Goal: Information Seeking & Learning: Check status

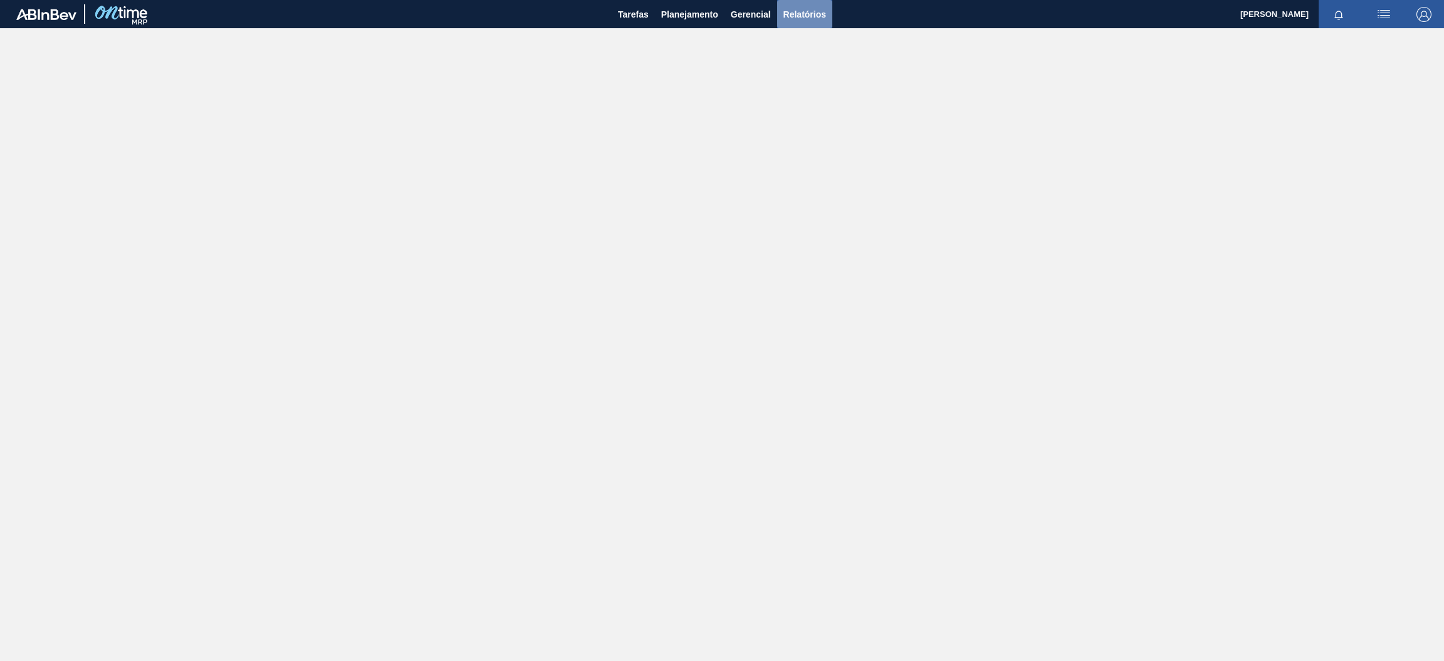
click at [811, 17] on span "Relatórios" at bounding box center [804, 14] width 43 height 15
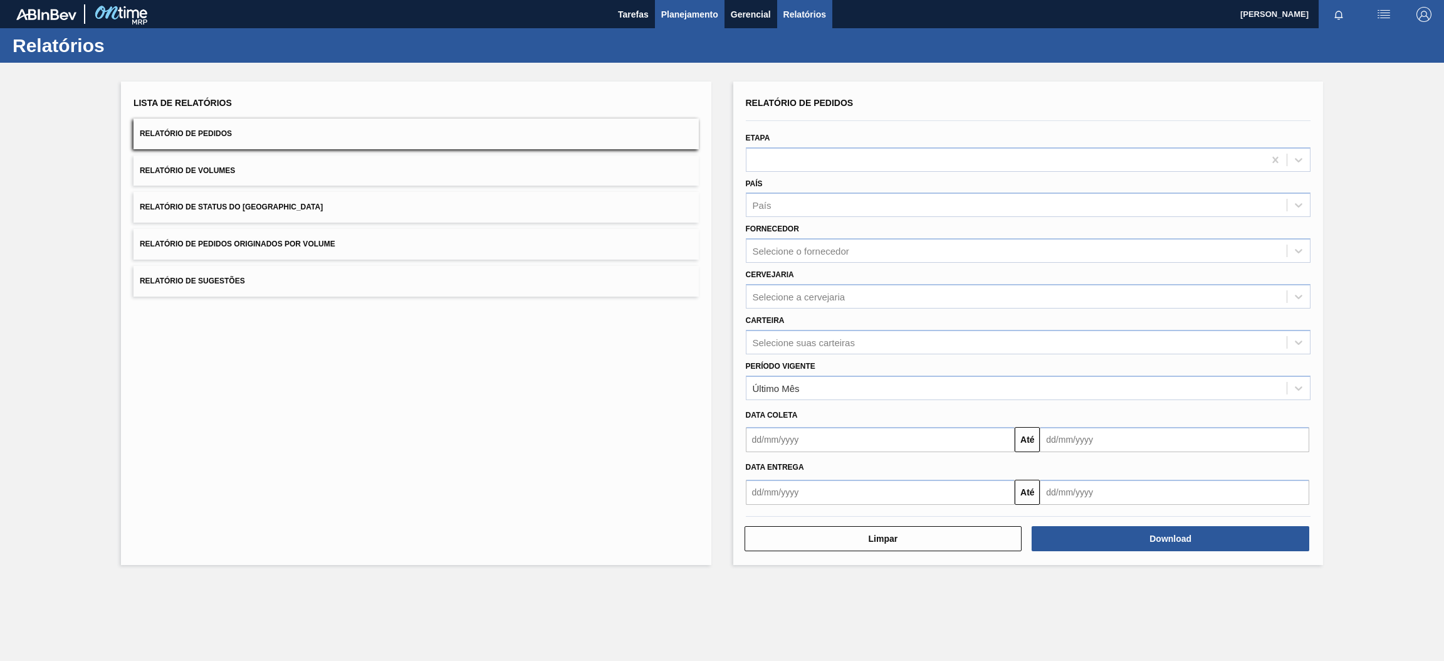
click at [681, 18] on span "Planejamento" at bounding box center [689, 14] width 57 height 15
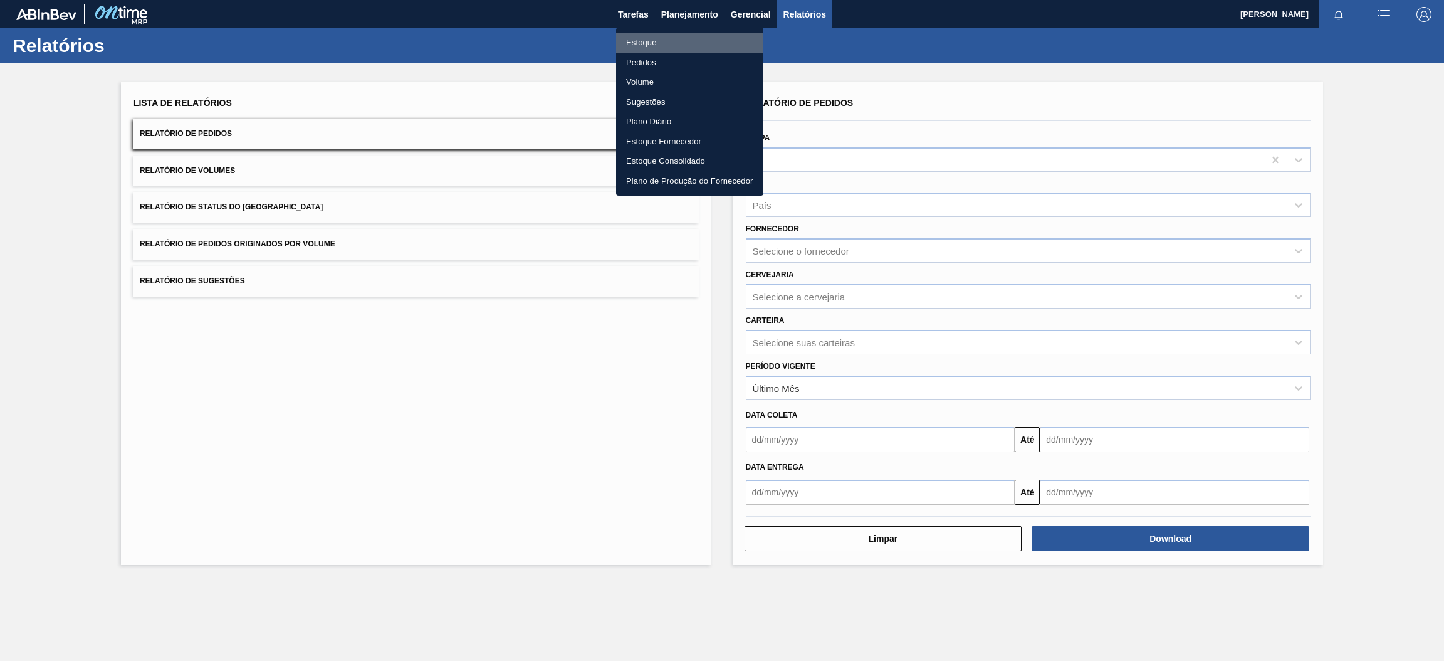
click at [653, 45] on li "Estoque" at bounding box center [689, 43] width 147 height 20
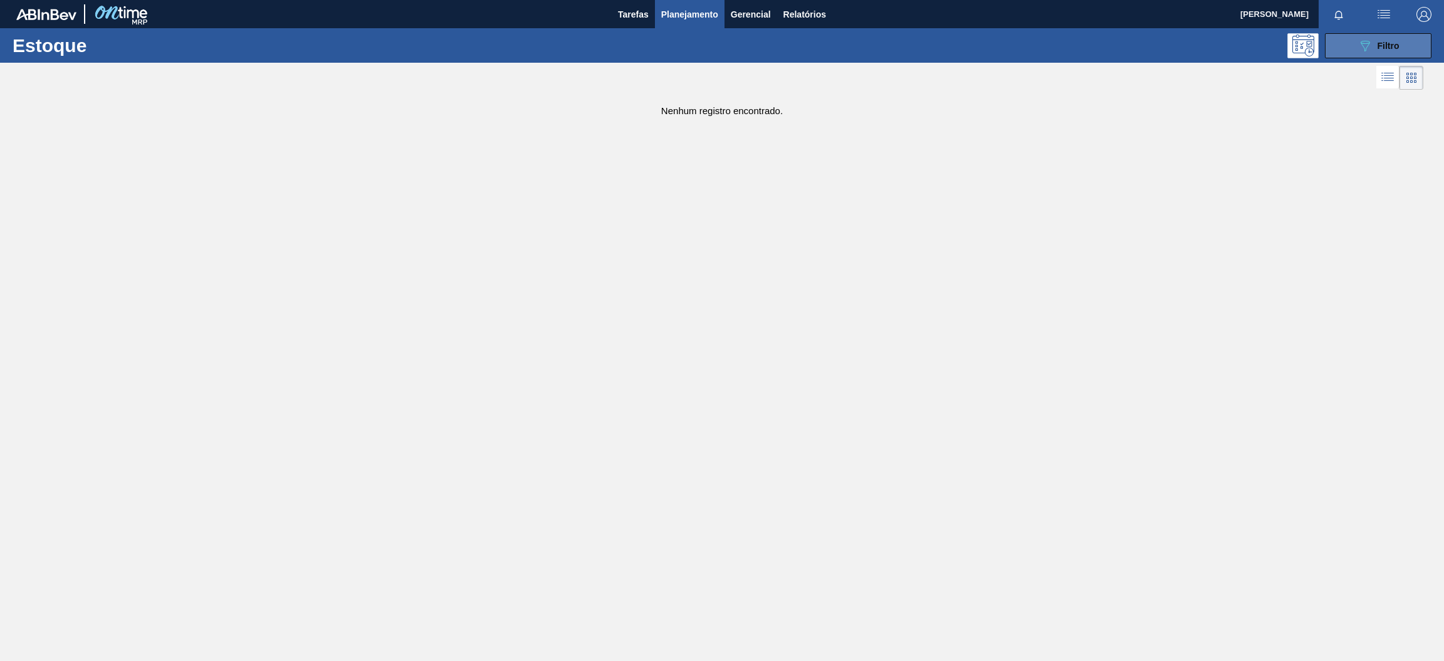
click at [1353, 47] on button "089F7B8B-B2A5-4AFE-B5C0-19BA573D28AC Filtro" at bounding box center [1378, 45] width 107 height 25
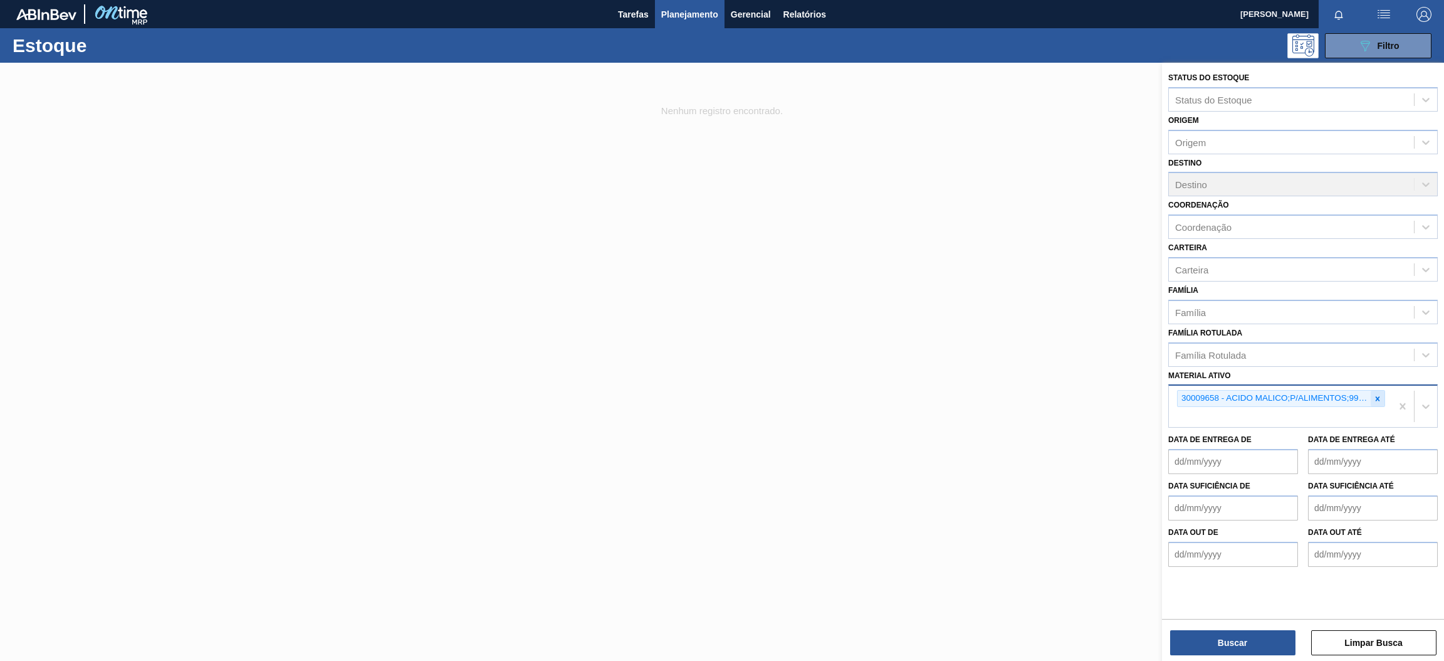
click at [1374, 398] on icon at bounding box center [1377, 398] width 9 height 9
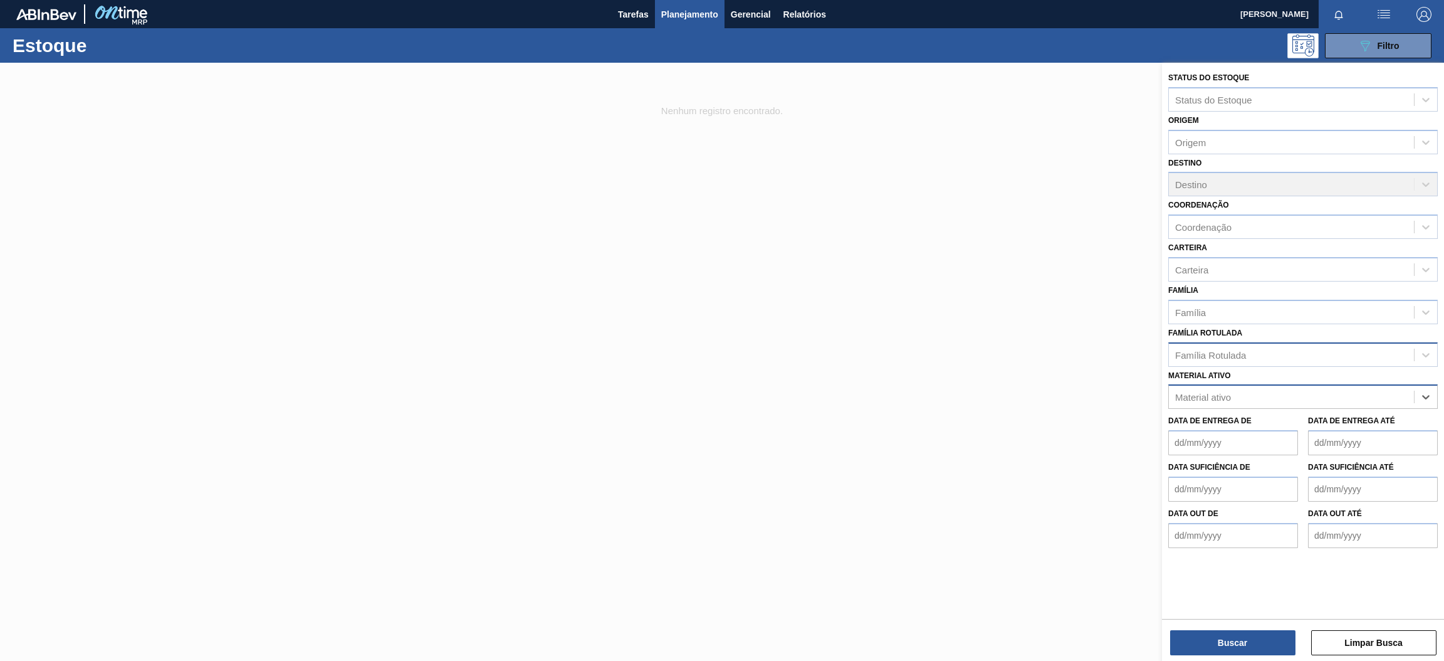
click at [1282, 348] on div "Família Rotulada" at bounding box center [1291, 354] width 245 height 18
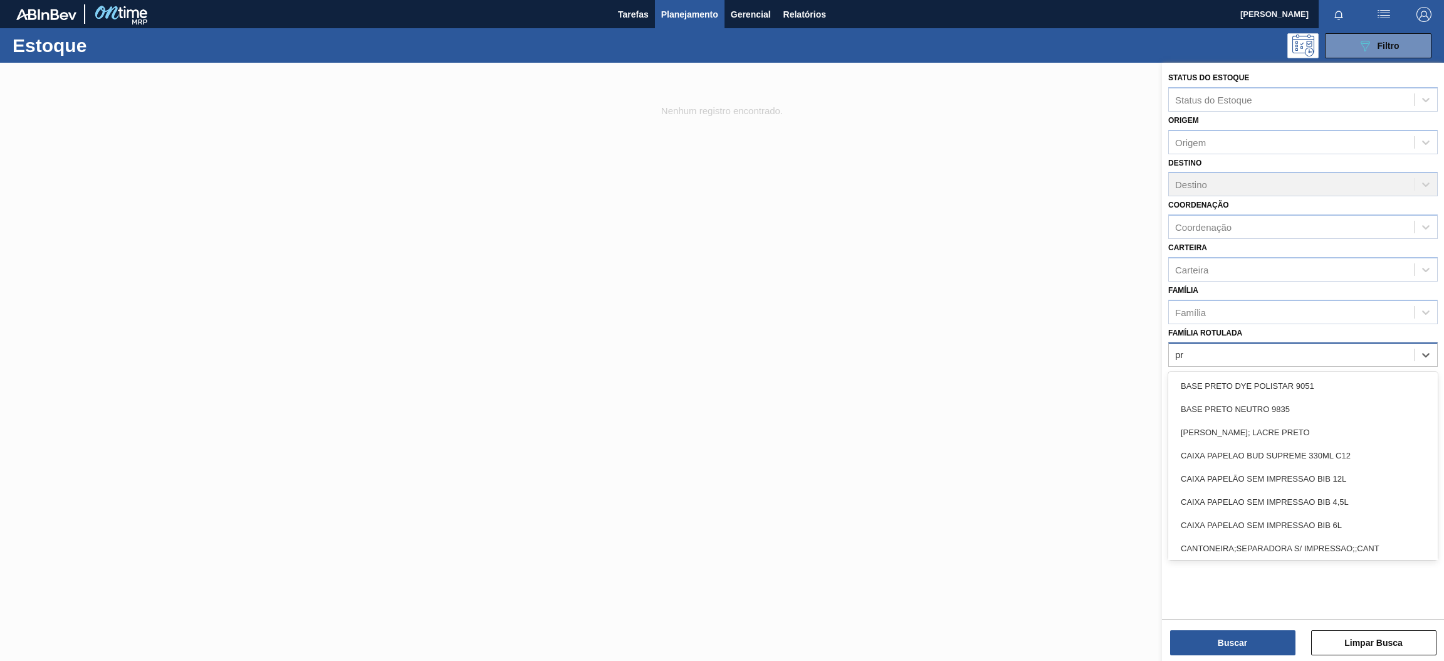
type Rotulada "p"
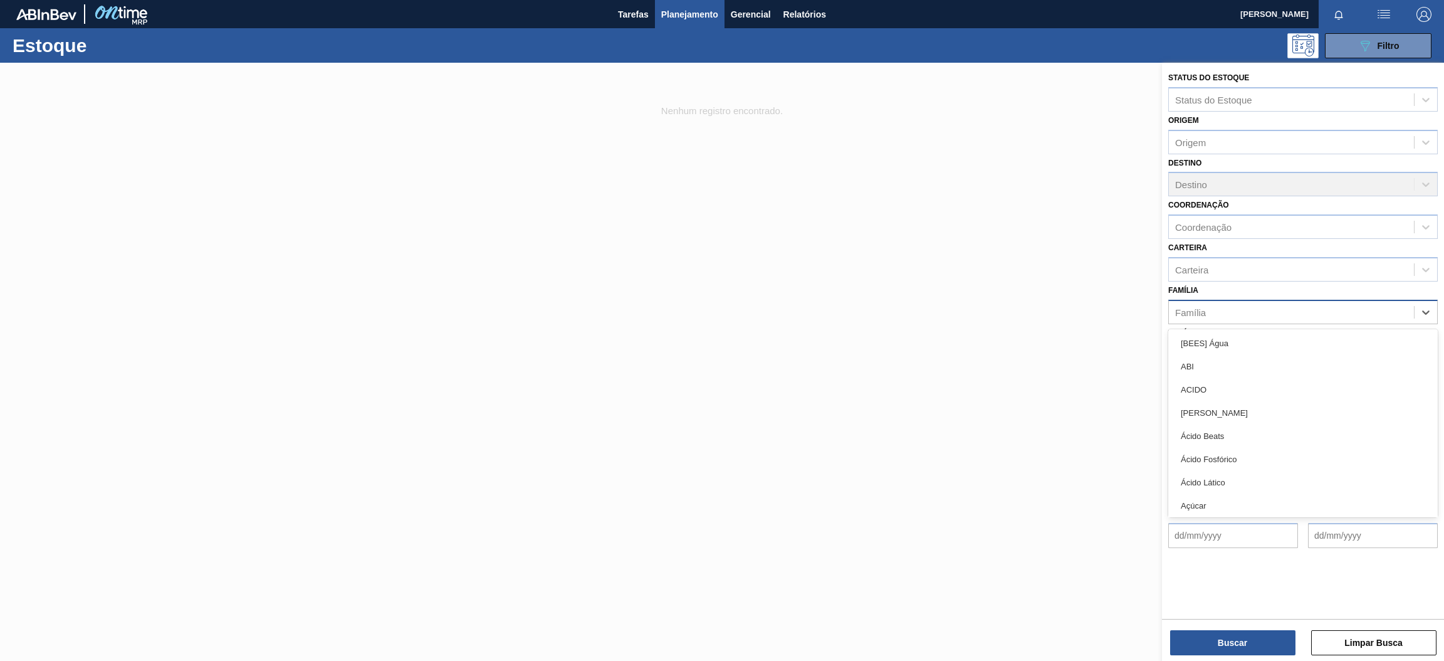
click at [1269, 306] on div "Família" at bounding box center [1291, 312] width 245 height 18
type input "pre"
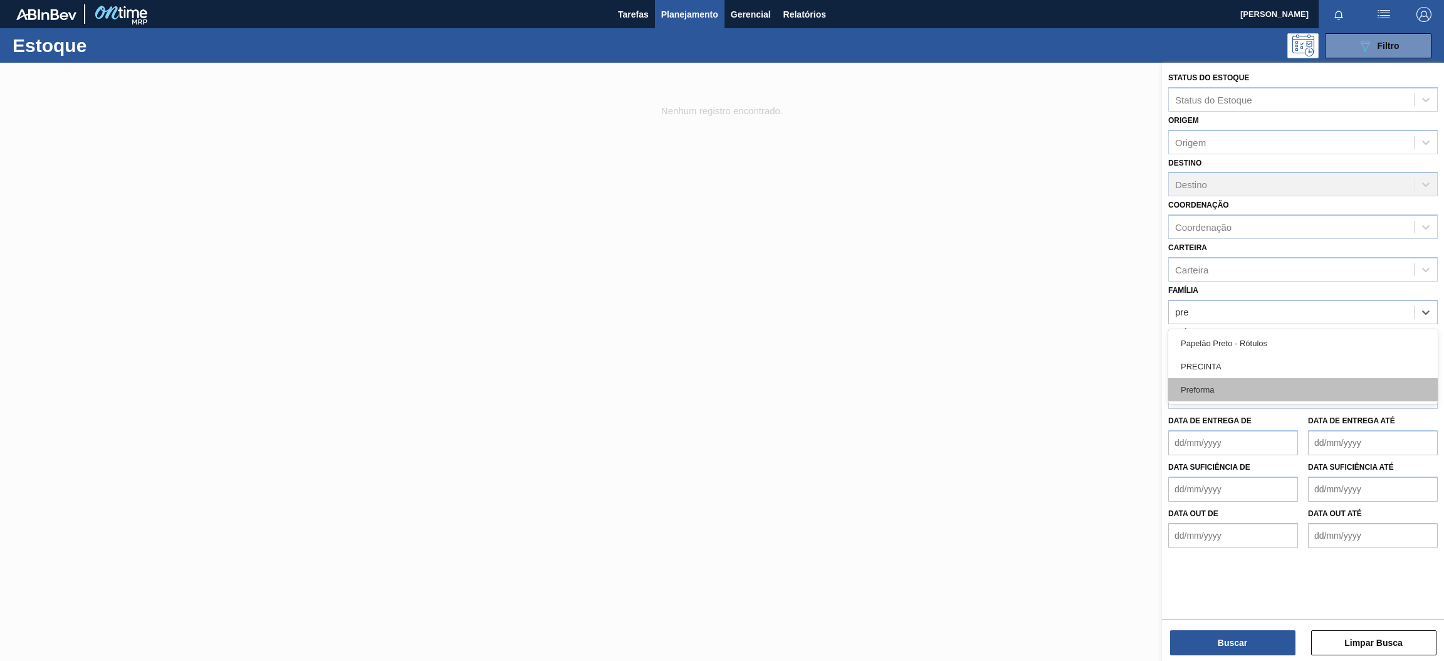
click at [1242, 382] on div "Preforma" at bounding box center [1303, 389] width 270 height 23
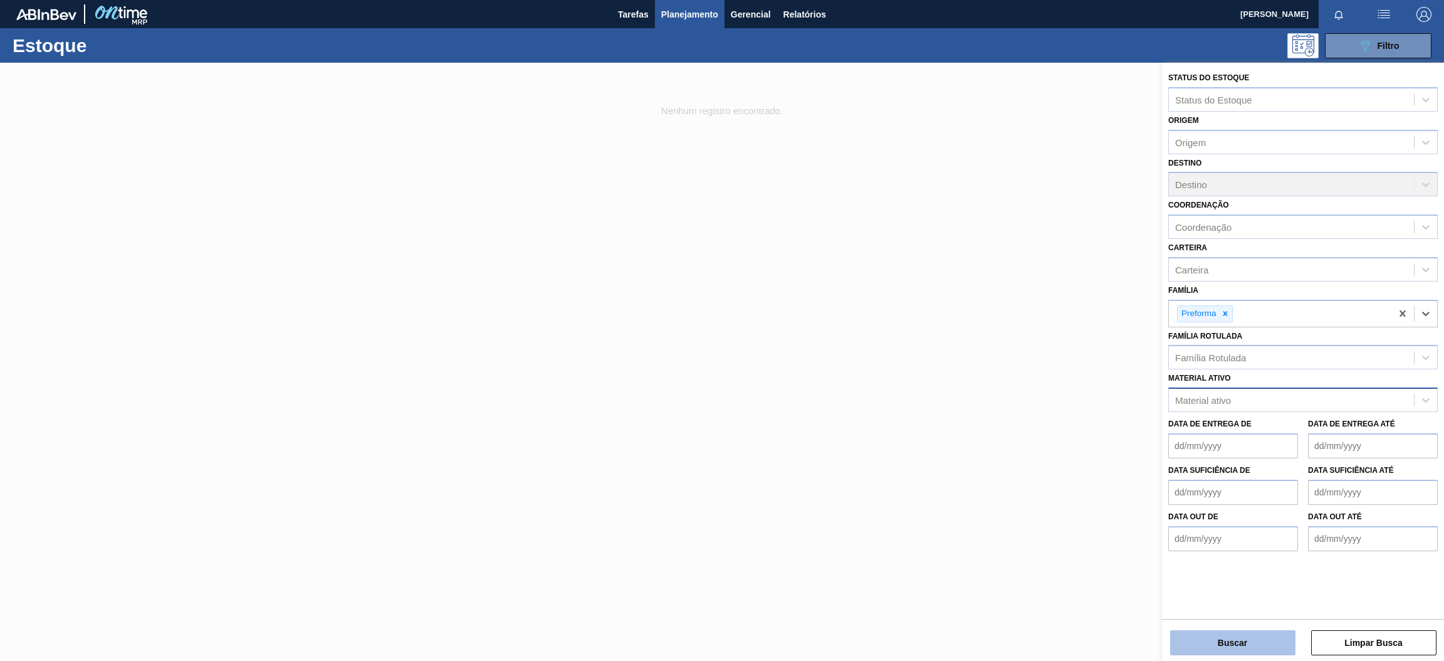
click at [1257, 645] on button "Buscar" at bounding box center [1232, 642] width 125 height 25
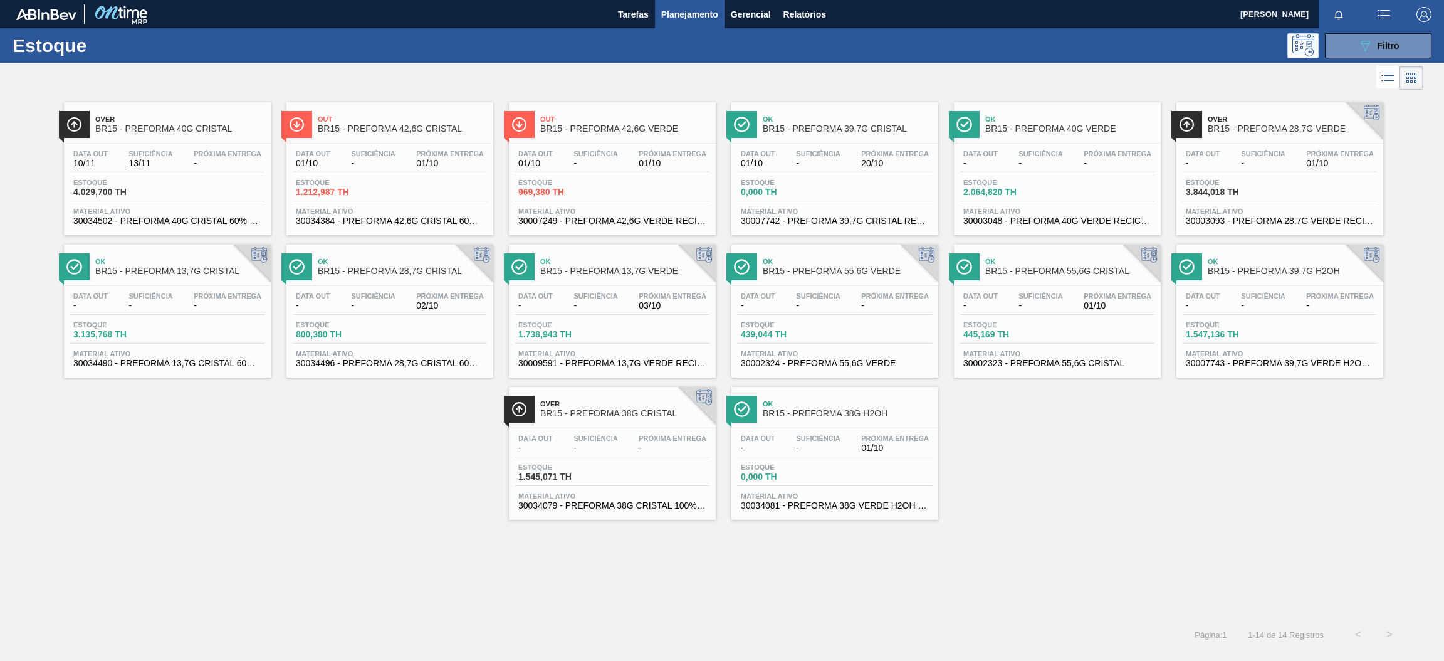
click at [214, 149] on div "Data out 10/11 Suficiência 13/11 Próxima Entrega - Estoque 4.029,700 TH Materia…" at bounding box center [167, 186] width 207 height 85
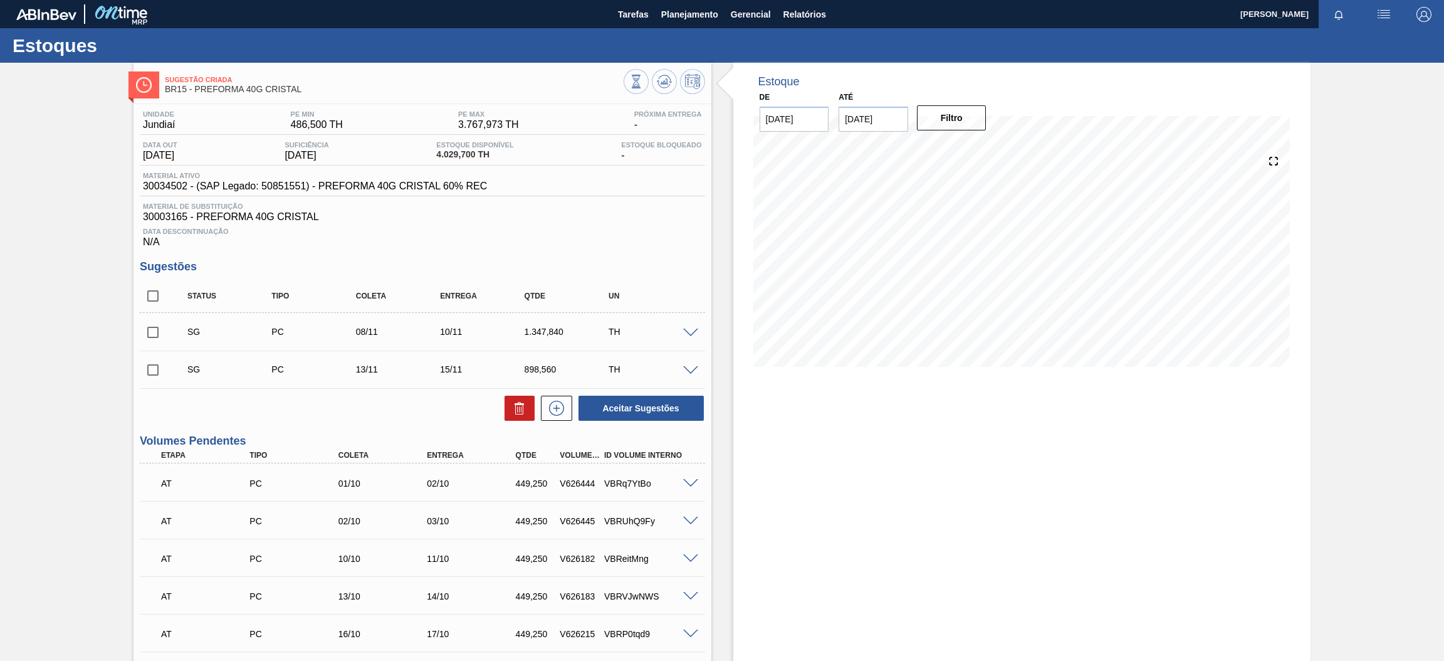
scroll to position [188, 0]
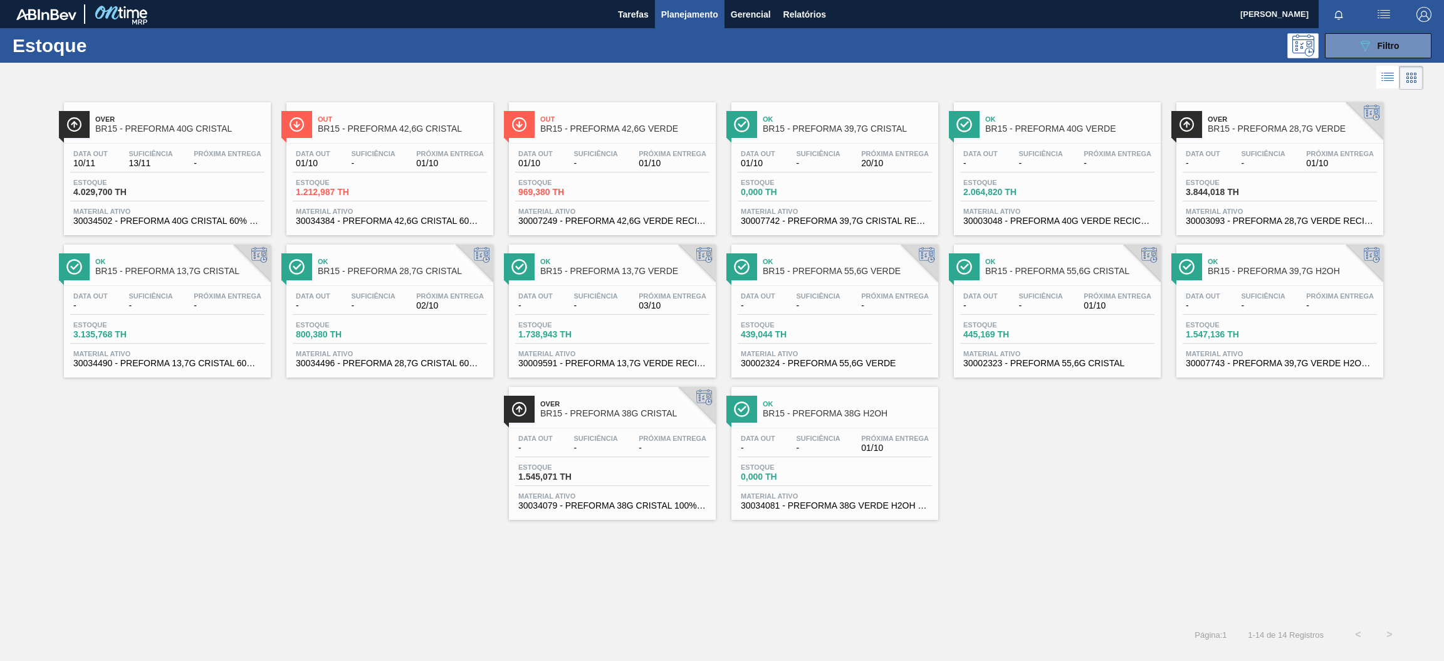
click at [429, 147] on div "Data out 01/10 Suficiência - Próxima Entrega 01/10 Estoque 1.212,987 TH Materia…" at bounding box center [389, 186] width 207 height 85
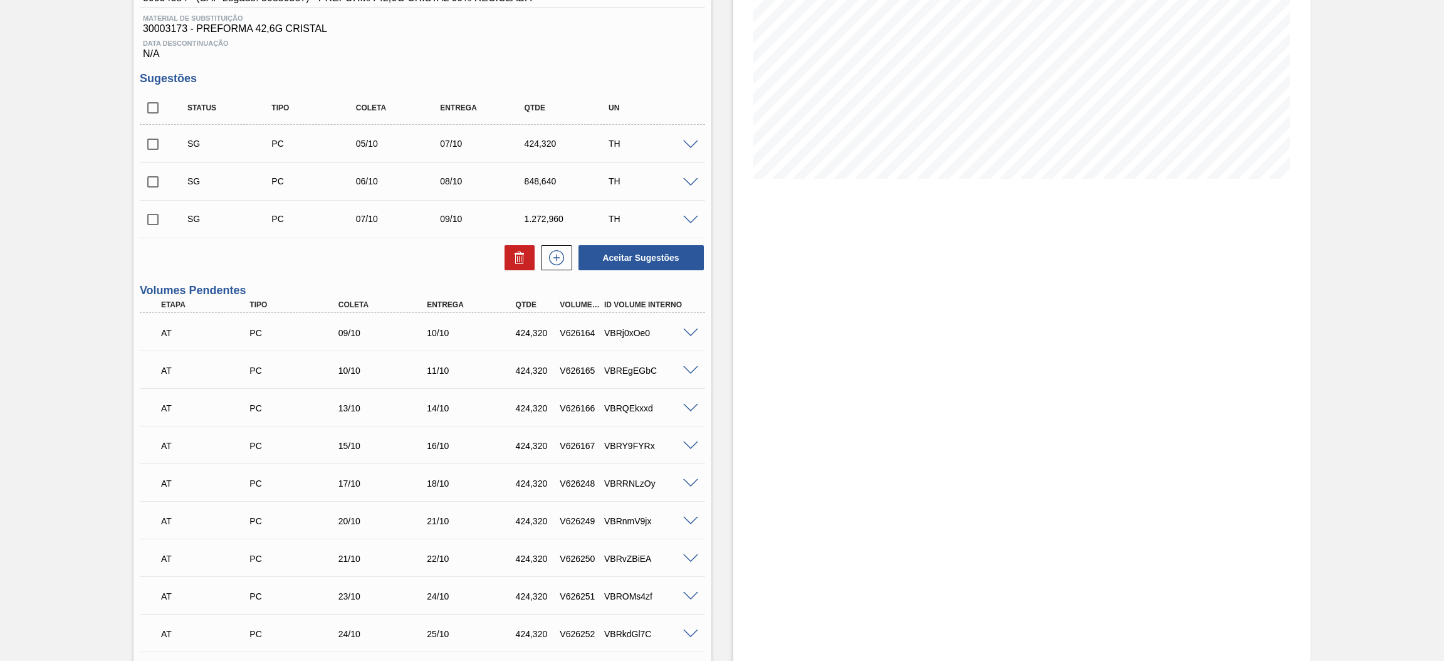
scroll to position [281, 0]
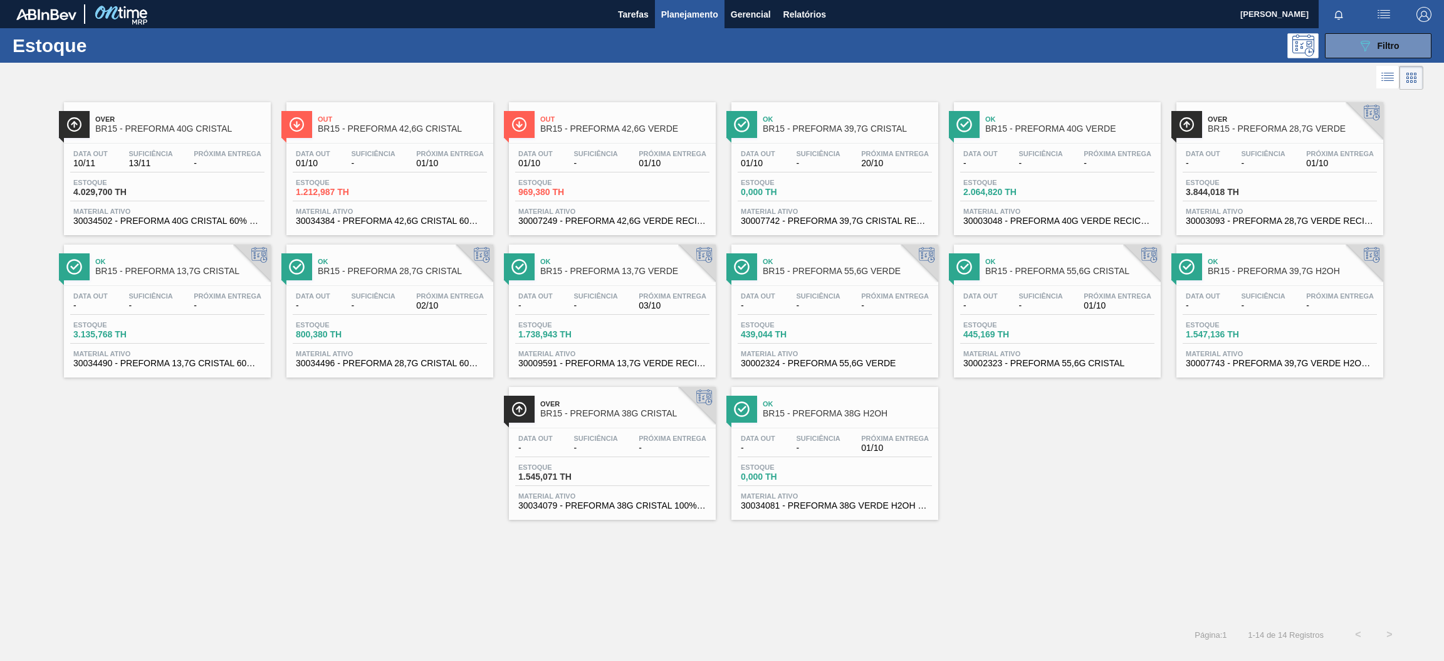
click at [672, 141] on div "Out BR15 - PREFORMA 42,6G VERDE Data out 01/10 Suficiência - Próxima Entrega 01…" at bounding box center [612, 168] width 207 height 133
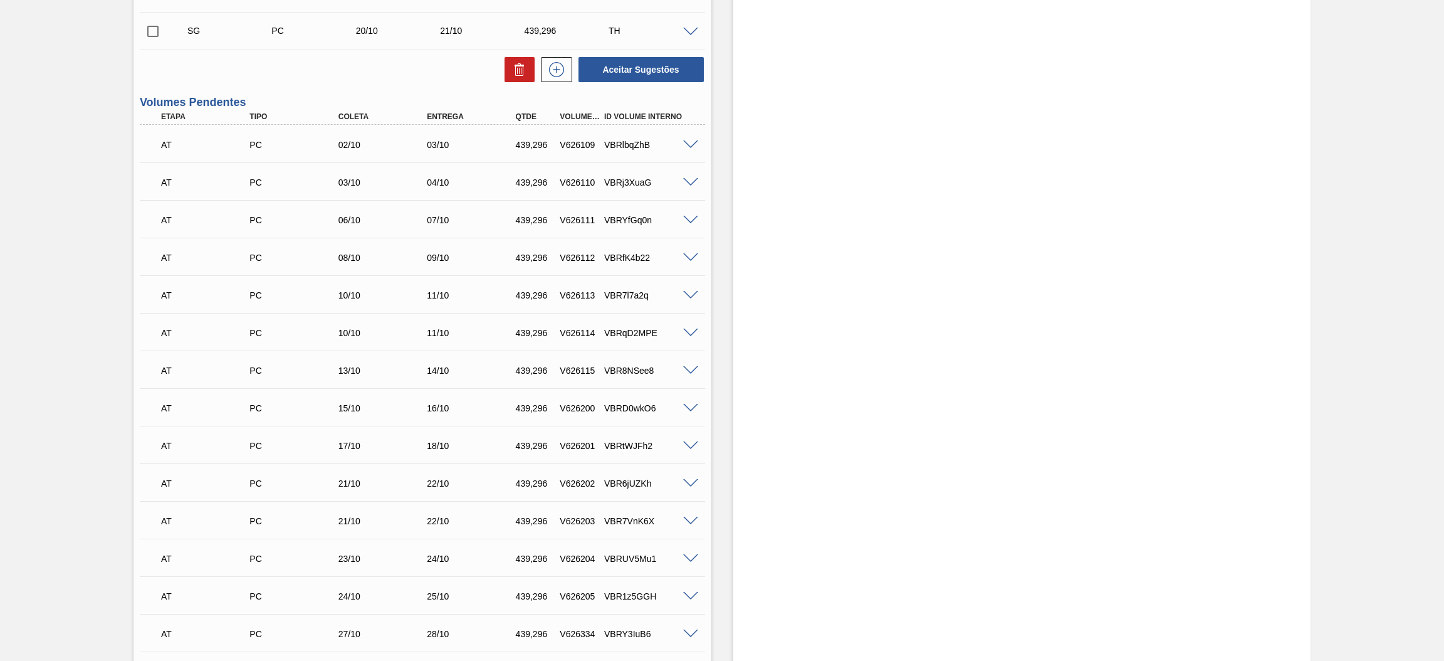
scroll to position [281, 0]
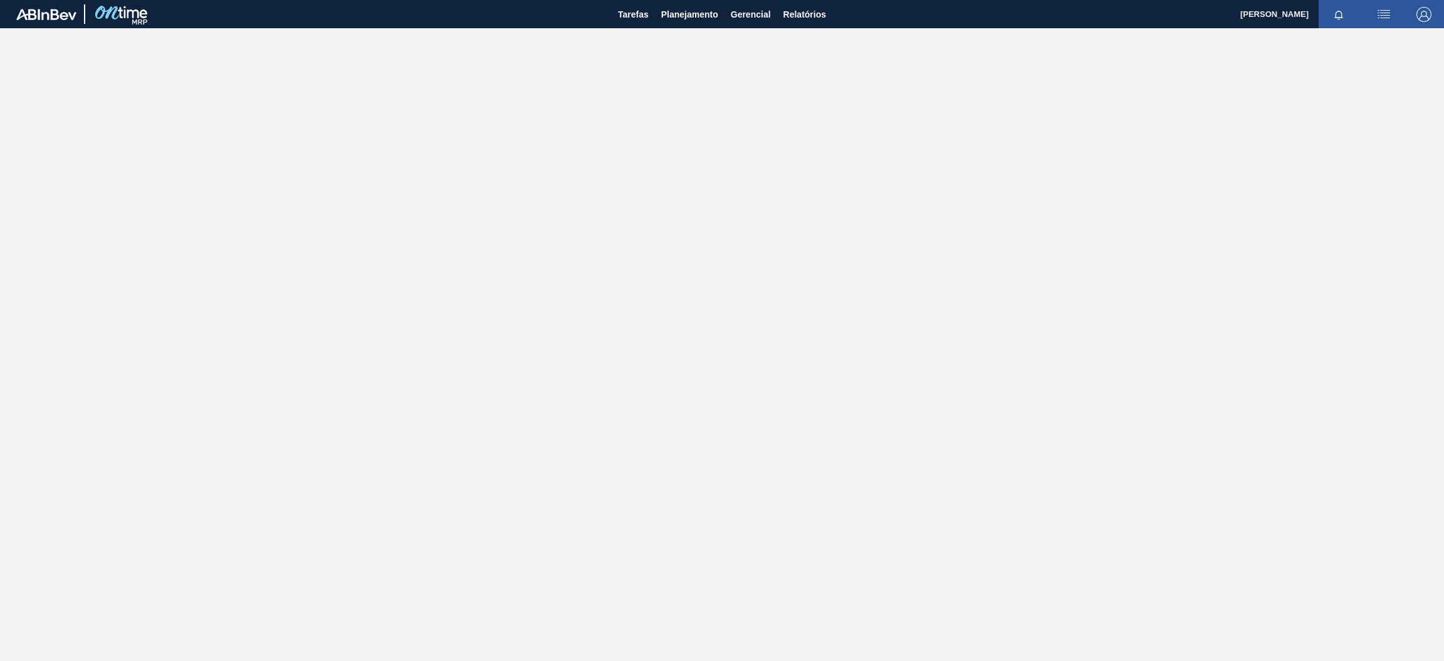
drag, startPoint x: 0, startPoint y: 0, endPoint x: 758, endPoint y: 103, distance: 764.7
click at [758, 103] on main "Tarefas Planejamento Gerencial Relatórios Henrique Salvaia Neto Marcar todas co…" at bounding box center [722, 330] width 1444 height 661
click at [680, 17] on span "Planejamento" at bounding box center [689, 14] width 57 height 15
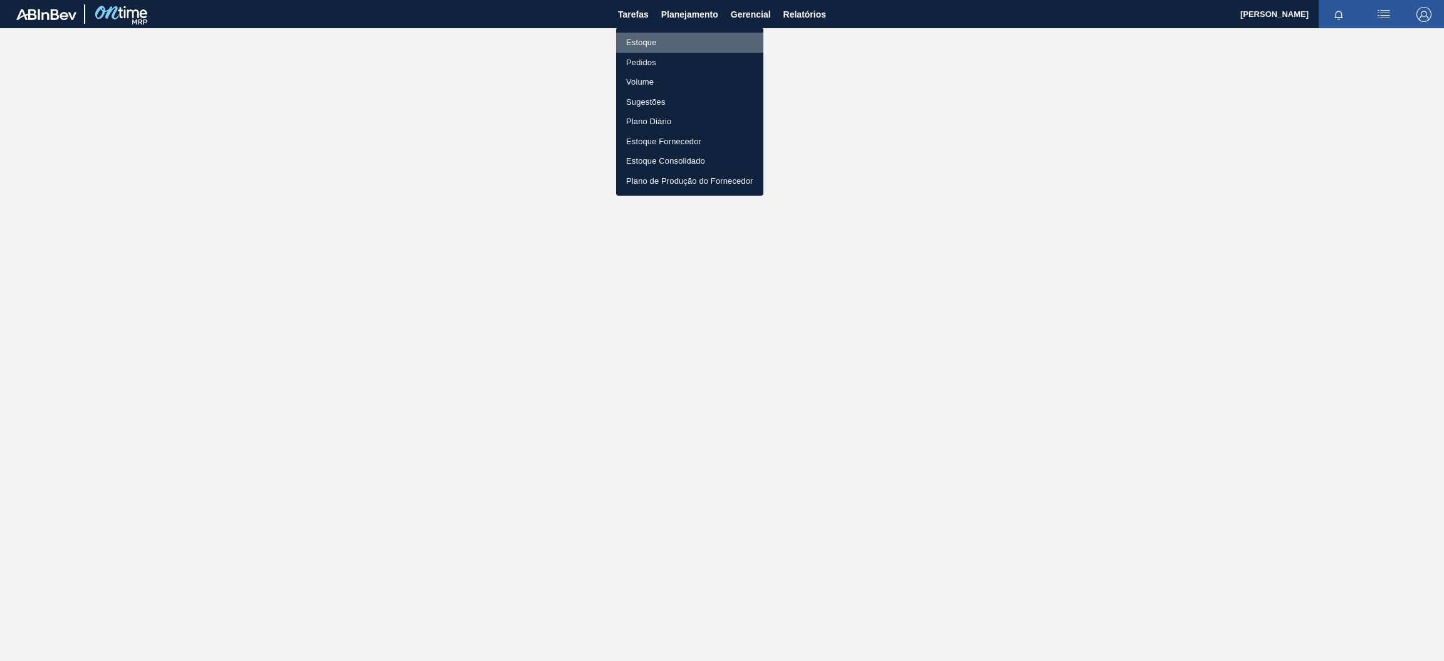
click at [671, 43] on li "Estoque" at bounding box center [689, 43] width 147 height 20
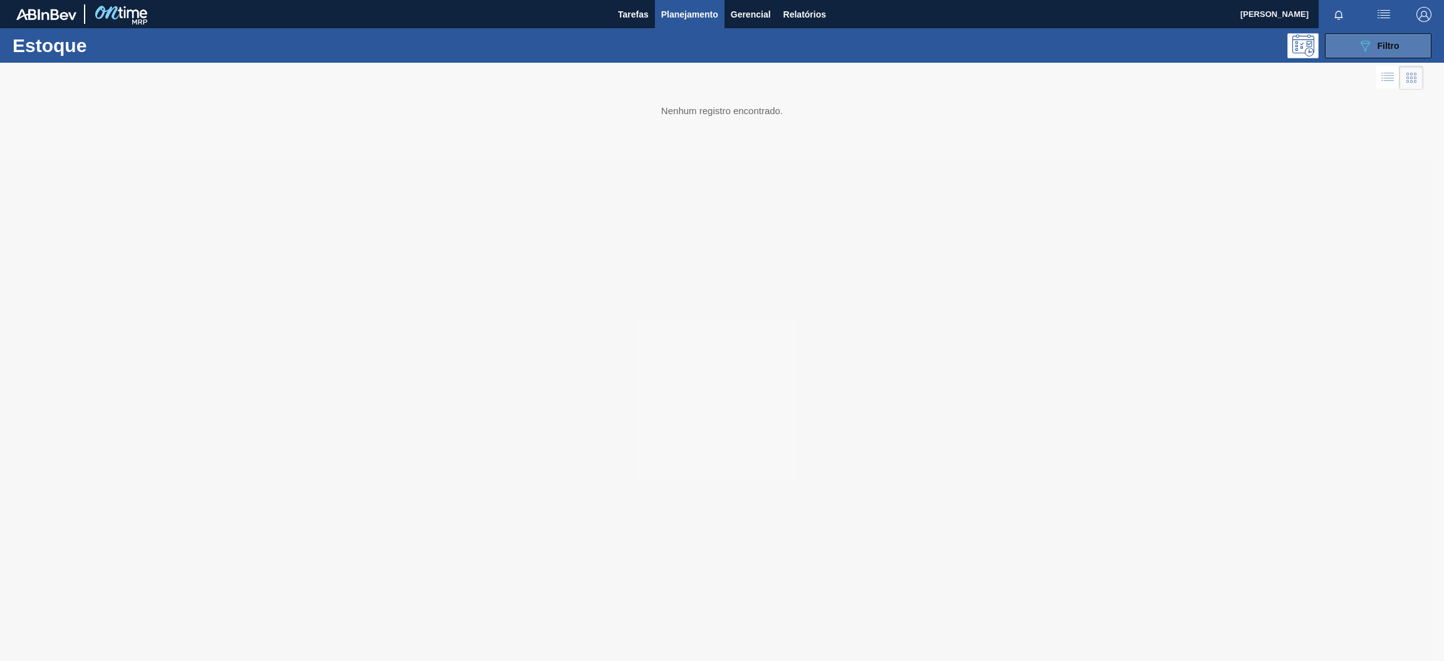
click at [1370, 54] on button "089F7B8B-B2A5-4AFE-B5C0-19BA573D28AC Filtro" at bounding box center [1378, 45] width 107 height 25
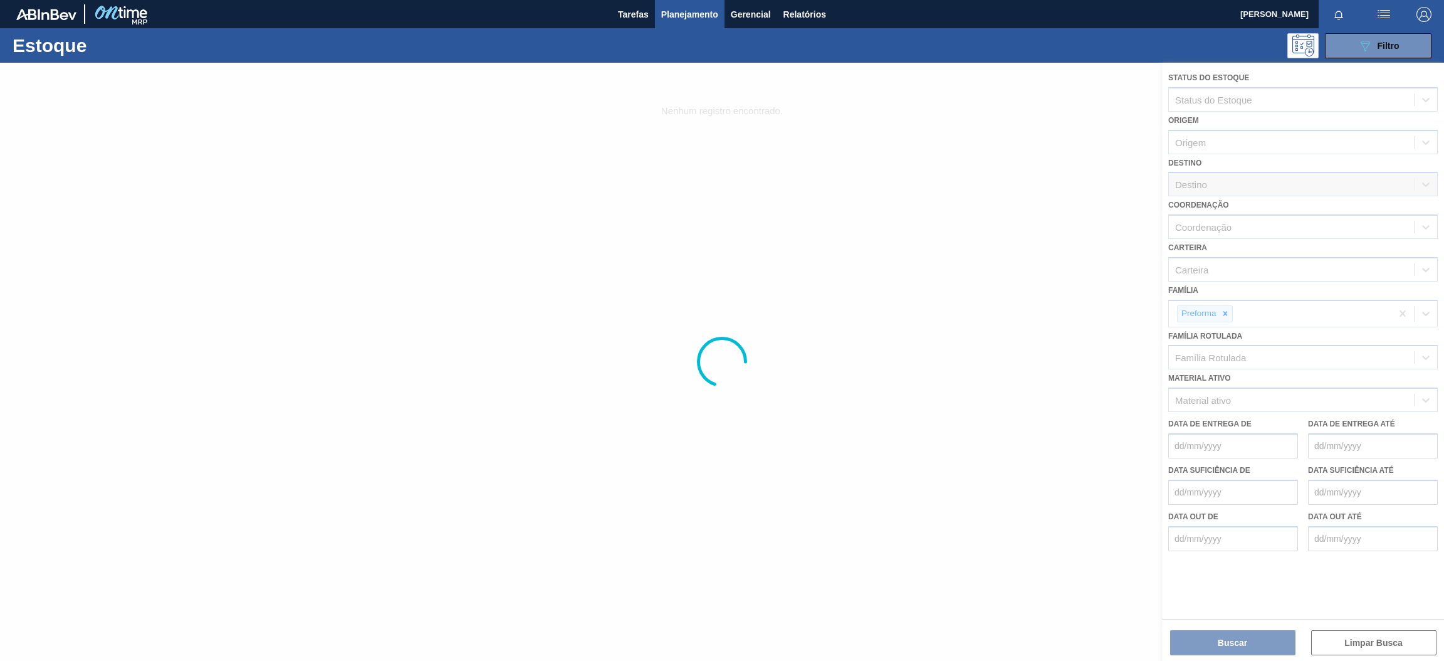
click at [1260, 399] on div at bounding box center [722, 362] width 1444 height 598
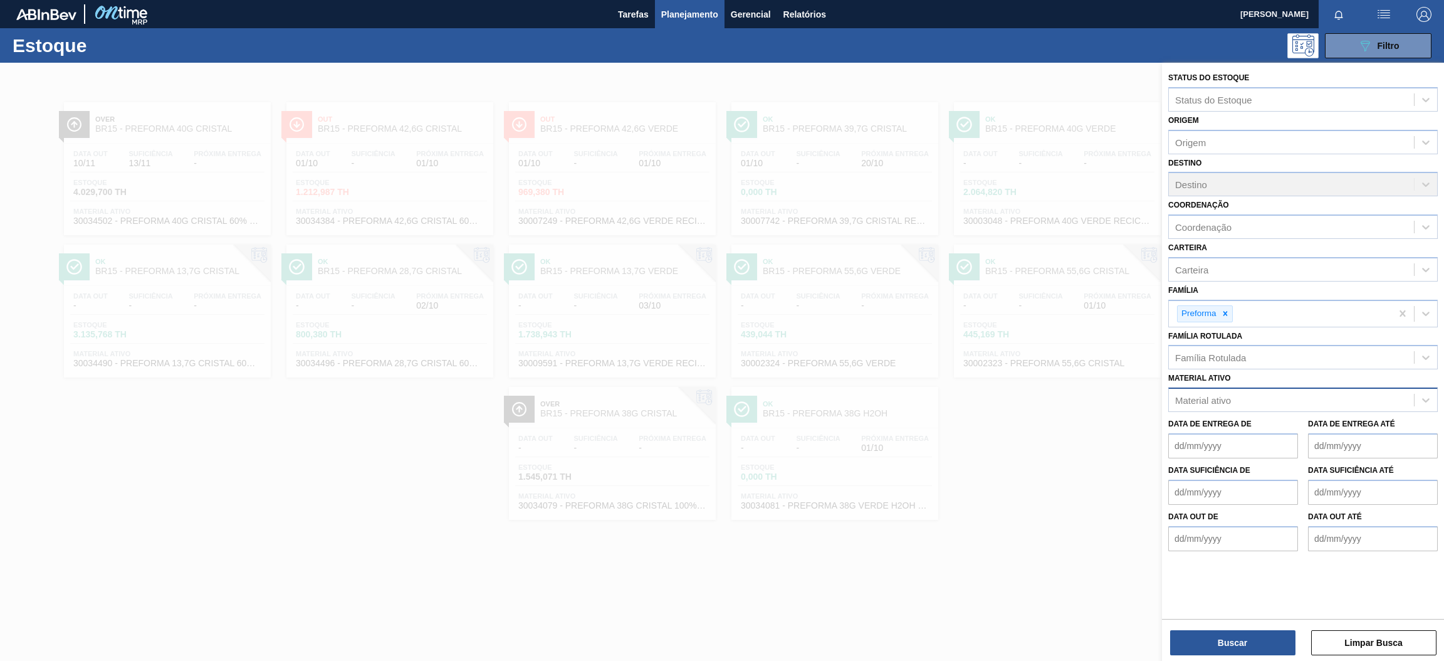
click at [1245, 394] on div "Material ativo" at bounding box center [1291, 400] width 245 height 18
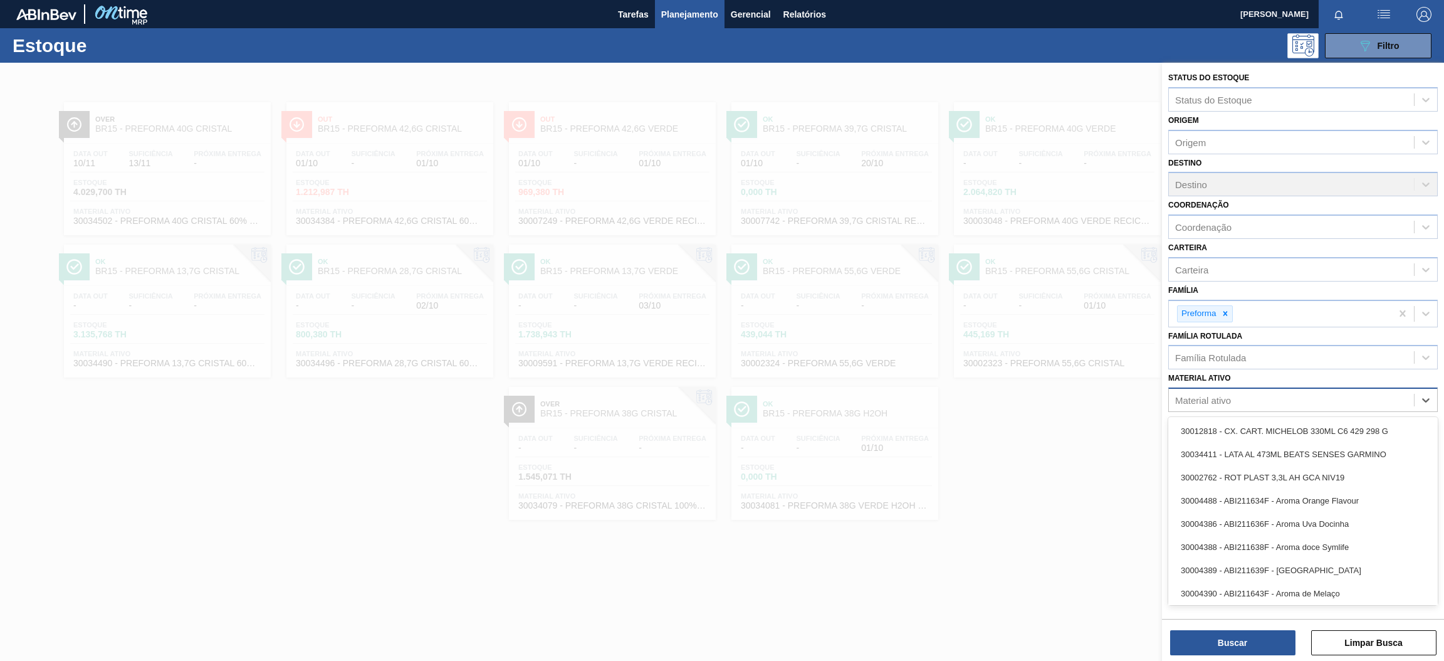
paste ativo "30009658"
type ativo "30009658"
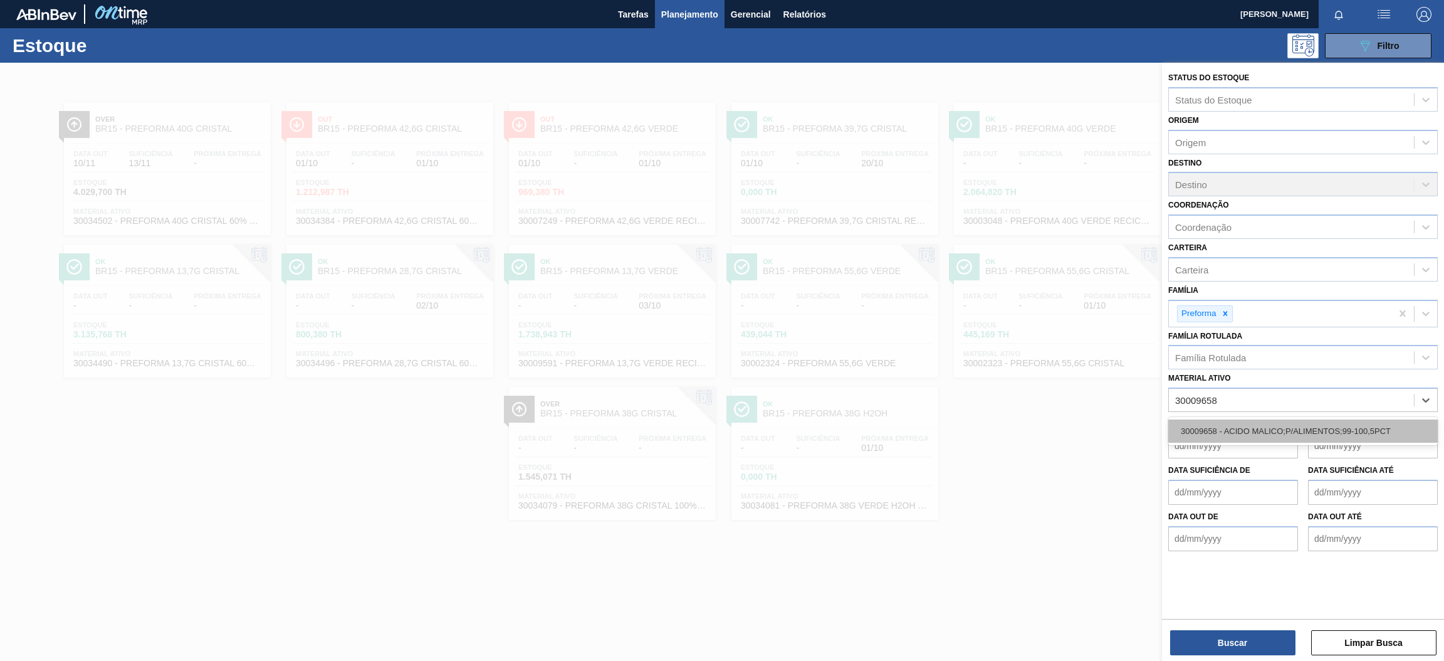
click at [1257, 424] on div "30009658 - ACIDO MALICO;P/ALIMENTOS;99-100,5PCT" at bounding box center [1303, 430] width 270 height 23
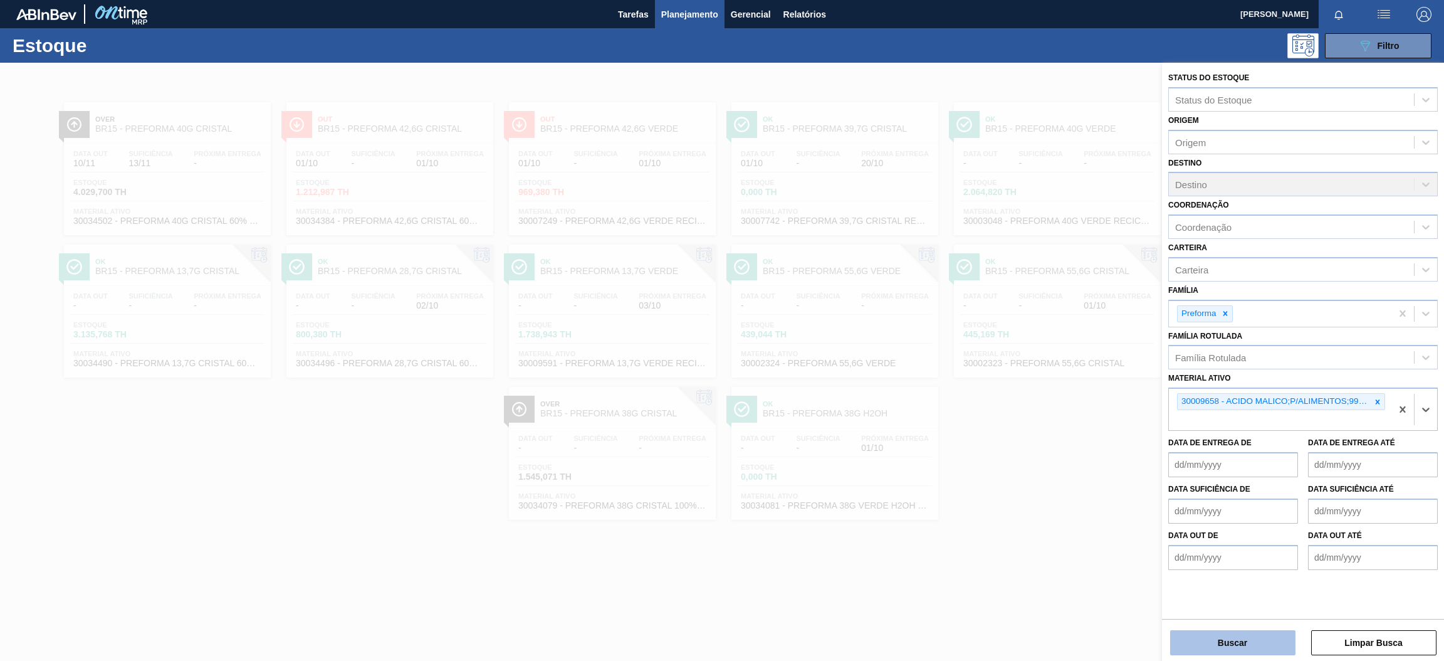
click at [1245, 641] on button "Buscar" at bounding box center [1232, 642] width 125 height 25
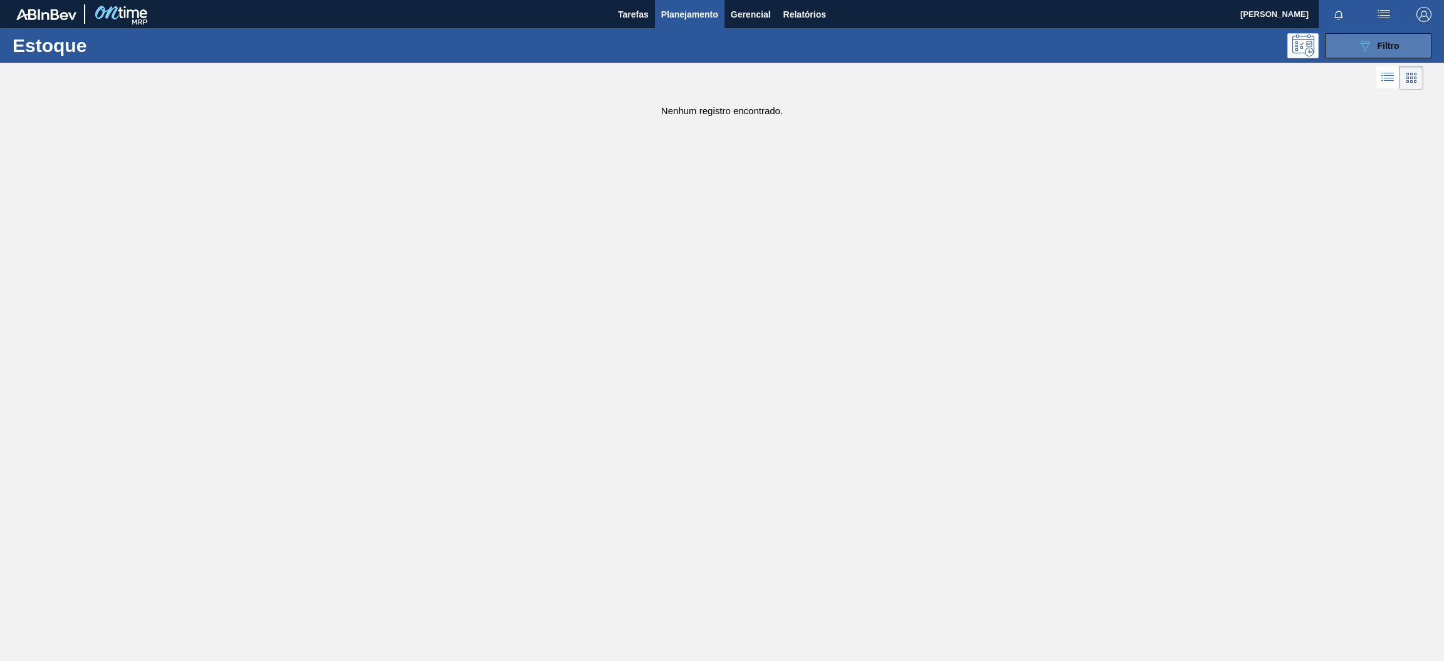
click at [1338, 41] on button "089F7B8B-B2A5-4AFE-B5C0-19BA573D28AC Filtro" at bounding box center [1378, 45] width 107 height 25
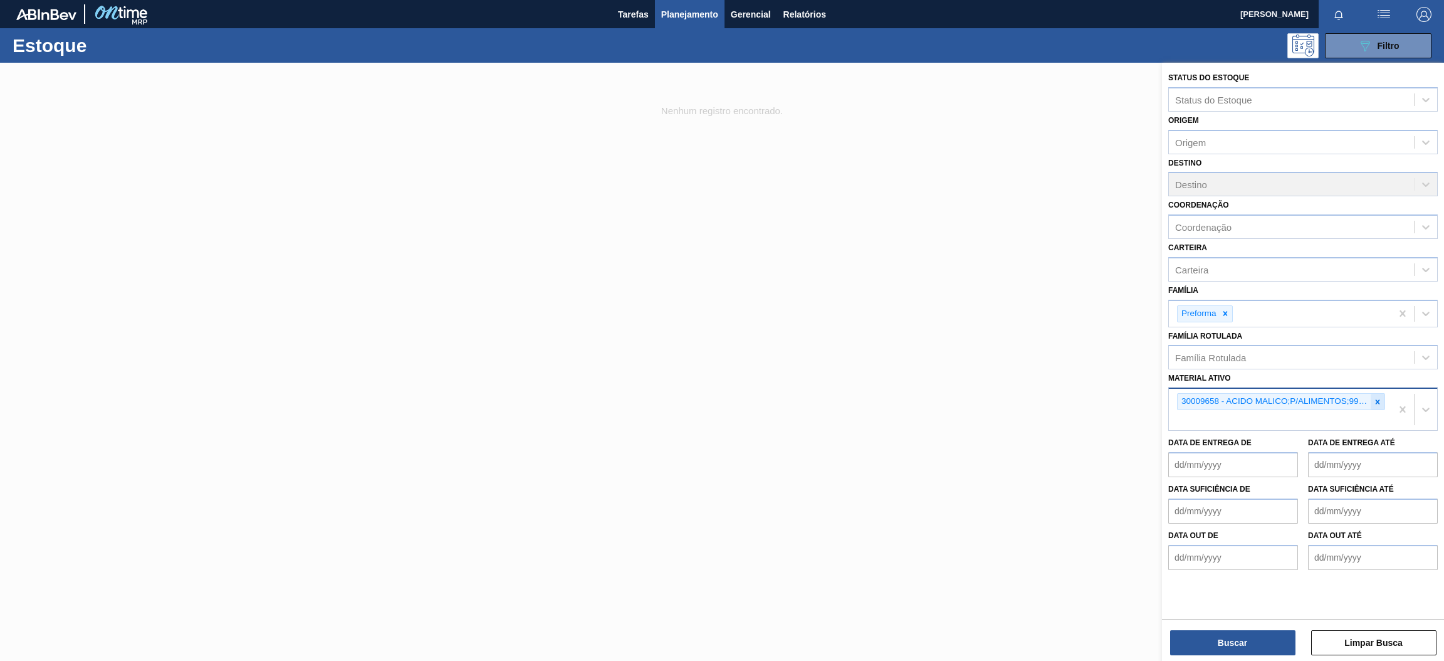
click at [1377, 397] on icon at bounding box center [1377, 401] width 9 height 9
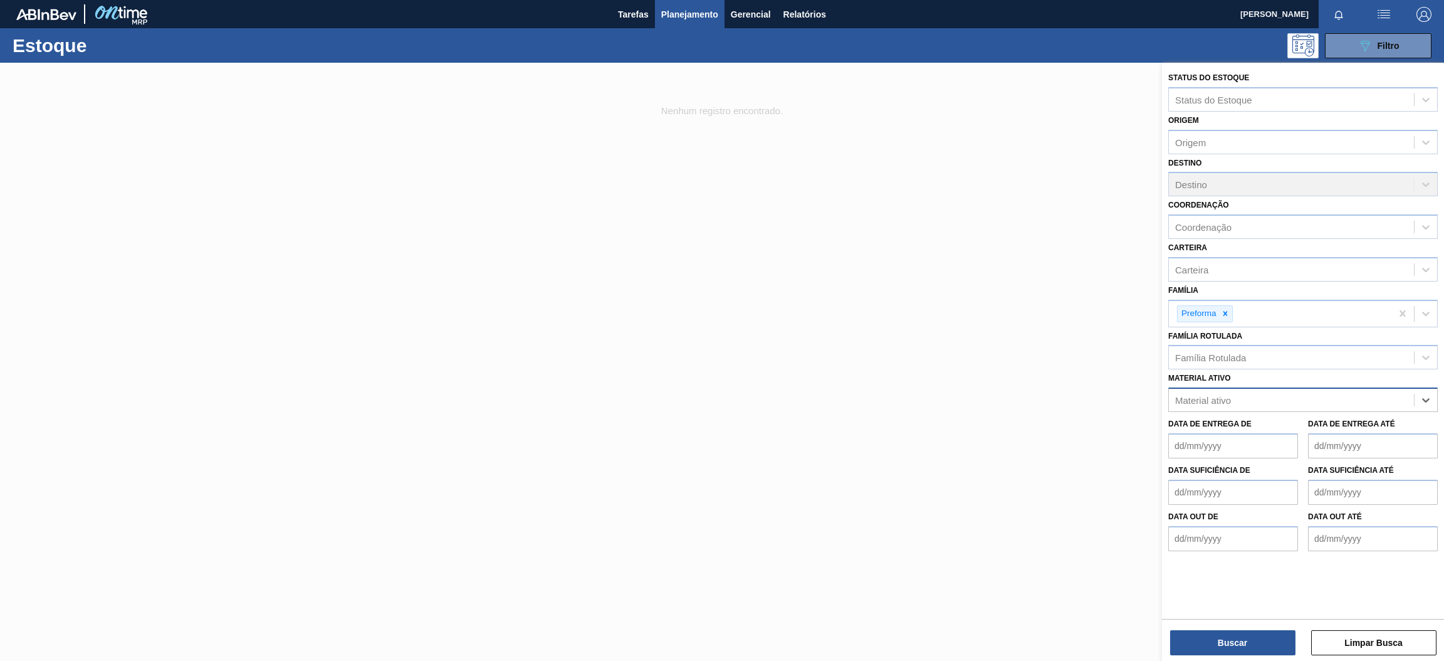
paste ativo "30003355"
type ativo "30003355"
click at [1308, 427] on div "30003355 - CAIXA PAP BAG IN BOX;18L;;" at bounding box center [1303, 430] width 270 height 23
click at [1235, 642] on button "Buscar" at bounding box center [1232, 642] width 125 height 25
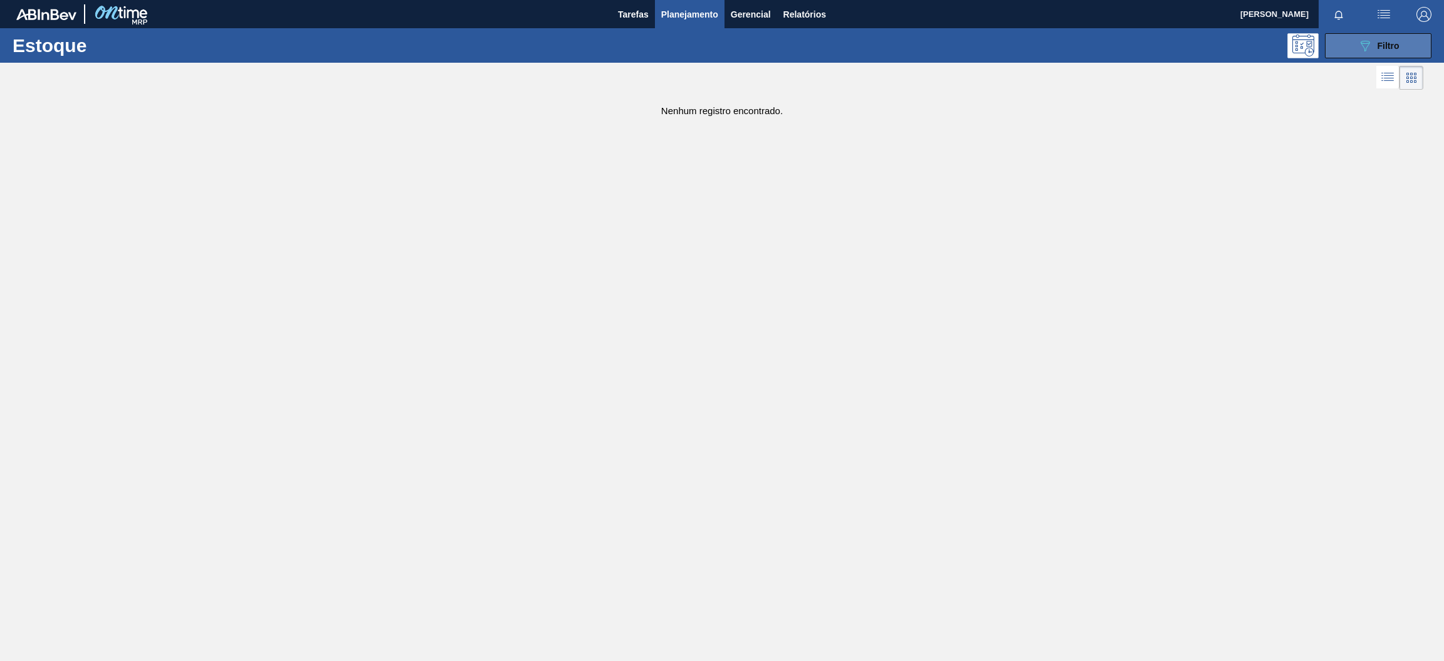
click at [1371, 51] on icon "089F7B8B-B2A5-4AFE-B5C0-19BA573D28AC" at bounding box center [1365, 45] width 15 height 15
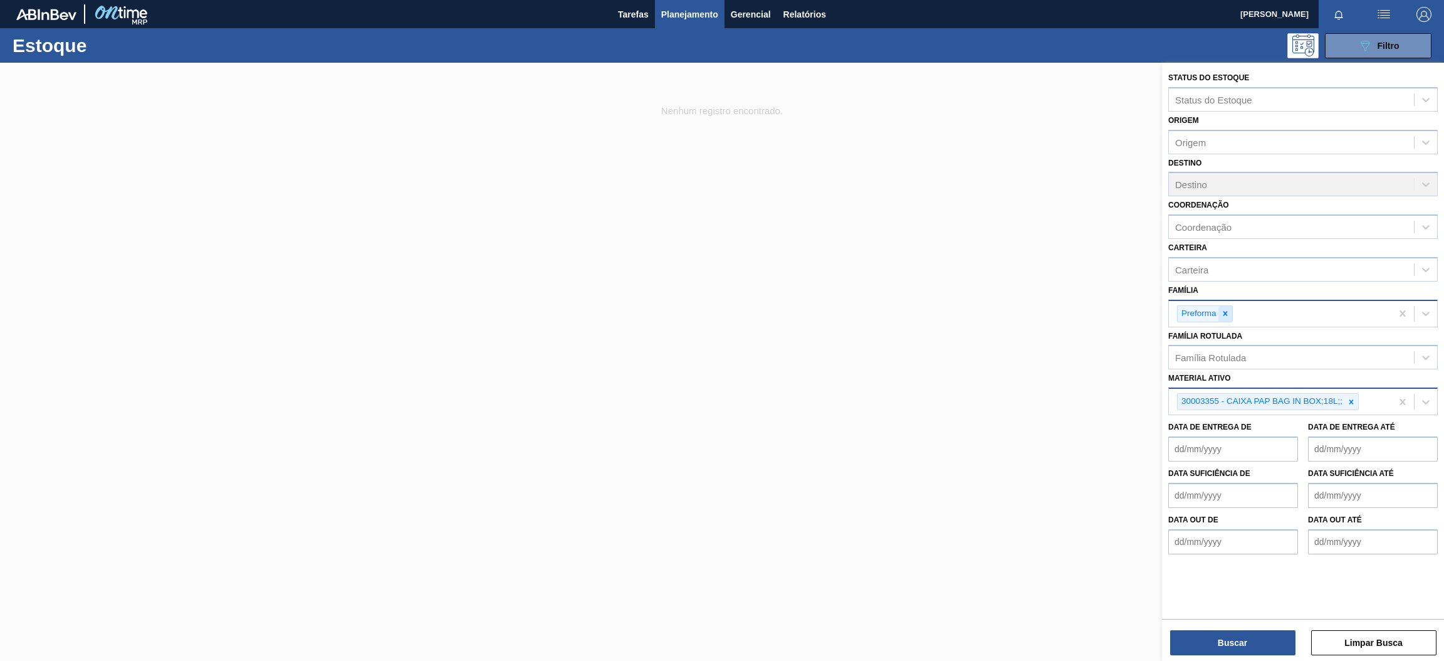
click at [1223, 309] on icon at bounding box center [1225, 313] width 9 height 9
paste input "30009658"
type input "30009658"
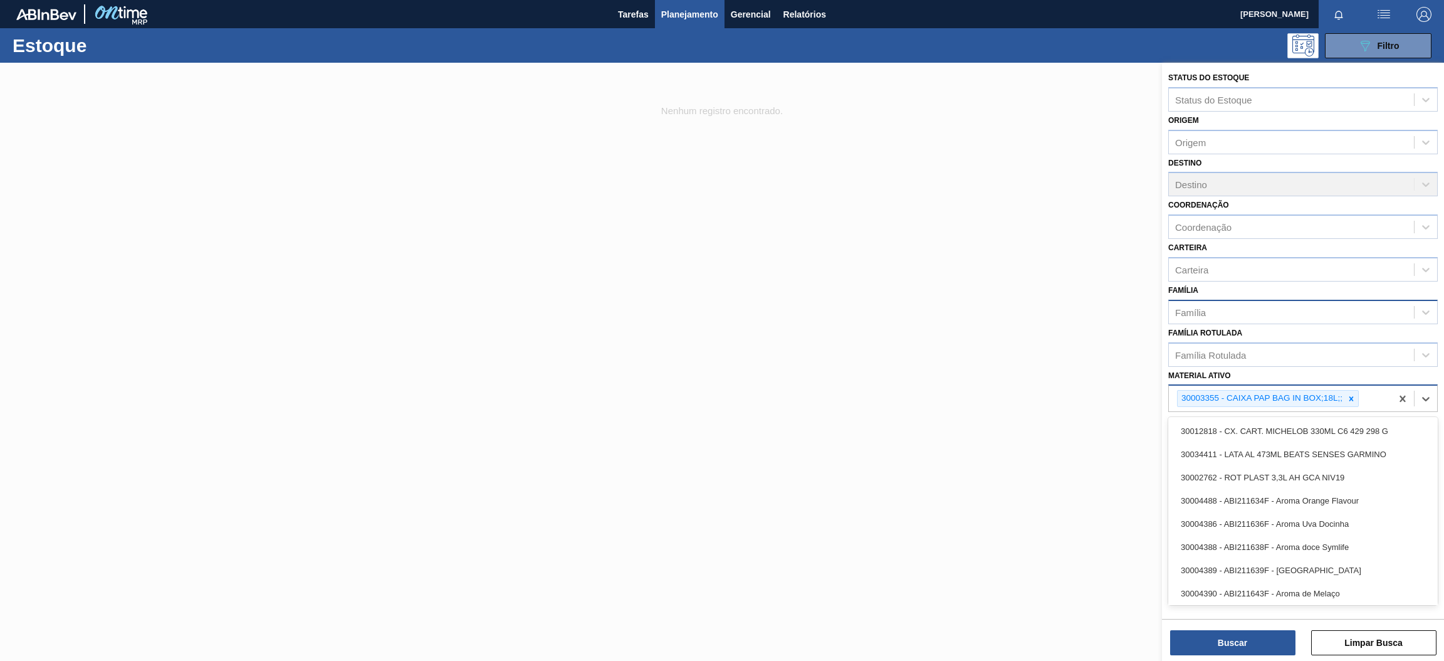
click at [1371, 392] on div "30003355 - CAIXA PAP BAG IN BOX;18L;;" at bounding box center [1280, 398] width 223 height 26
paste ativo "30009658"
type ativo "30009658"
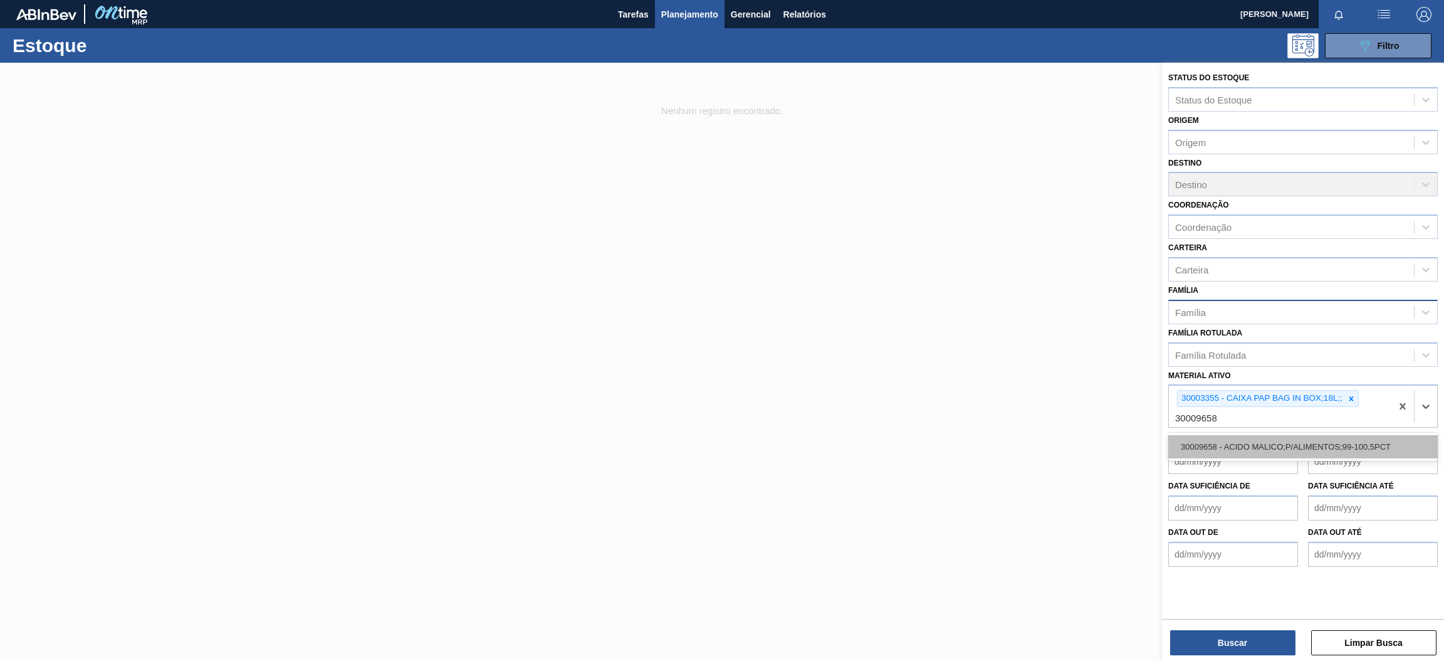
click at [1370, 439] on div "30009658 - ACIDO MALICO;P/ALIMENTOS;99-100,5PCT" at bounding box center [1303, 446] width 270 height 23
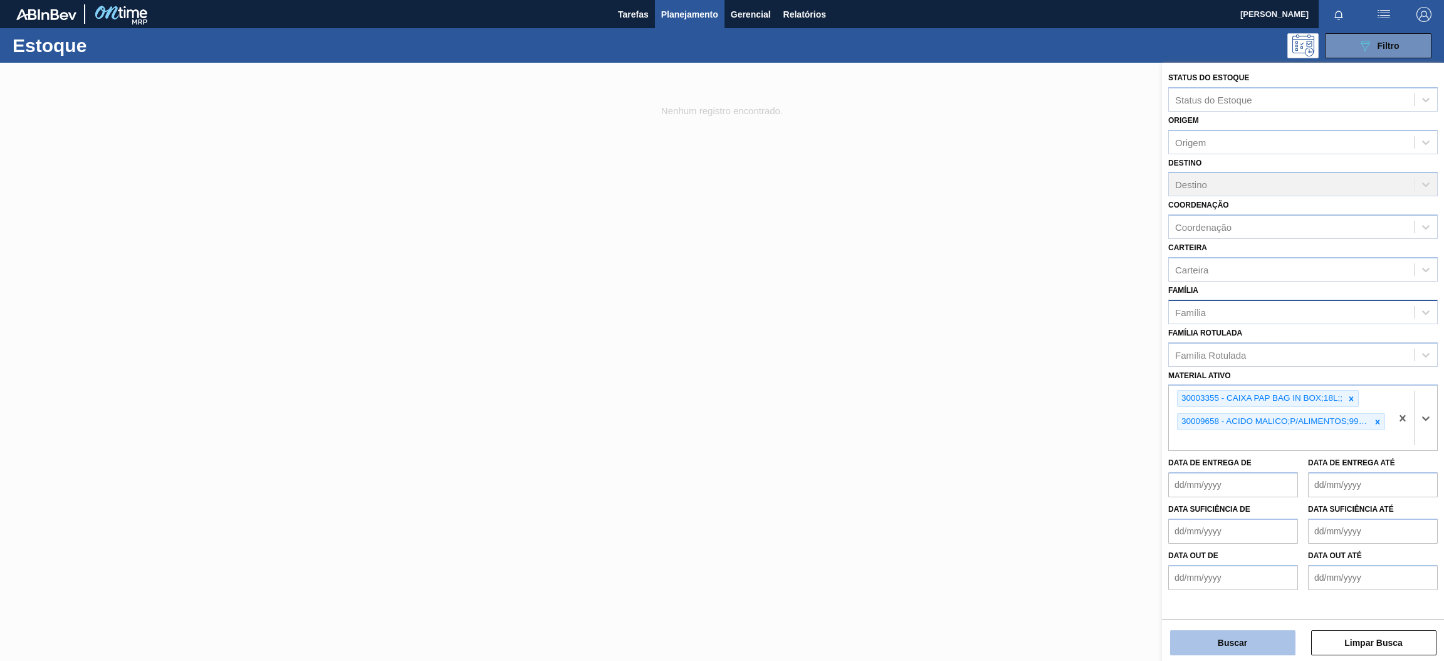
click at [1259, 646] on button "Buscar" at bounding box center [1232, 642] width 125 height 25
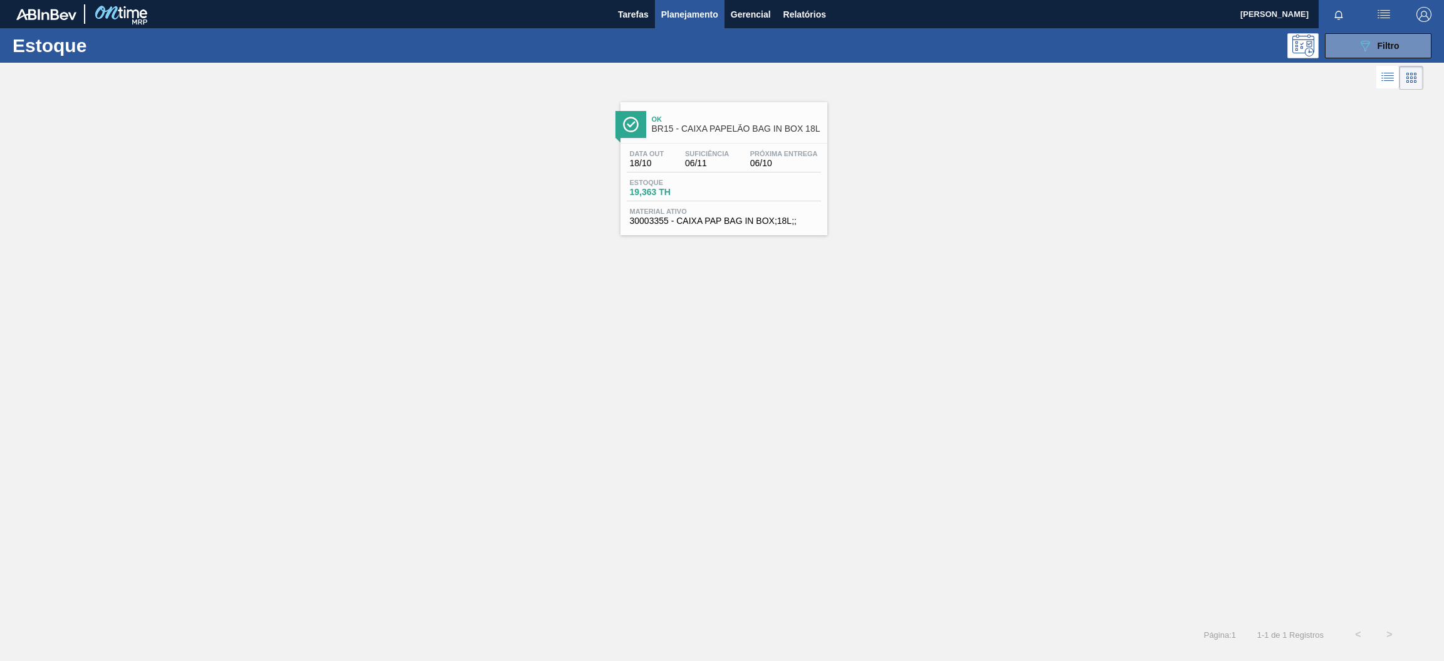
click at [714, 182] on span "Estoque" at bounding box center [674, 183] width 88 height 8
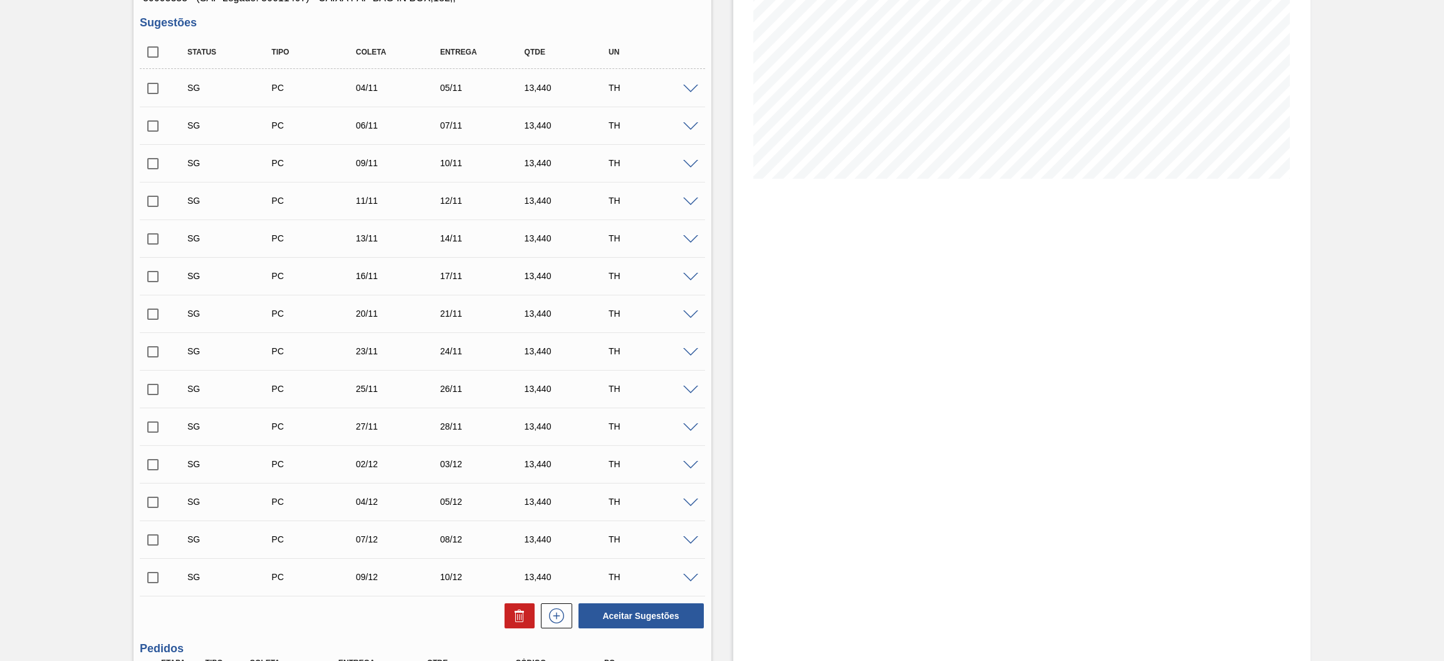
scroll to position [469, 0]
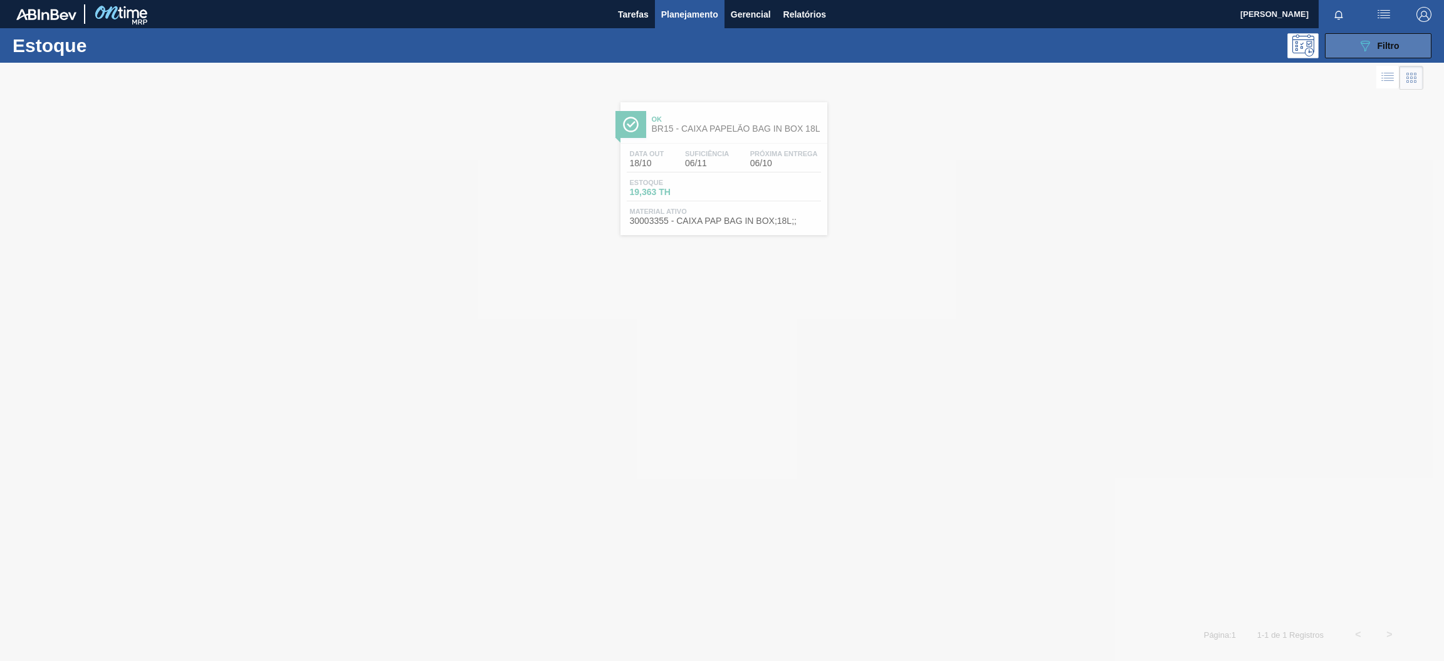
click at [1358, 48] on icon "089F7B8B-B2A5-4AFE-B5C0-19BA573D28AC" at bounding box center [1365, 45] width 15 height 15
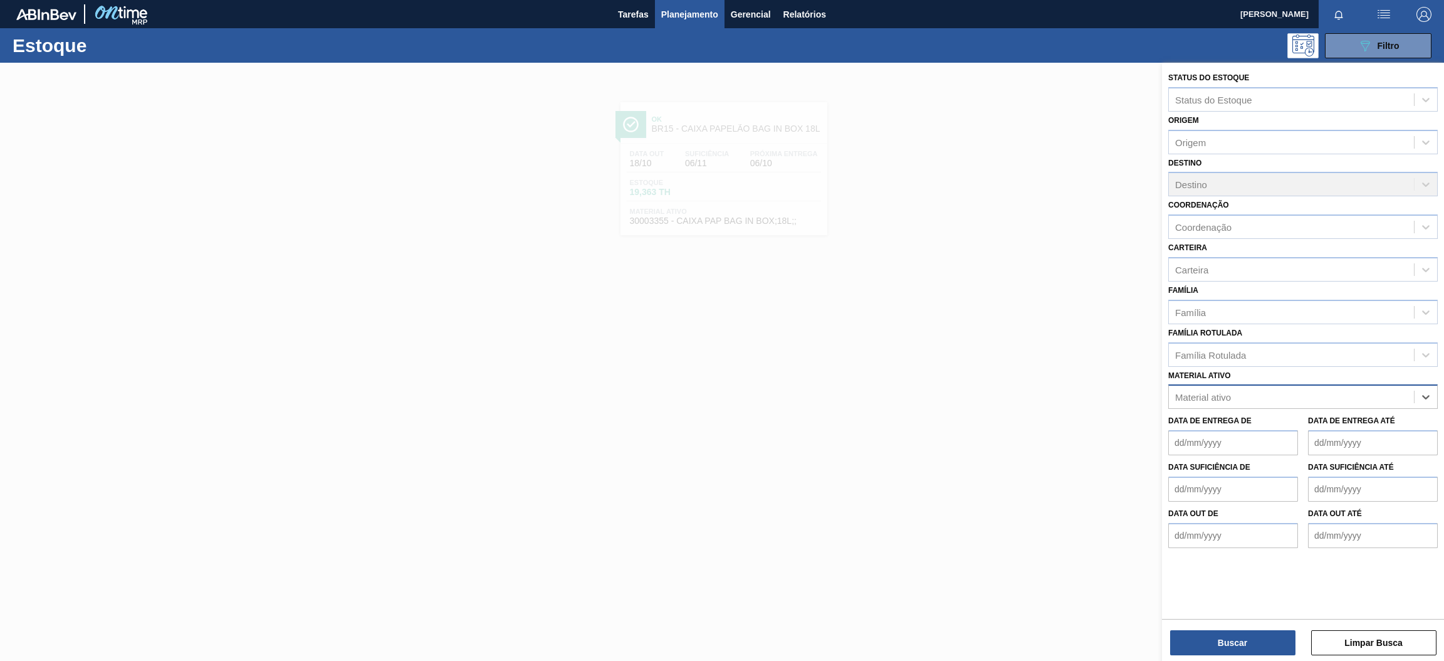
paste ativo "30017797"
type ativo "30017797"
click at [1323, 427] on div "30017797 - FILME CONTR 780X60 GCA ZERO 350ML NIV22" at bounding box center [1303, 427] width 270 height 23
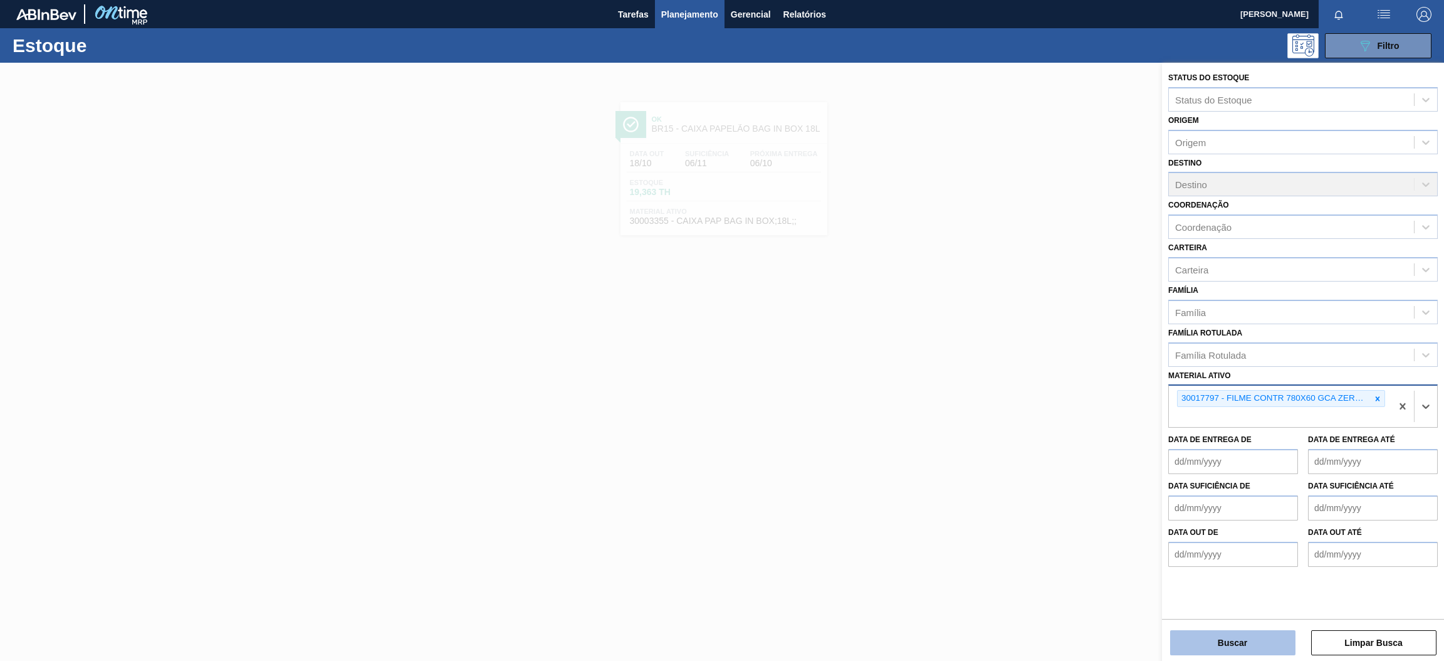
click at [1243, 646] on button "Buscar" at bounding box center [1232, 642] width 125 height 25
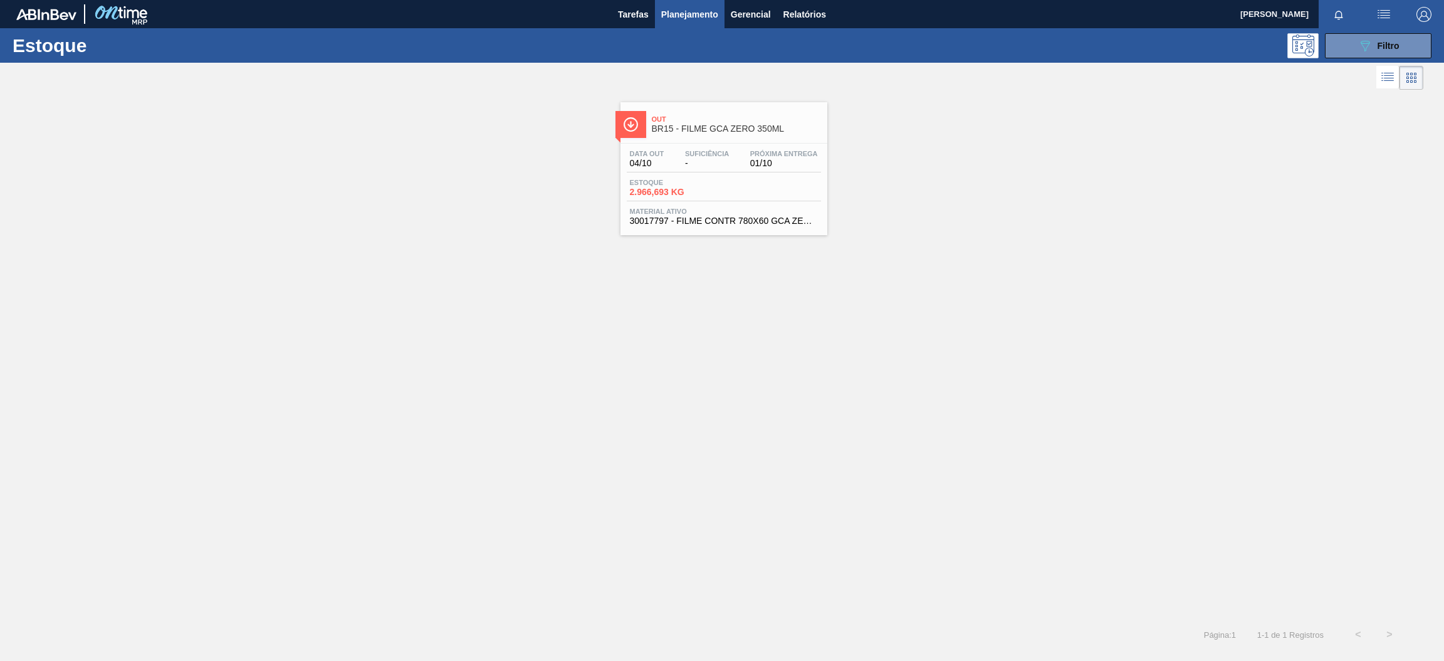
click at [766, 184] on div "Estoque 2.966,693 KG" at bounding box center [724, 190] width 194 height 23
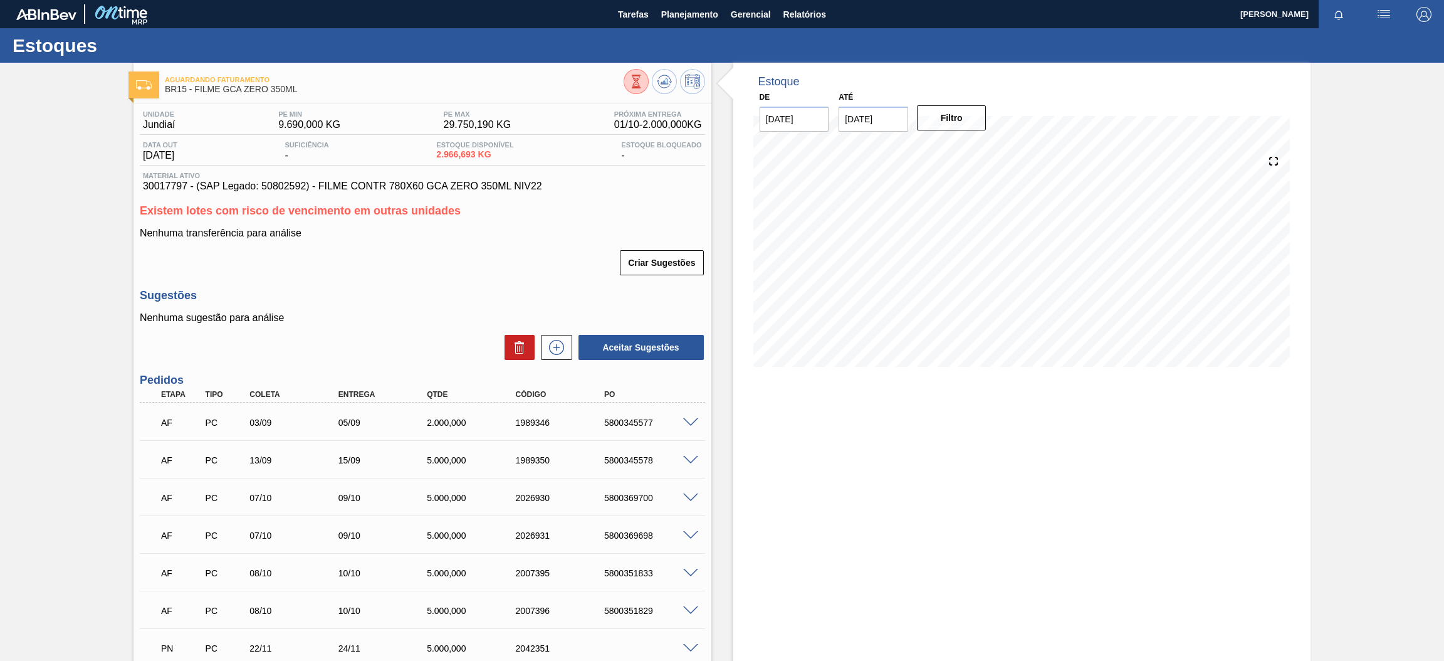
scroll to position [142, 0]
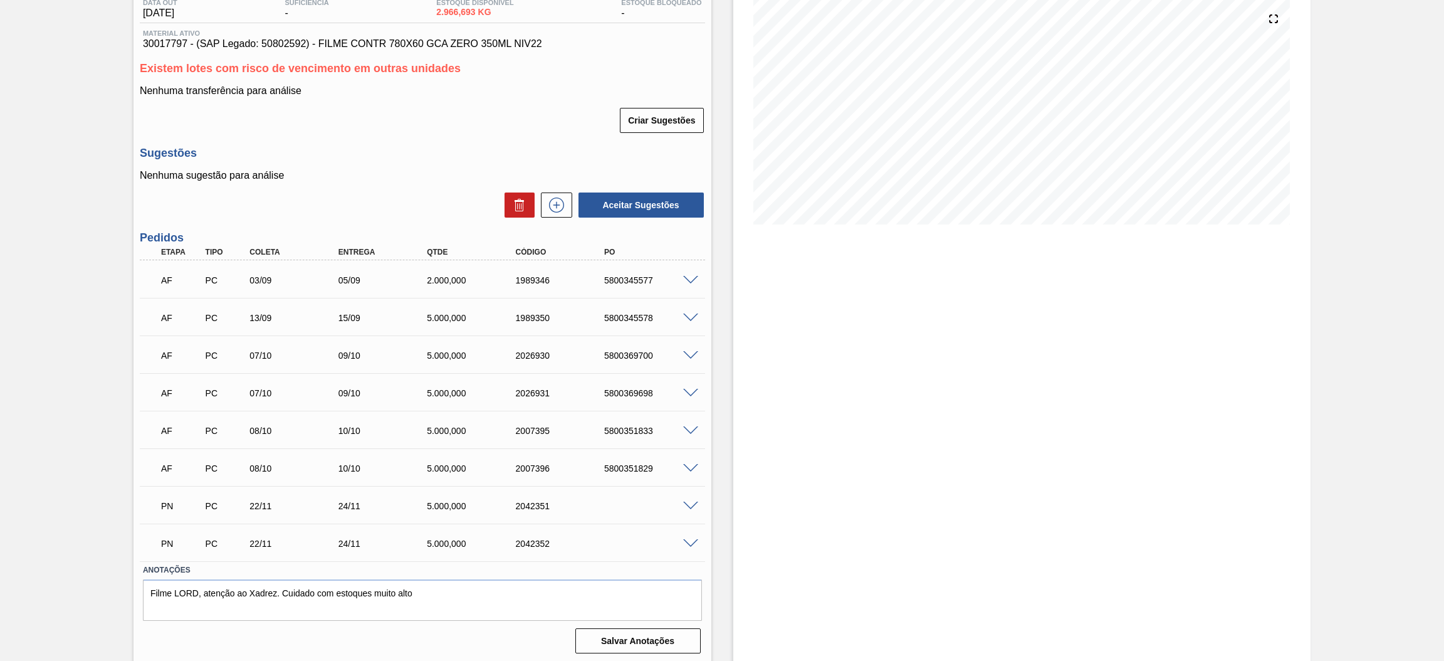
click at [426, 388] on div "5.000,000" at bounding box center [474, 393] width 101 height 10
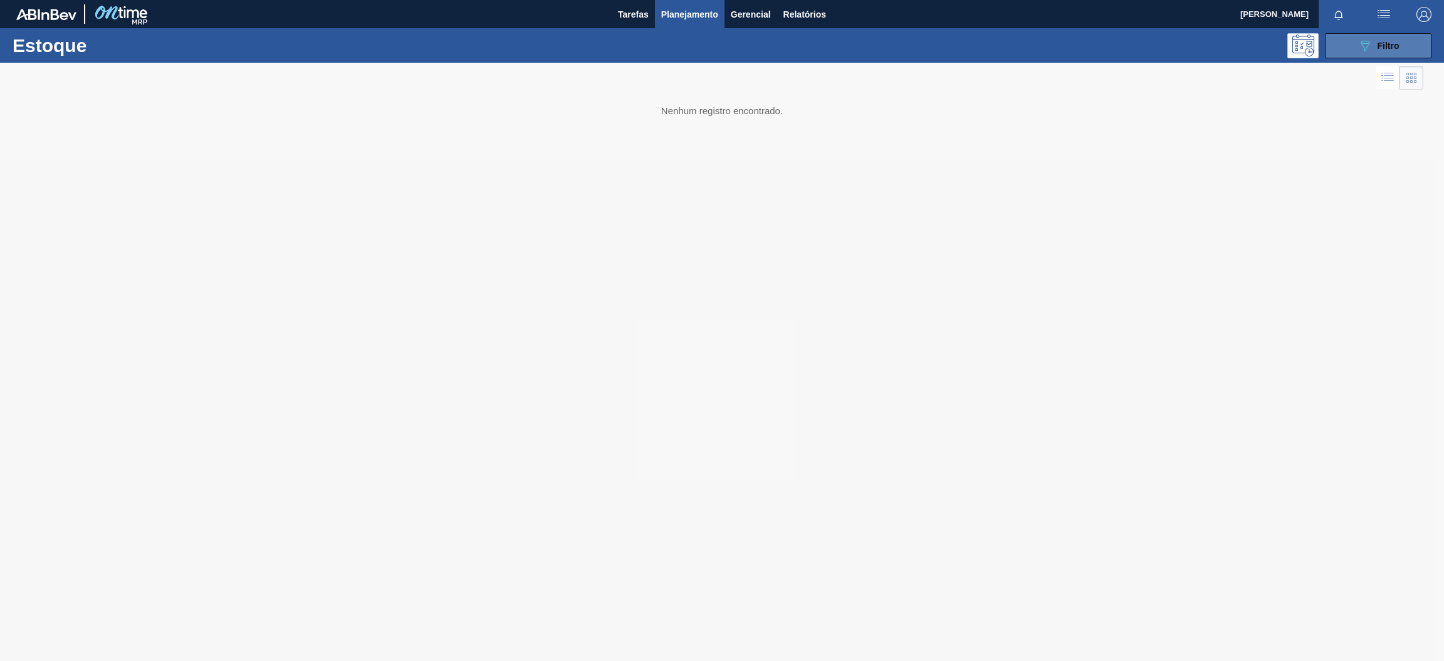
click at [1389, 49] on span "Filtro" at bounding box center [1389, 46] width 22 height 10
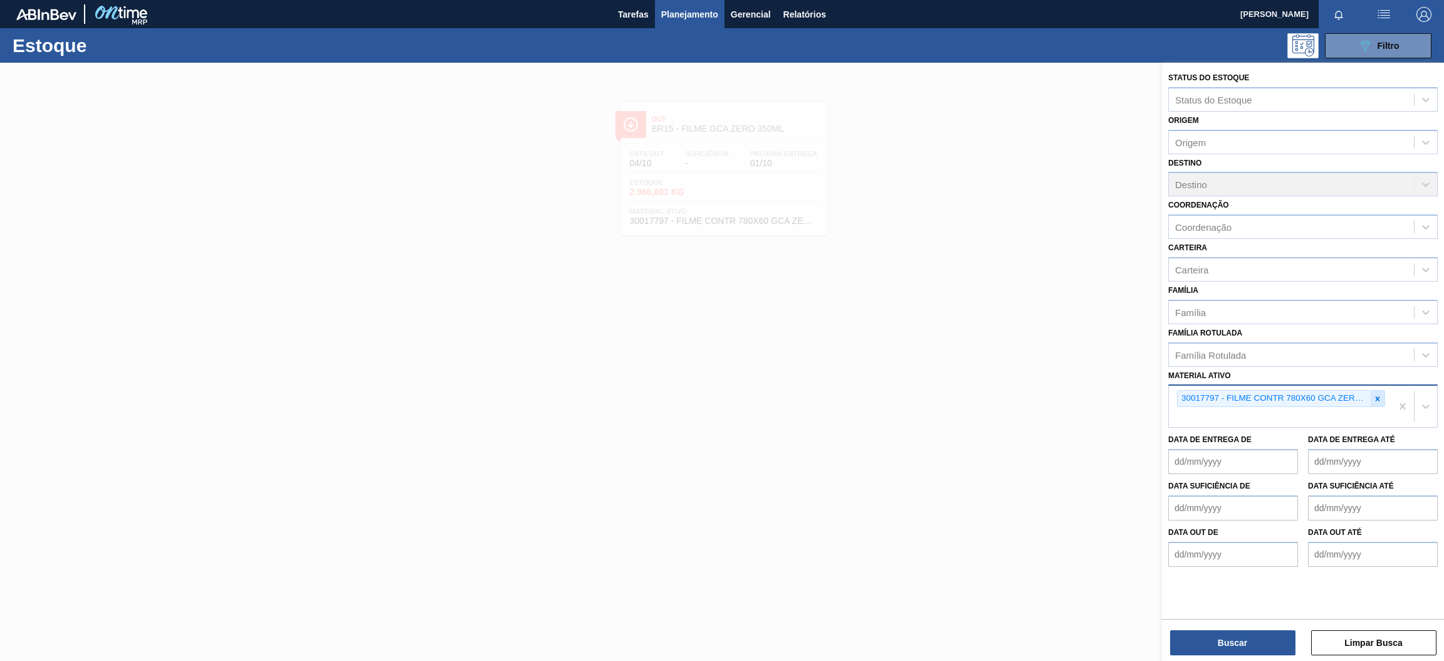
click at [1378, 396] on icon at bounding box center [1378, 398] width 4 height 4
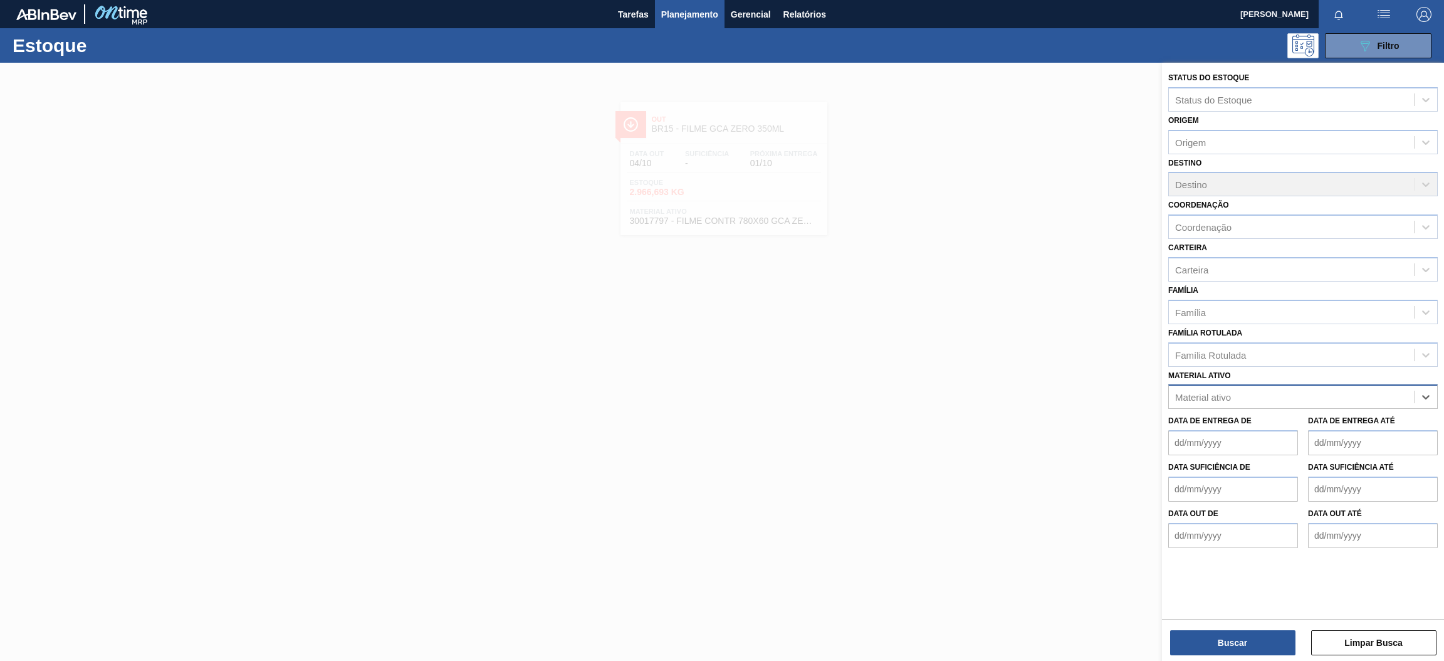
paste ativo "30031878"
type ativo "30031878"
click at [1302, 424] on div "30031878 - TAMPA AL VERDE GCA BASE SOLVENTE" at bounding box center [1303, 427] width 270 height 23
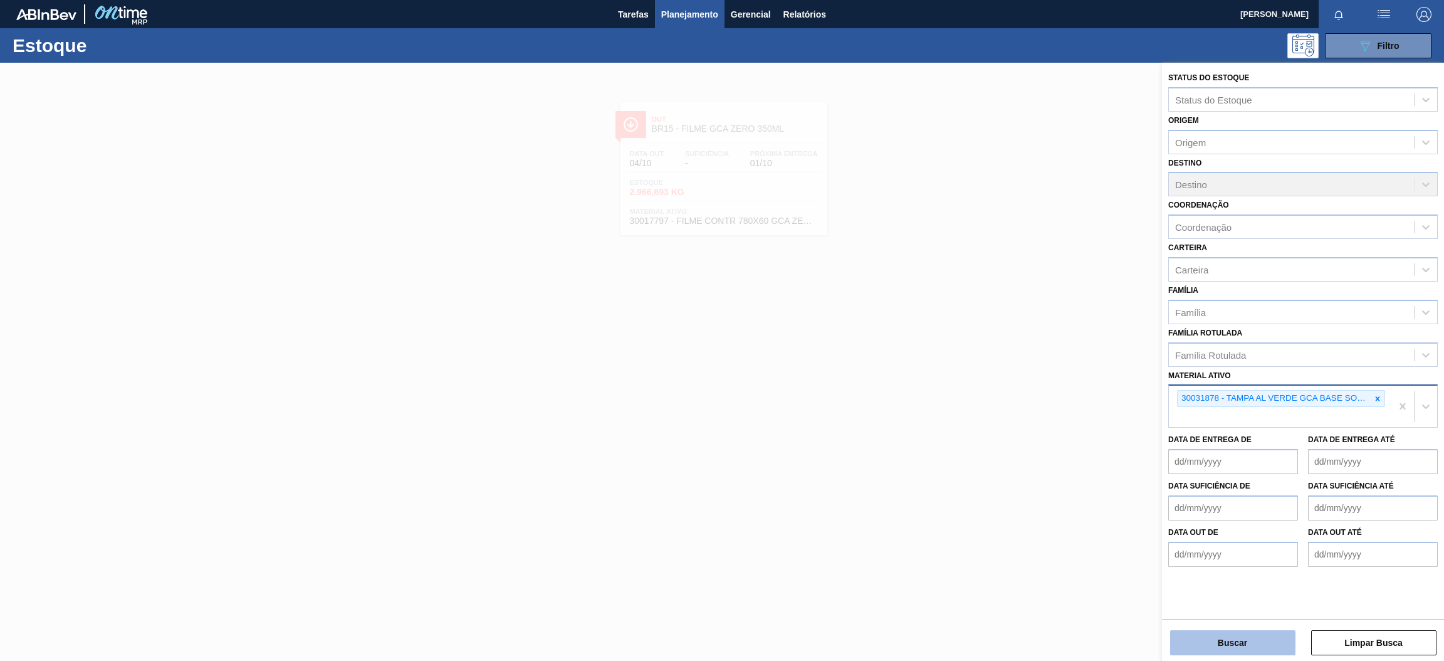
click at [1239, 648] on button "Buscar" at bounding box center [1232, 642] width 125 height 25
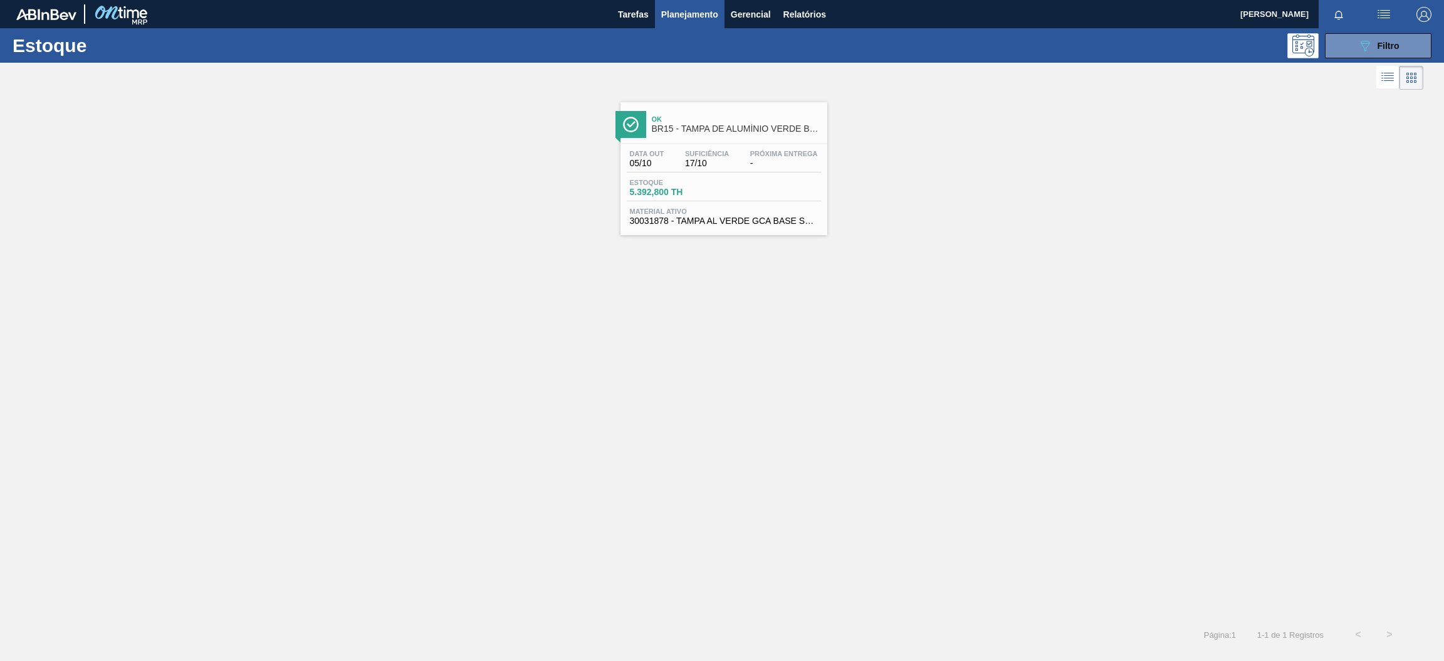
click at [738, 199] on div "Estoque 5.392,800 TH" at bounding box center [724, 190] width 194 height 23
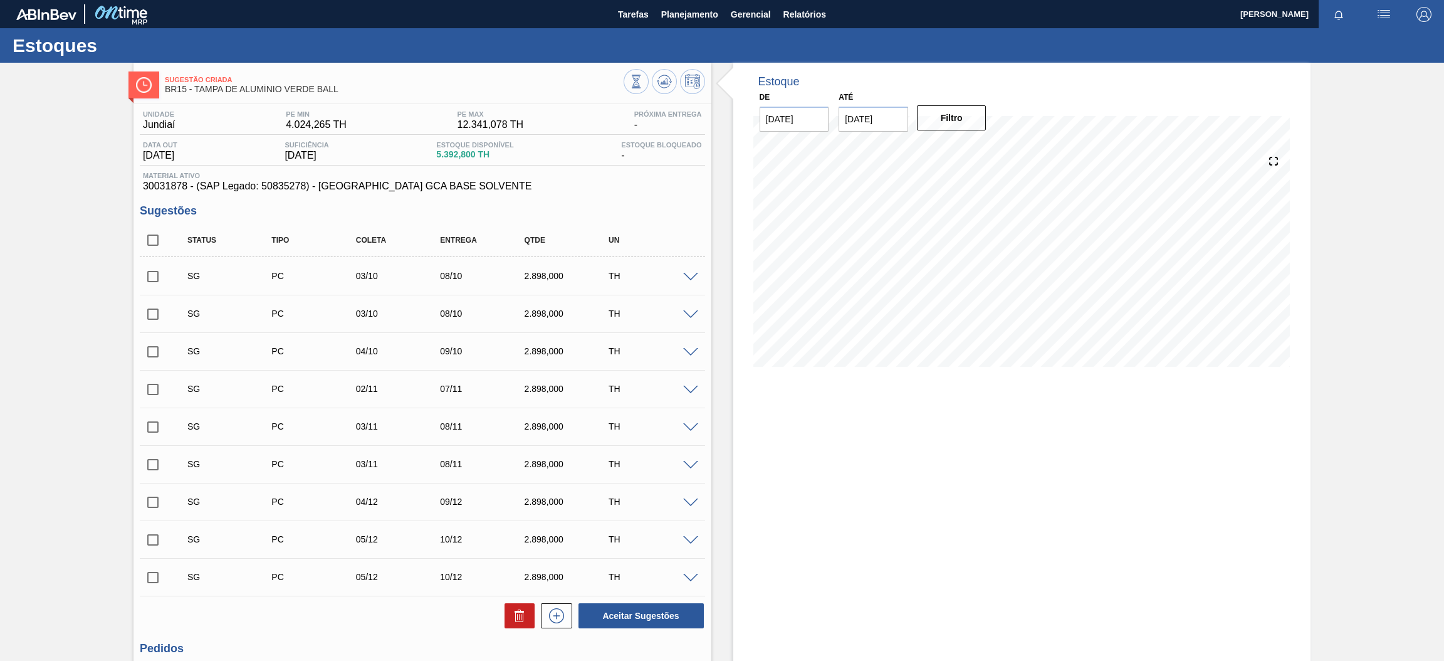
scroll to position [127, 0]
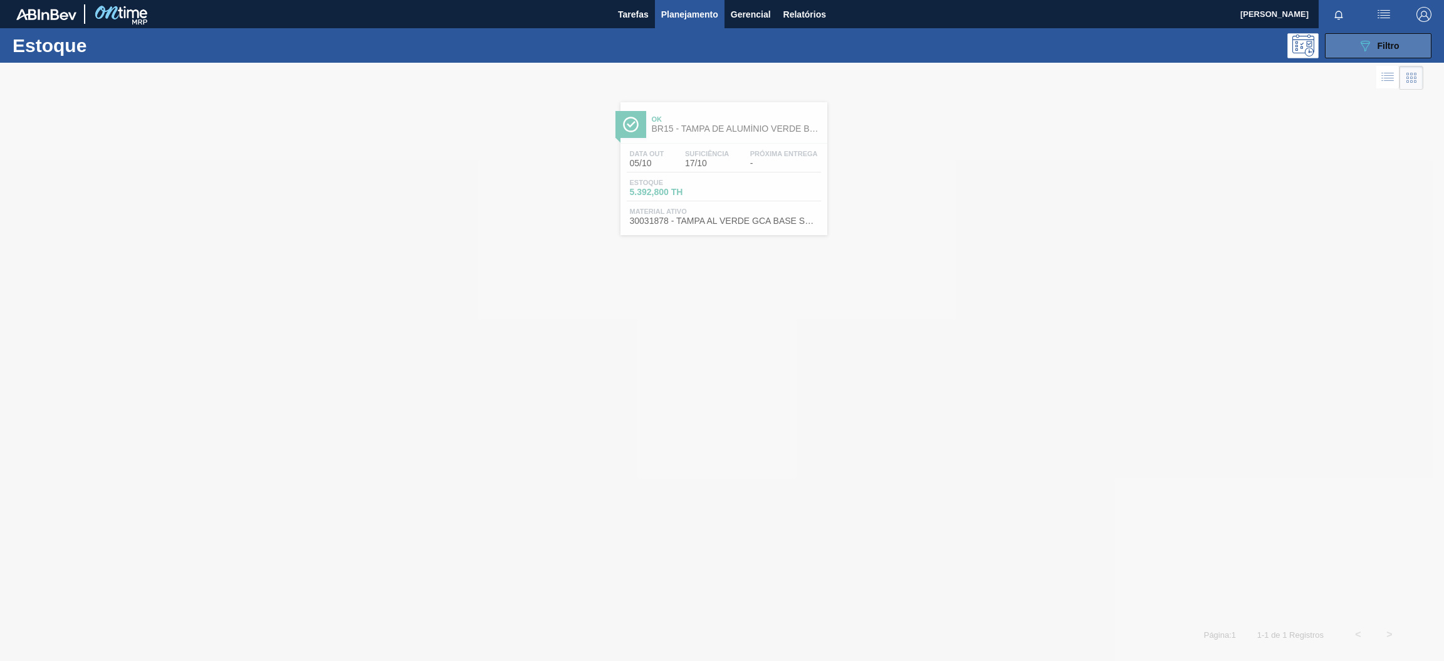
click at [1355, 58] on button "089F7B8B-B2A5-4AFE-B5C0-19BA573D28AC Filtro" at bounding box center [1378, 45] width 107 height 25
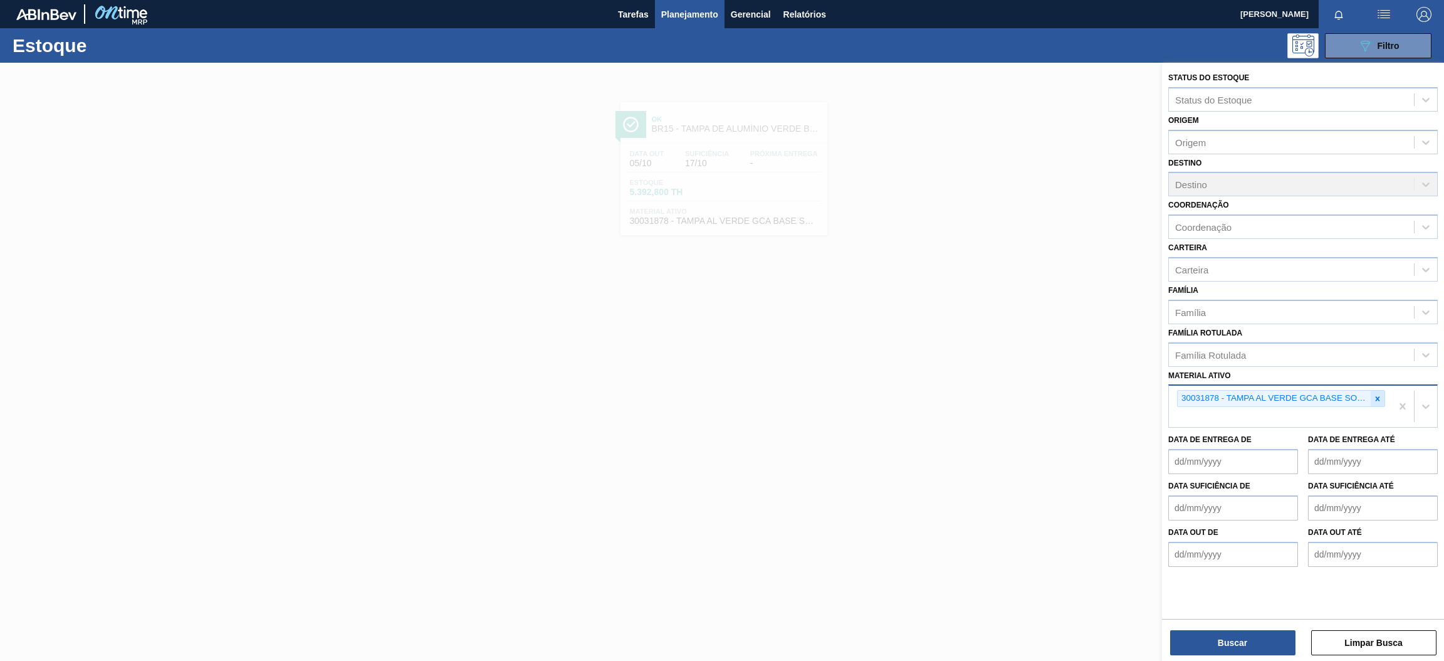
click at [1375, 397] on icon at bounding box center [1377, 398] width 9 height 9
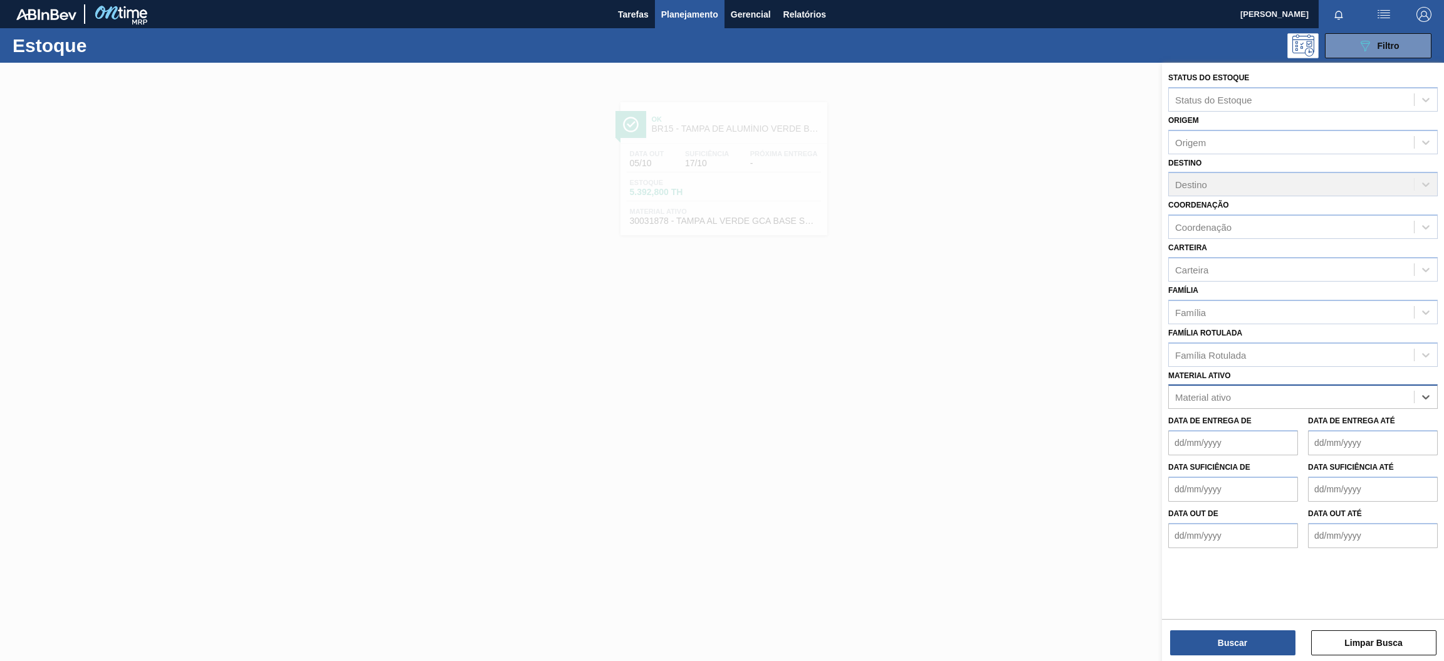
paste ativo "30034299"
type ativo "30034299"
click at [1299, 431] on div "30034299 - ROT PLAST 1 5L AH GCA S CLAIM NIV25" at bounding box center [1303, 427] width 270 height 23
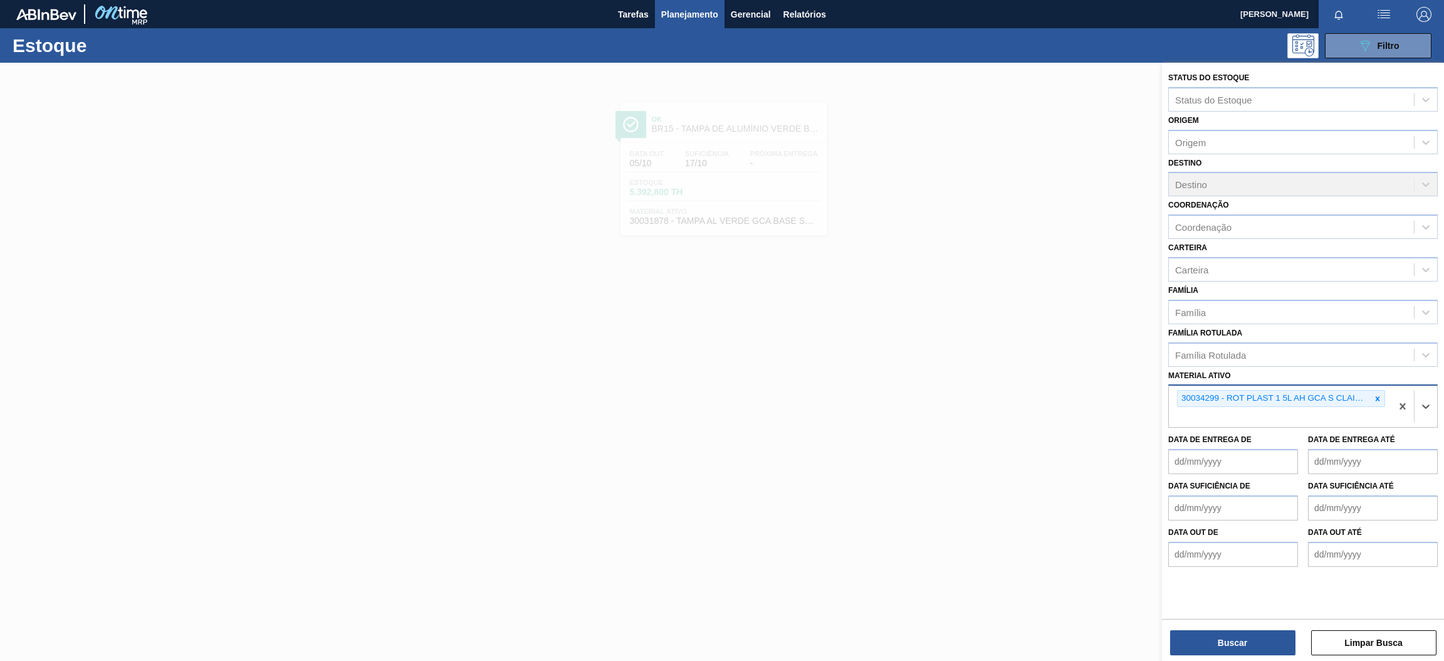
paste ativo "30034318"
type ativo "30034318"
click at [1247, 448] on div "30034318 - ROT PLAST 15L AH GCA ZERO S CL NIV25" at bounding box center [1303, 446] width 270 height 23
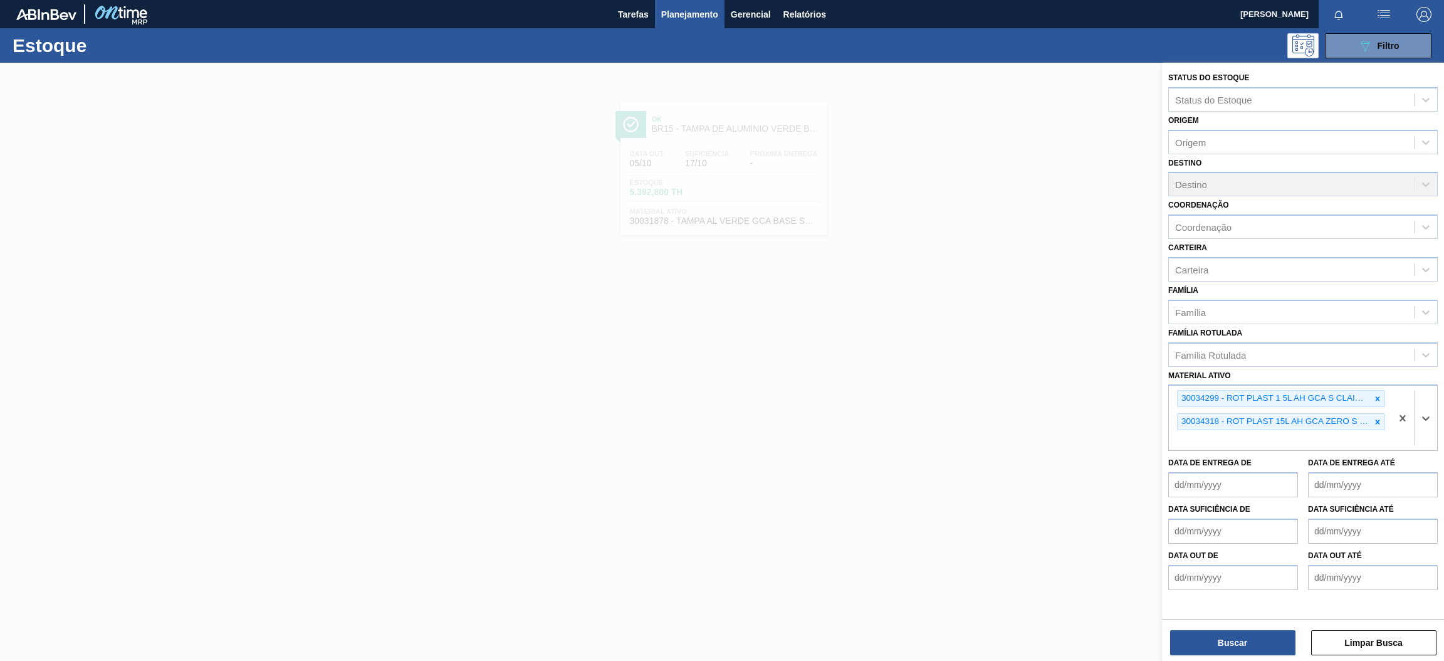
paste ativo "30030784"
type ativo "30030784"
click at [1260, 474] on div "30030784 - ROT PLAST 2L H SUK UVA NIV24" at bounding box center [1303, 469] width 270 height 23
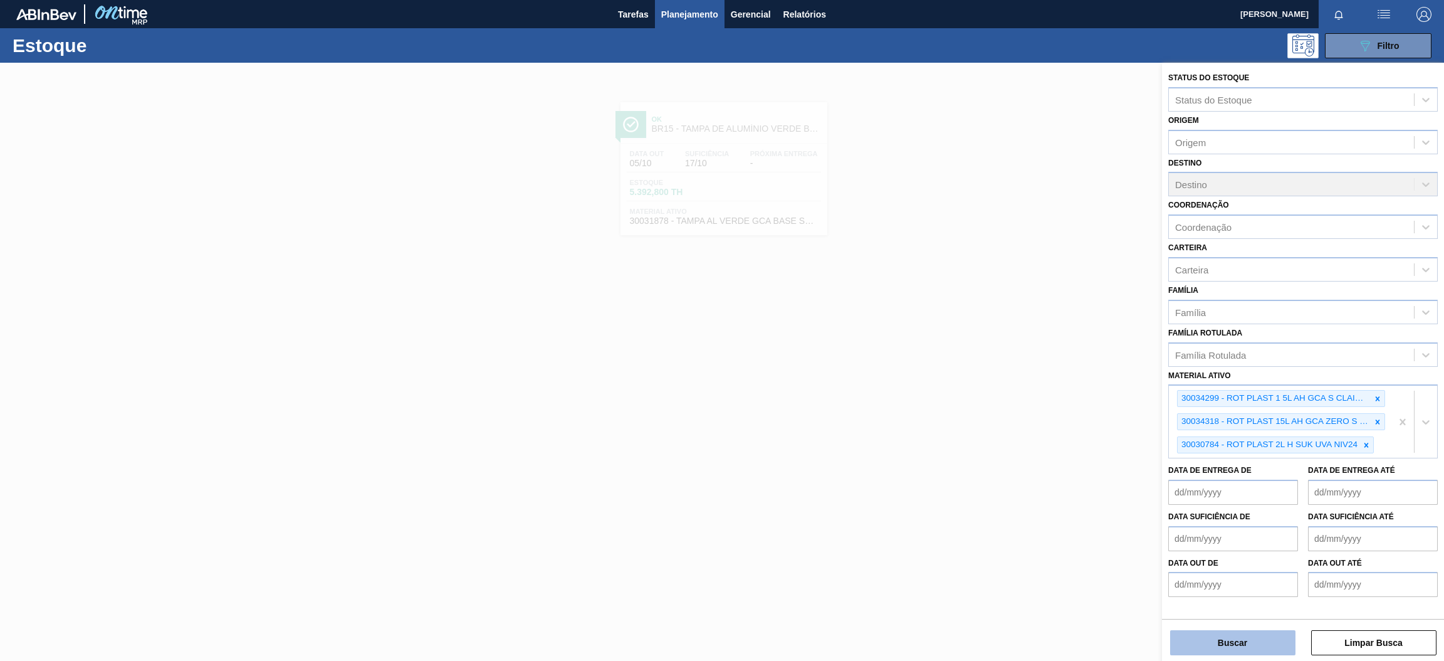
click at [1238, 642] on button "Buscar" at bounding box center [1232, 642] width 125 height 25
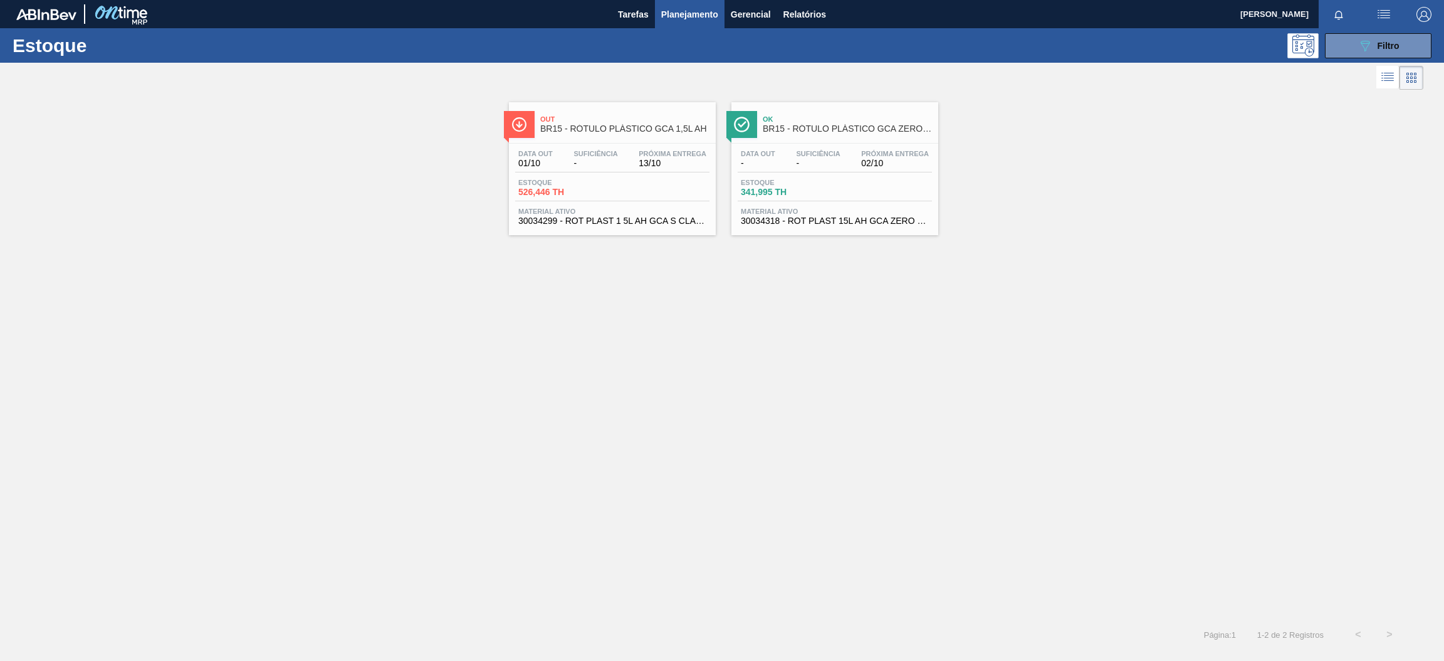
click at [653, 191] on div "Estoque 526,446 TH" at bounding box center [612, 190] width 194 height 23
click at [807, 149] on div "Data out - Suficiência - Próxima Entrega 02/10 Estoque 341,995 TH Material ativ…" at bounding box center [834, 186] width 207 height 85
click at [1363, 44] on icon "089F7B8B-B2A5-4AFE-B5C0-19BA573D28AC" at bounding box center [1365, 45] width 15 height 15
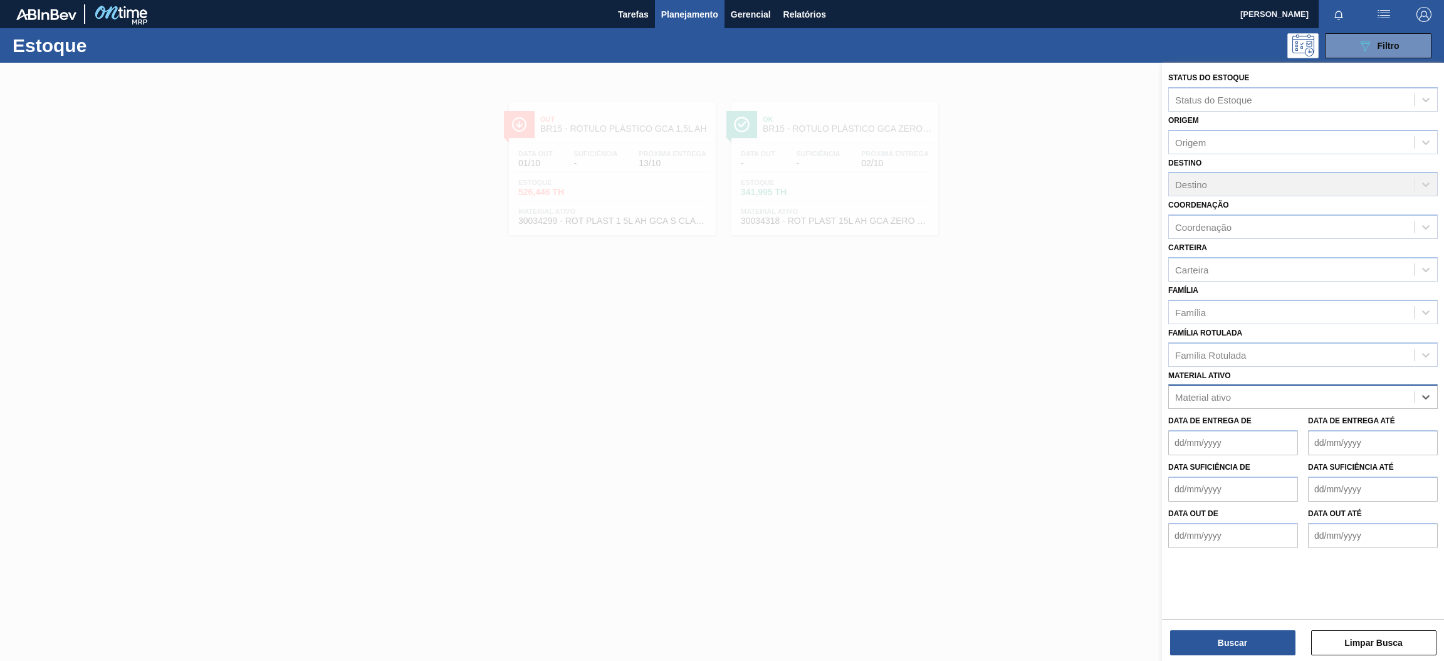
paste ativo "30030784"
type ativo "30030784"
click at [1285, 431] on div "30030784 - ROT PLAST 2L H SUK UVA NIV24" at bounding box center [1303, 427] width 270 height 23
paste ativo "30017800"
type ativo "30017800"
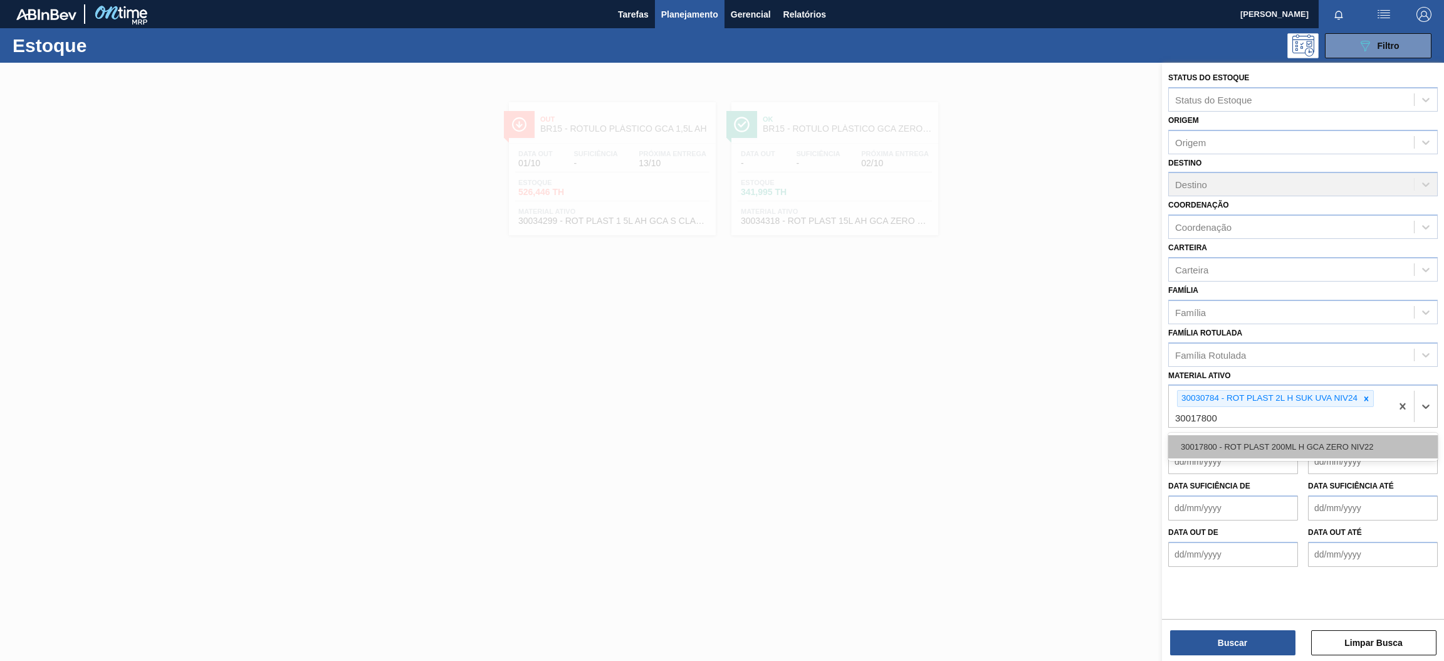
click at [1279, 443] on div "30017800 - ROT PLAST 200ML H GCA ZERO NIV22" at bounding box center [1303, 446] width 270 height 23
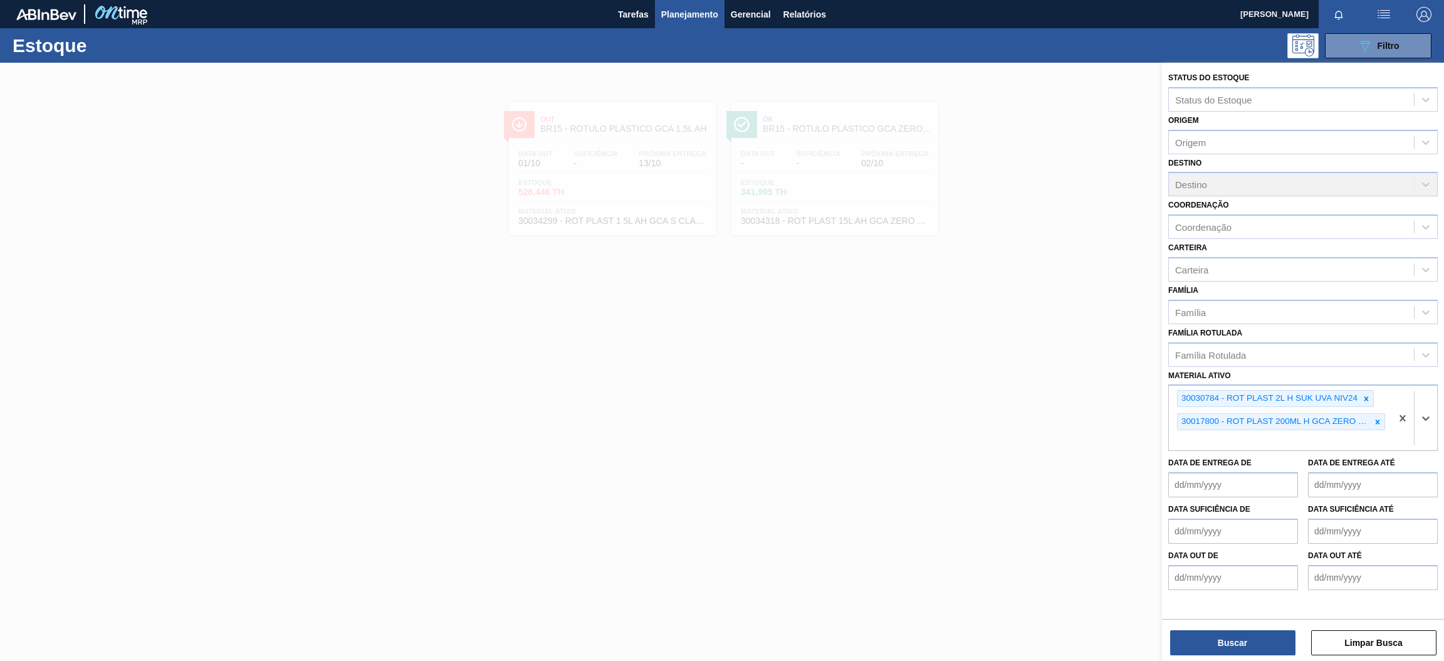
paste ativo "30017330"
type ativo "30017330"
click at [1298, 473] on div "30017330 - ROT PLAST 2L H SUKITA TUBAINA 429" at bounding box center [1303, 469] width 270 height 23
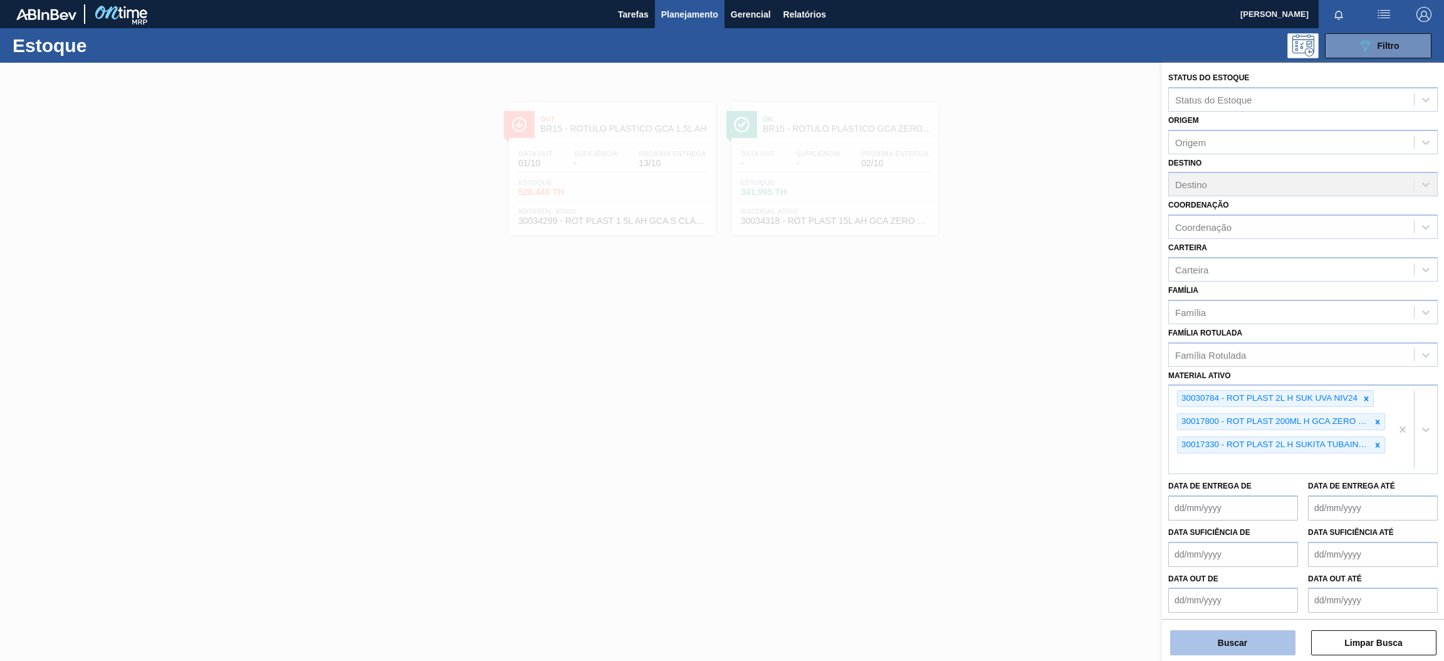
click at [1228, 649] on button "Buscar" at bounding box center [1232, 642] width 125 height 25
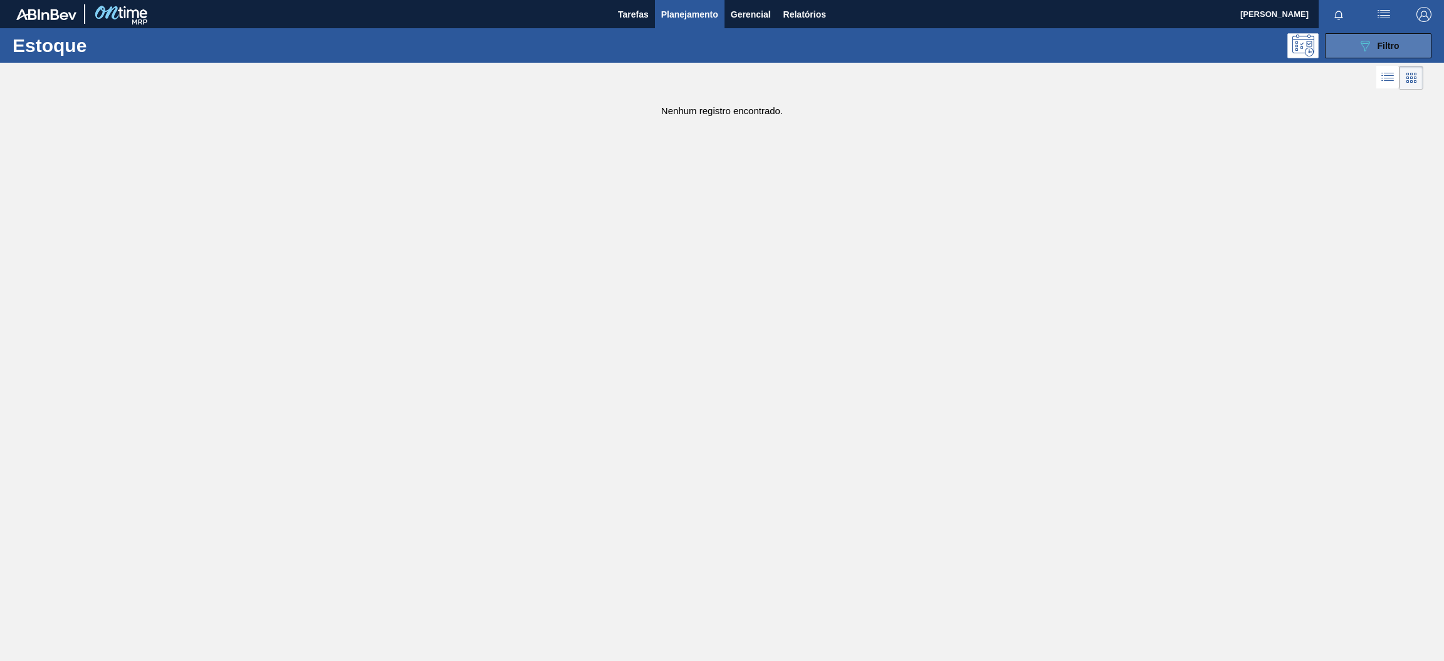
click at [1348, 48] on button "089F7B8B-B2A5-4AFE-B5C0-19BA573D28AC Filtro" at bounding box center [1378, 45] width 107 height 25
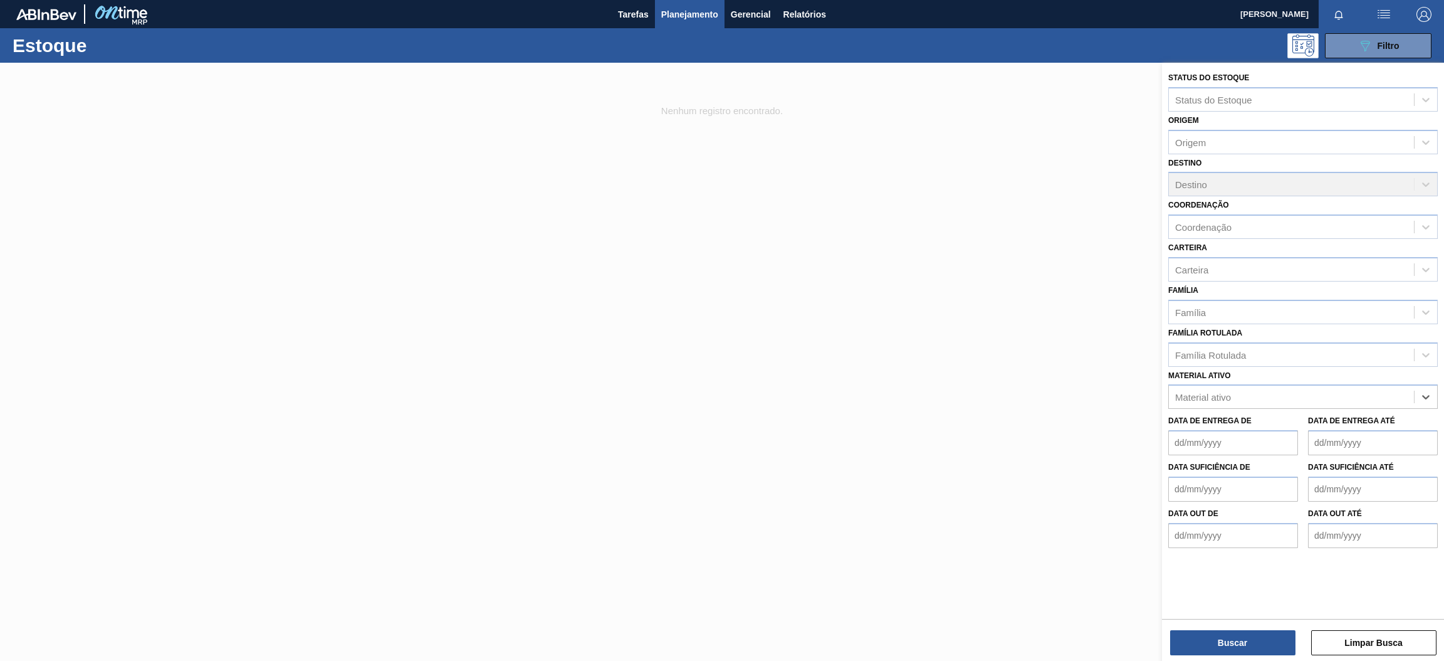
paste ativo "30003826"
type ativo "30003826"
click at [1284, 421] on div "30003826 - ROT PLAST 1L H GCA NIV22" at bounding box center [1303, 427] width 270 height 23
paste ativo "30017346"
type ativo "30017346"
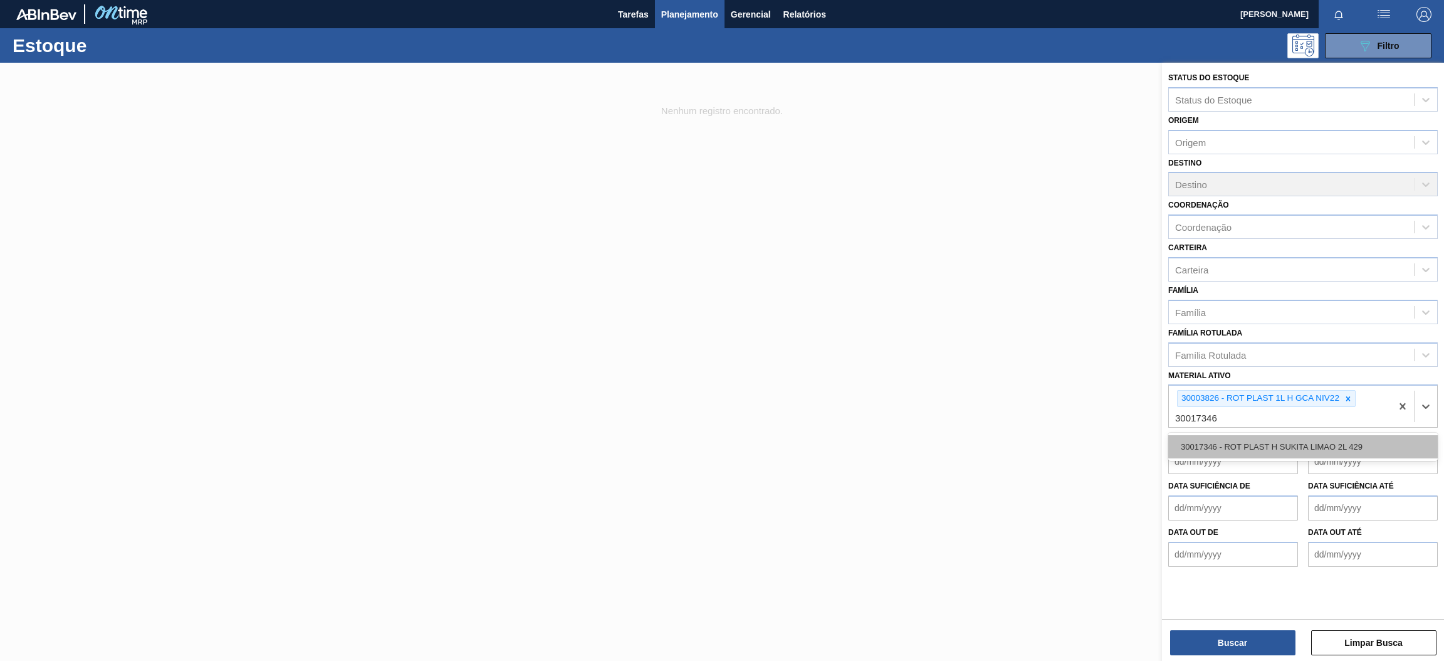
click at [1321, 443] on div "30017346 - ROT PLAST H SUKITA LIMAO 2L 429" at bounding box center [1303, 446] width 270 height 23
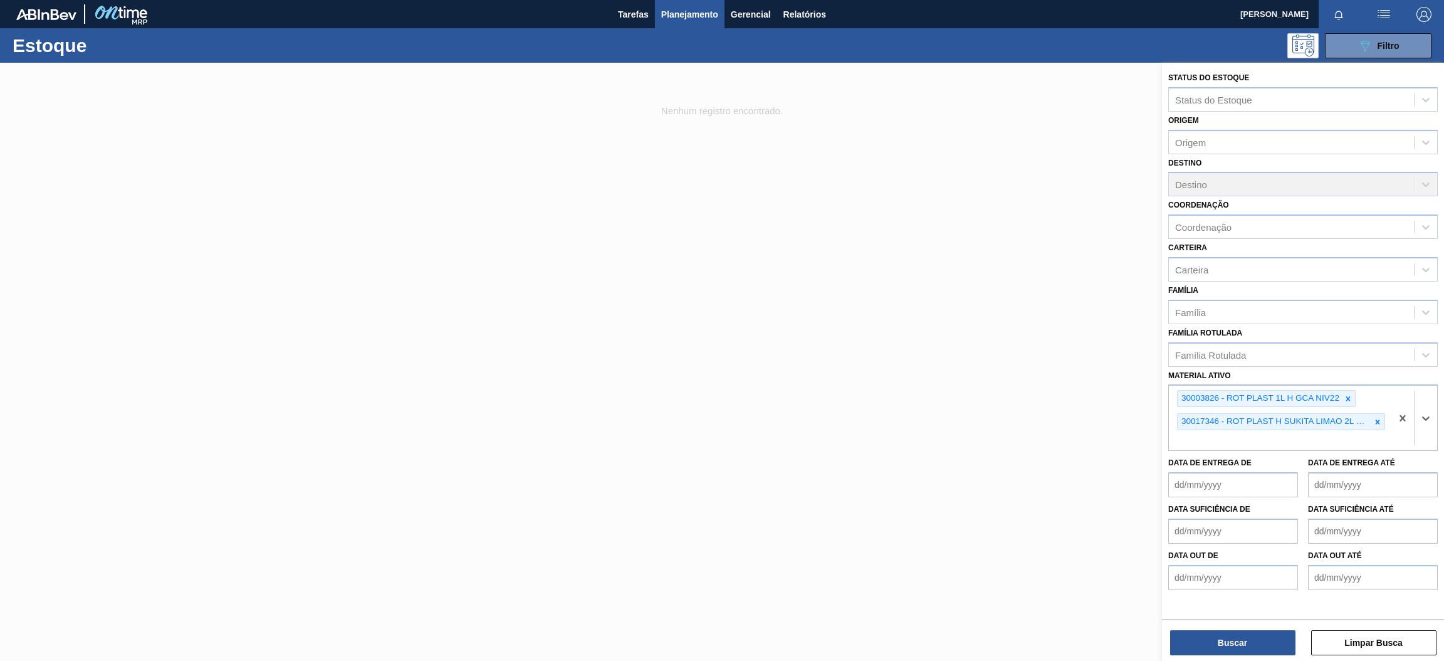
paste ativo "30029393"
type ativo "30029393"
click at [1334, 464] on div "30029393 - ROT PLAST 1L AH GCA NIV22" at bounding box center [1303, 469] width 270 height 23
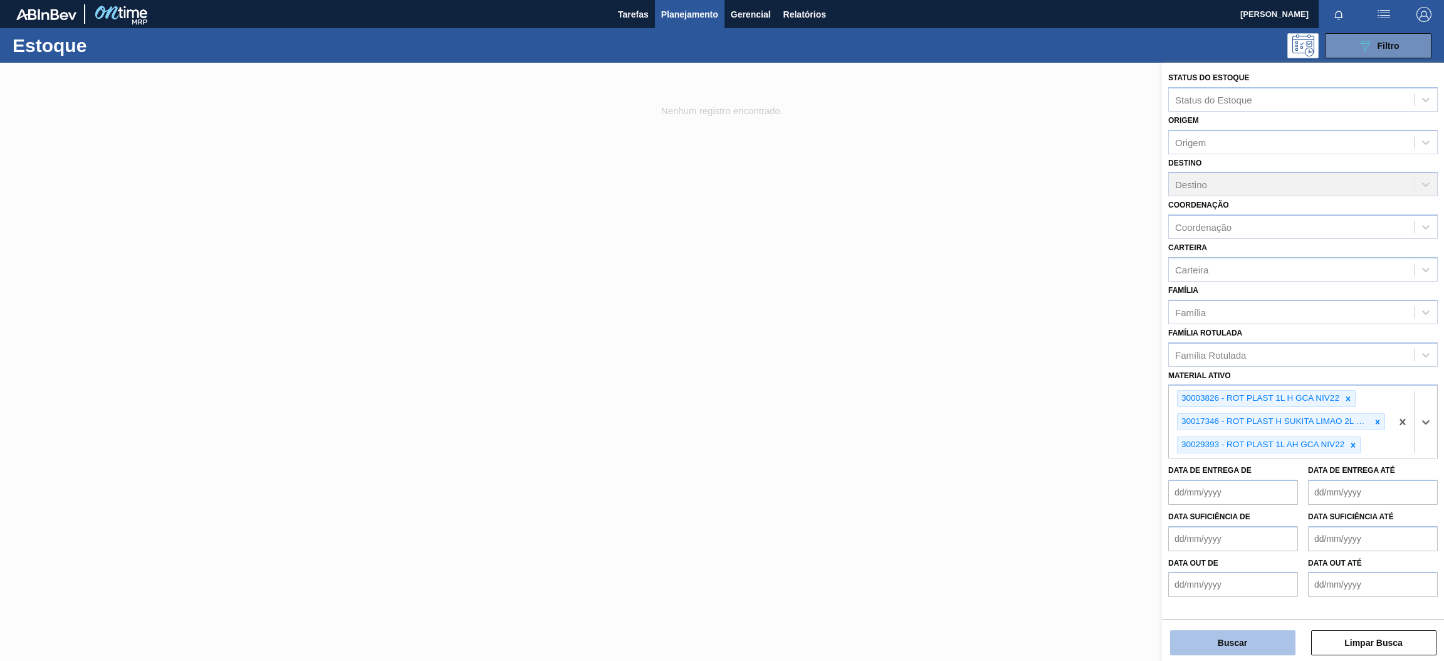
click at [1259, 645] on button "Buscar" at bounding box center [1232, 642] width 125 height 25
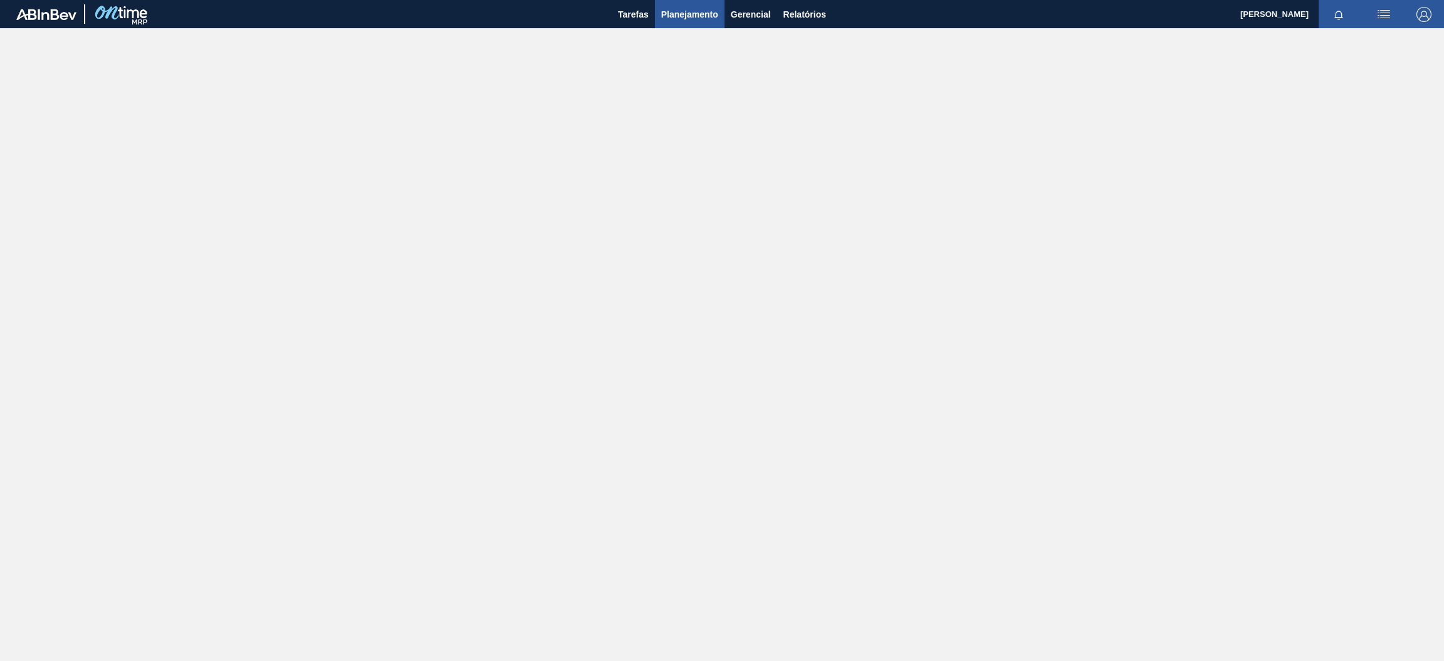
click at [686, 18] on span "Planejamento" at bounding box center [689, 14] width 57 height 15
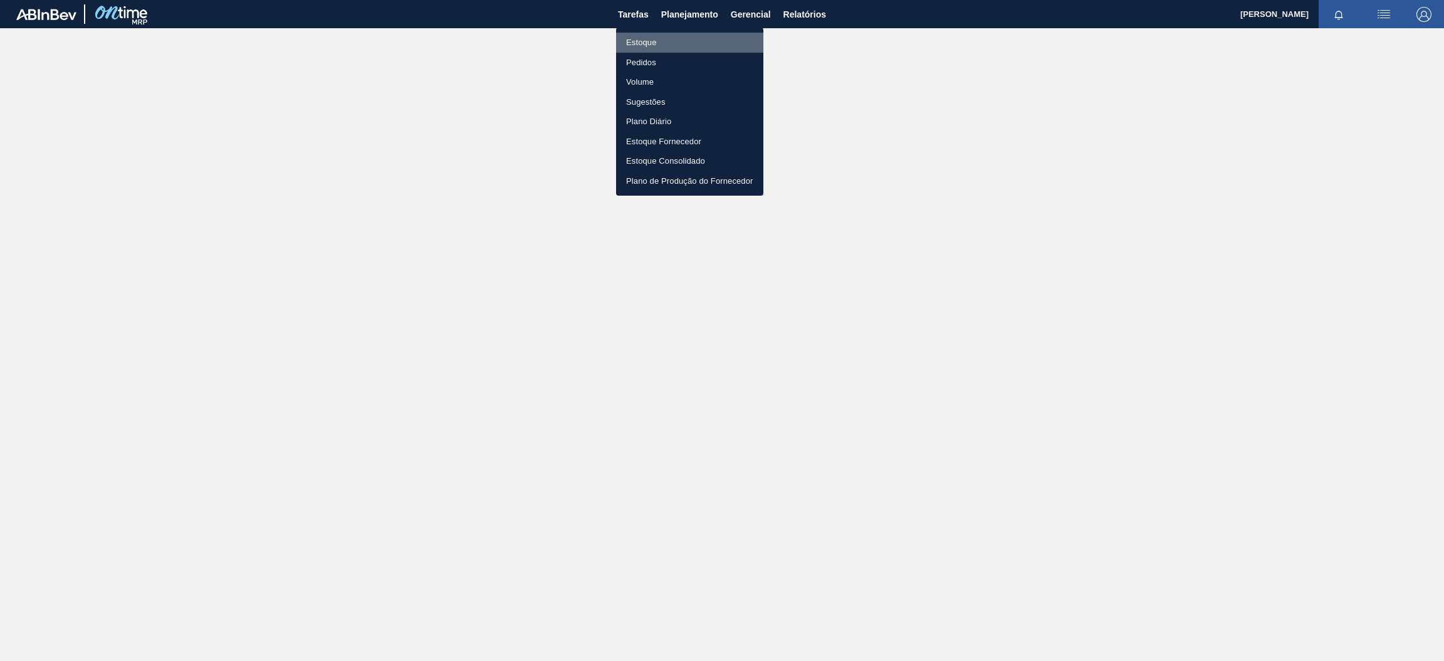
click at [687, 43] on li "Estoque" at bounding box center [689, 43] width 147 height 20
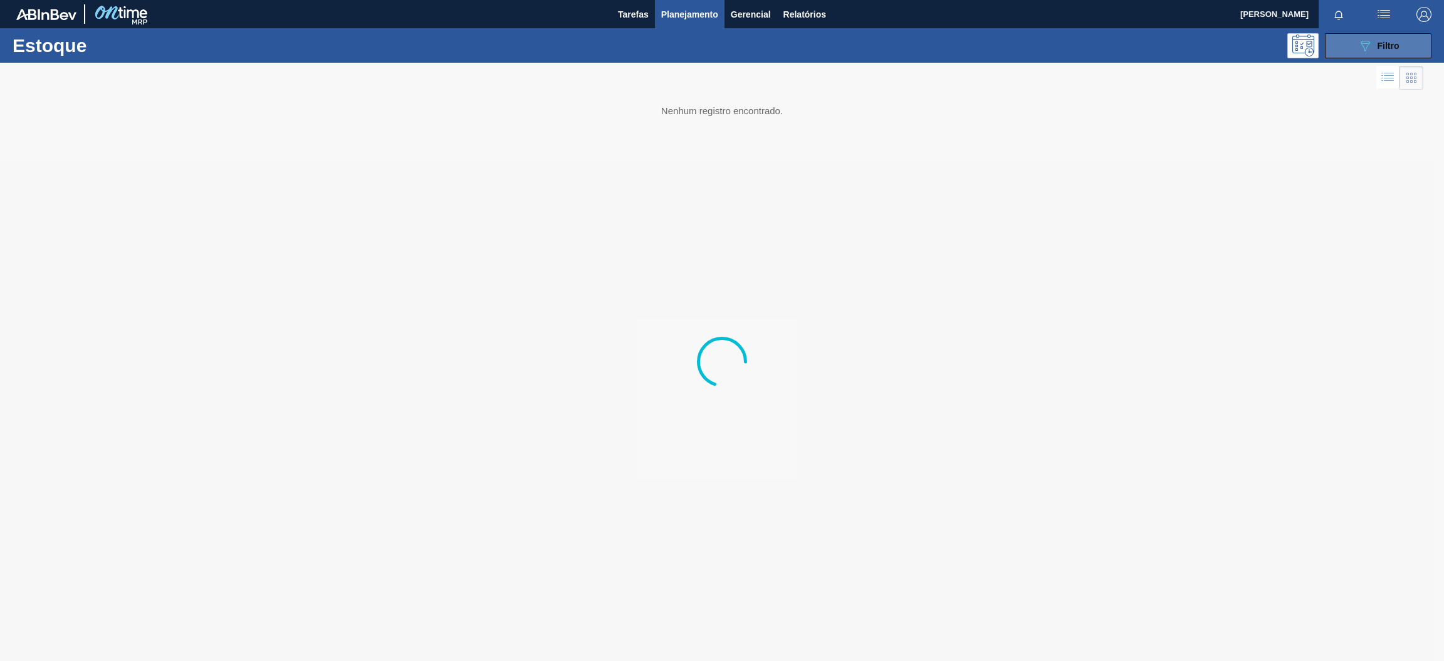
click at [1359, 48] on icon "089F7B8B-B2A5-4AFE-B5C0-19BA573D28AC" at bounding box center [1365, 45] width 15 height 15
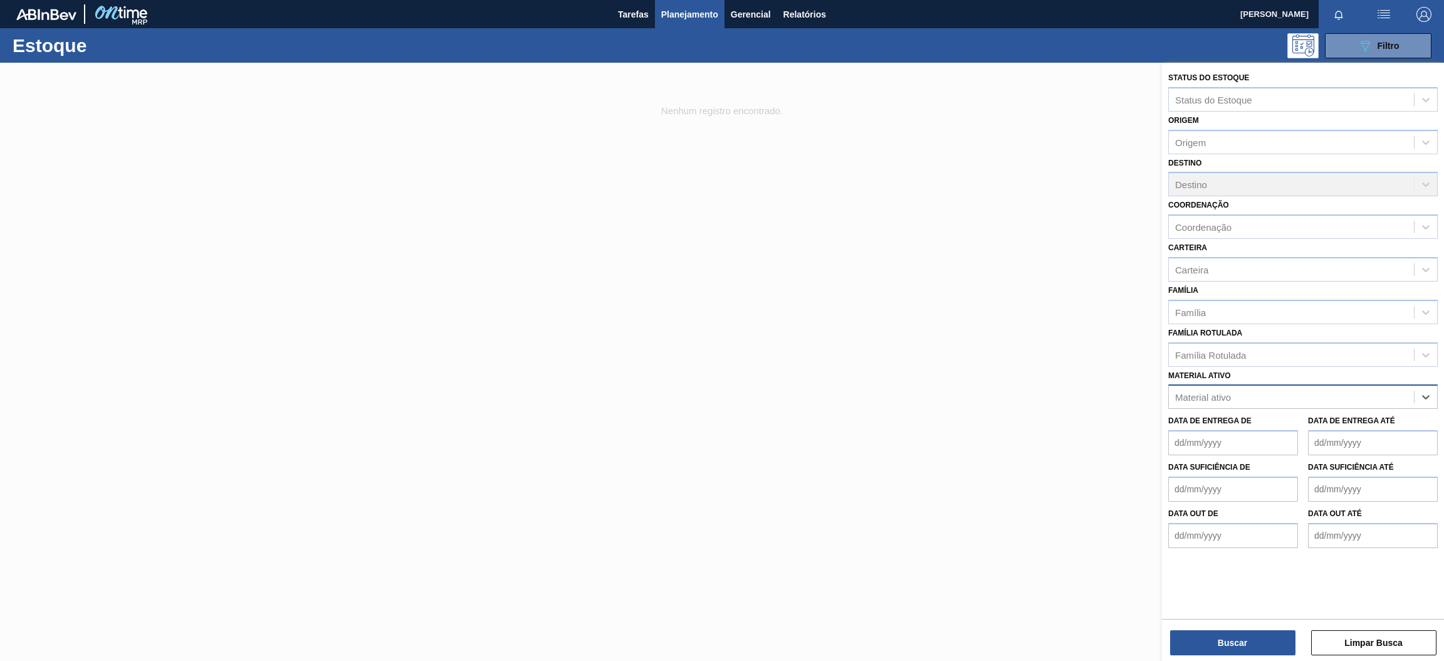
paste ativo "30004716"
type ativo "30004716"
click at [1291, 424] on div "30004716 - KIT H2OH CITRUS NF" at bounding box center [1303, 427] width 270 height 23
paste ativo "30002824"
type ativo "30002824"
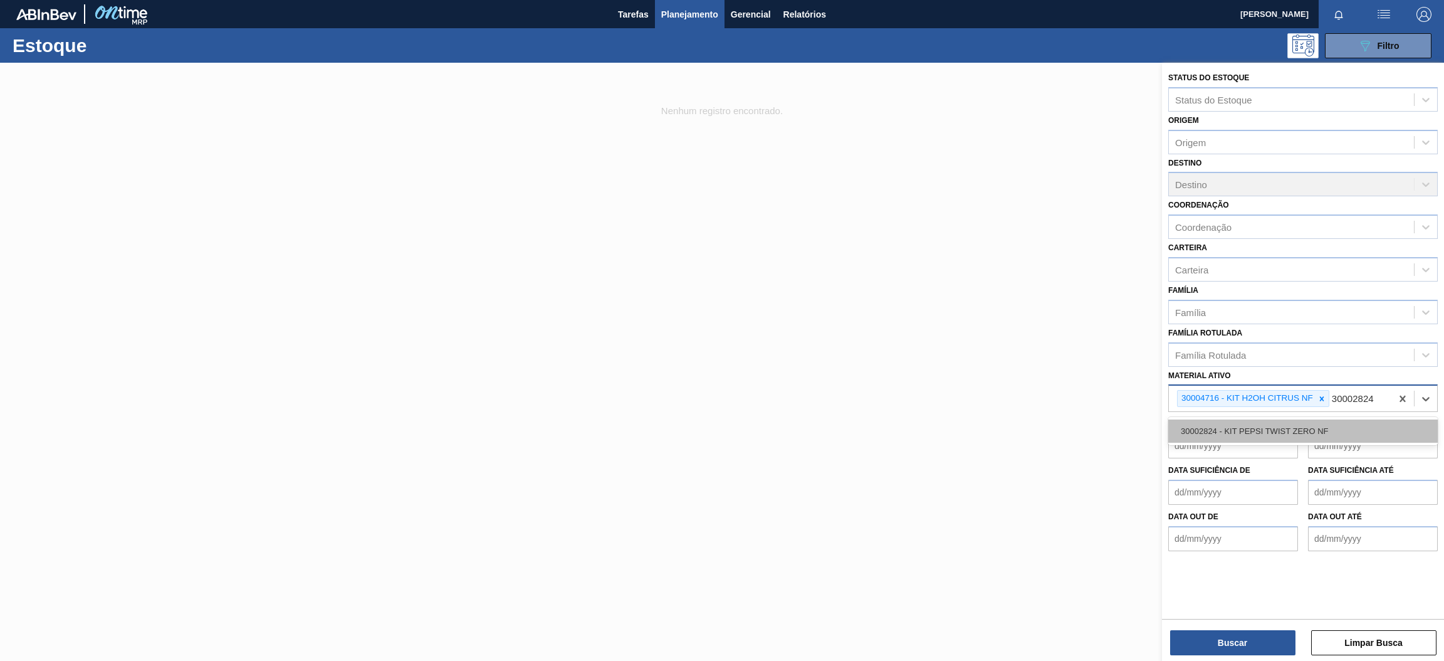
click at [1304, 434] on div "30002824 - KIT PEPSI TWIST ZERO NF" at bounding box center [1303, 430] width 270 height 23
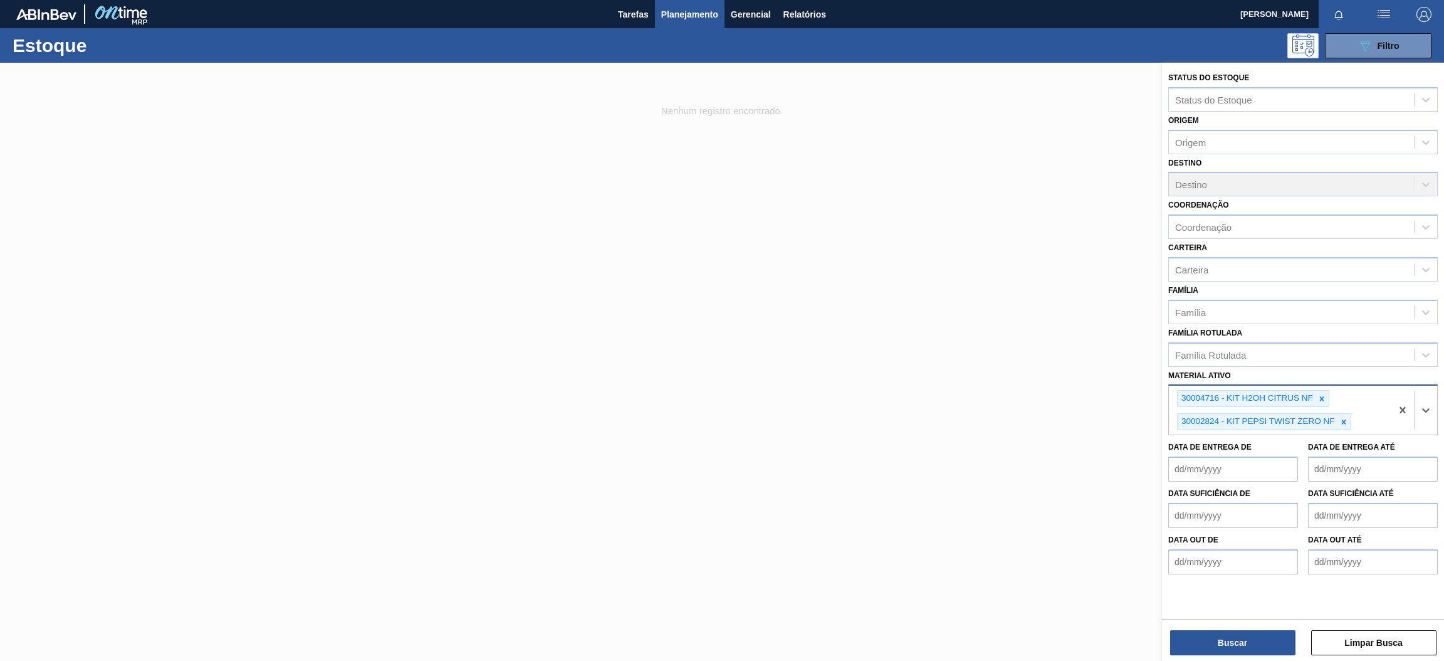
paste ativo "30002825"
type ativo "30002825"
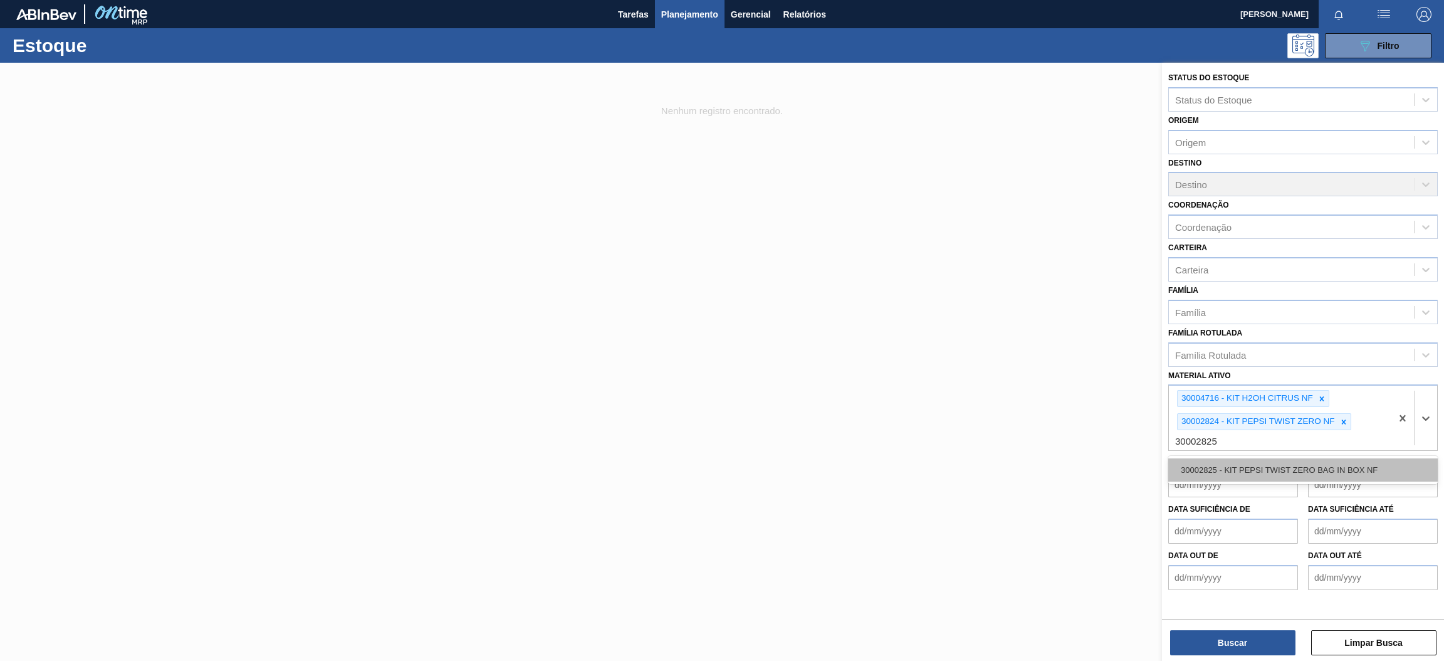
click at [1314, 462] on div "30002825 - KIT PEPSI TWIST ZERO BAG IN BOX NF" at bounding box center [1303, 469] width 270 height 23
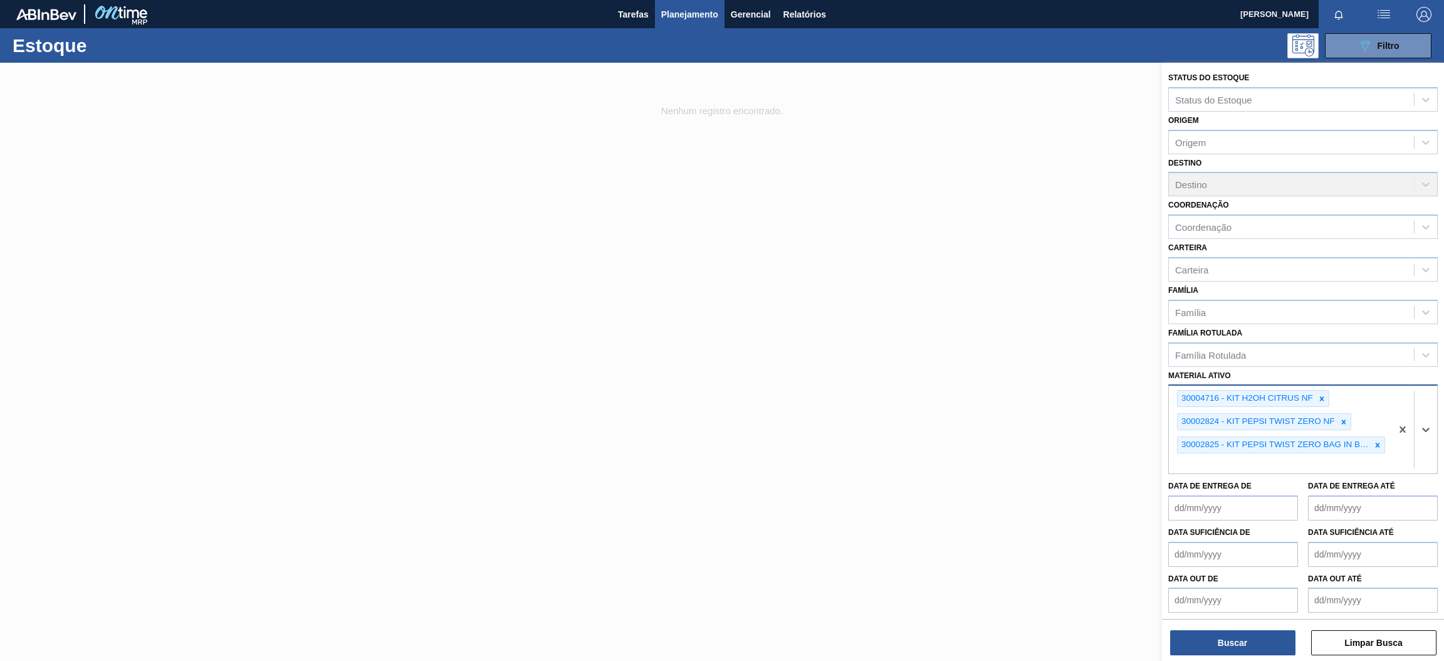
paste ativo "30006636"
type ativo "30006636"
click at [1242, 490] on div "30006636 - KIT PEPSI COLA ZERO BIB NF" at bounding box center [1303, 492] width 270 height 23
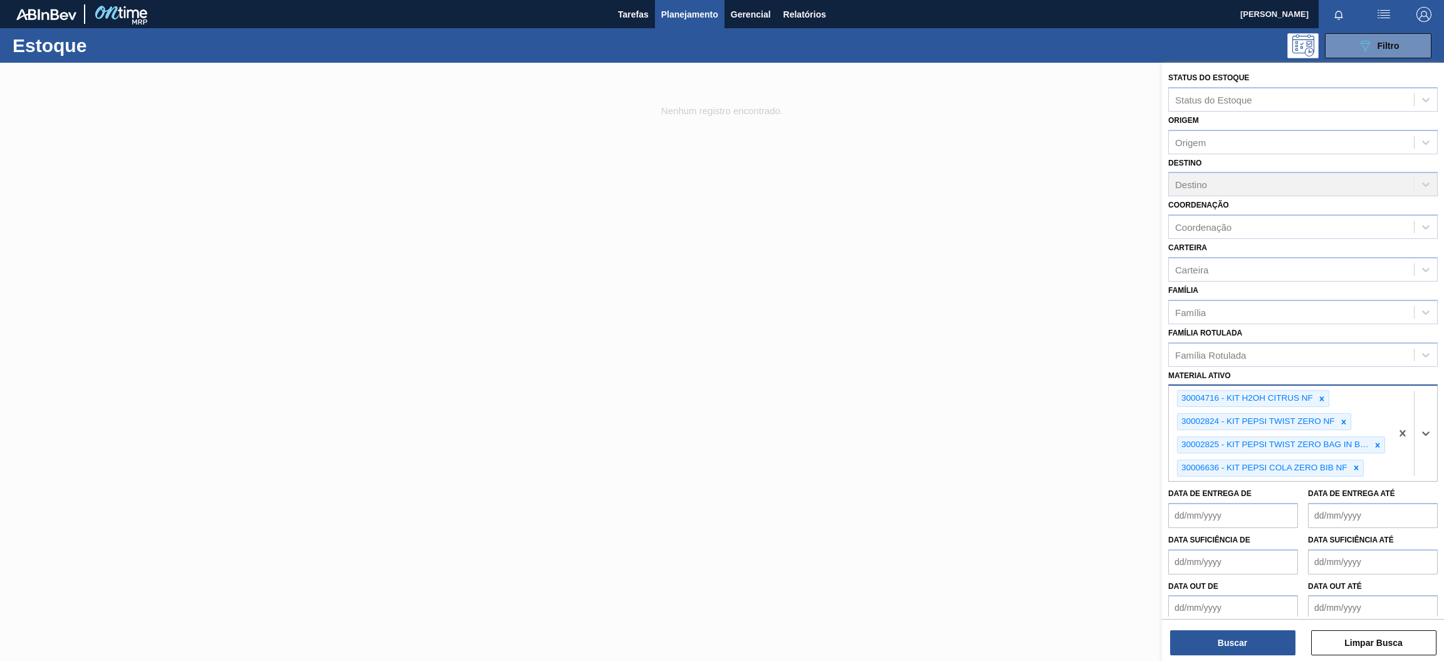
paste ativo "30002876"
type ativo "30002876"
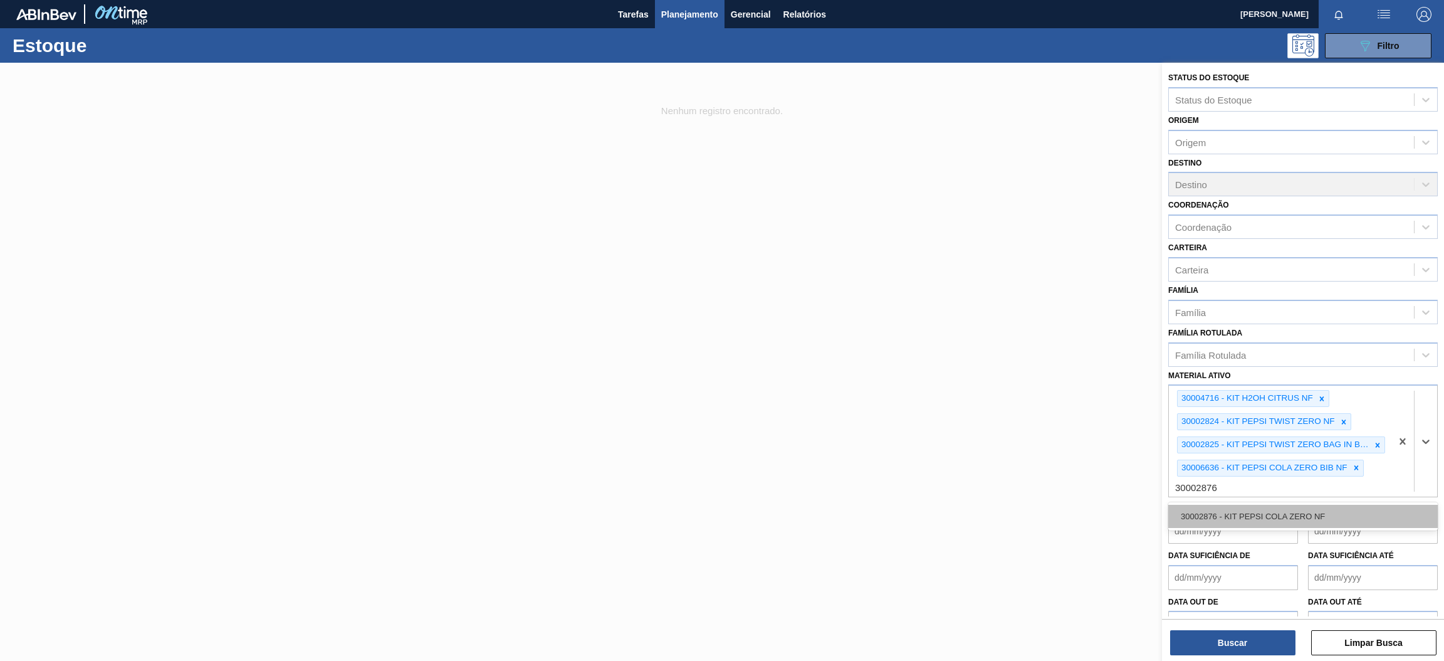
click at [1266, 509] on div "30002876 - KIT PEPSI COLA ZERO NF" at bounding box center [1303, 516] width 270 height 23
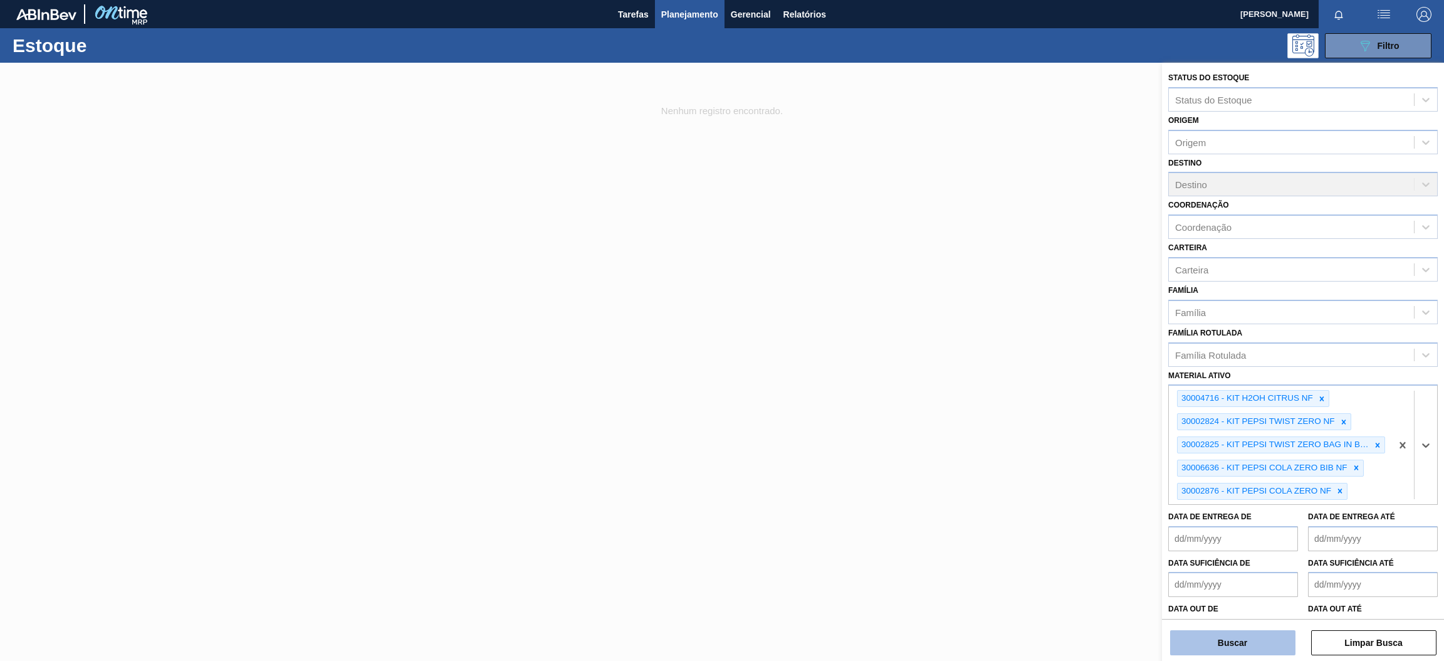
click at [1236, 638] on button "Buscar" at bounding box center [1232, 642] width 125 height 25
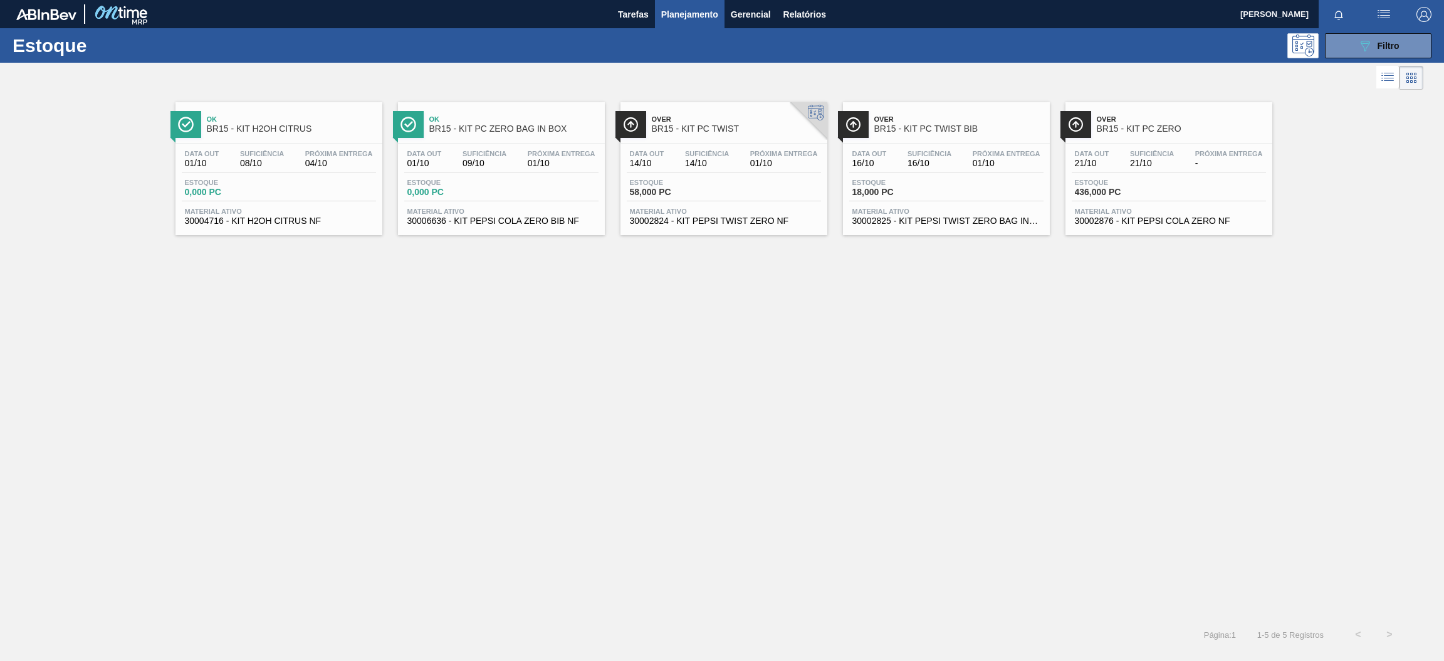
click at [294, 181] on div "Estoque 0,000 PC" at bounding box center [279, 190] width 194 height 23
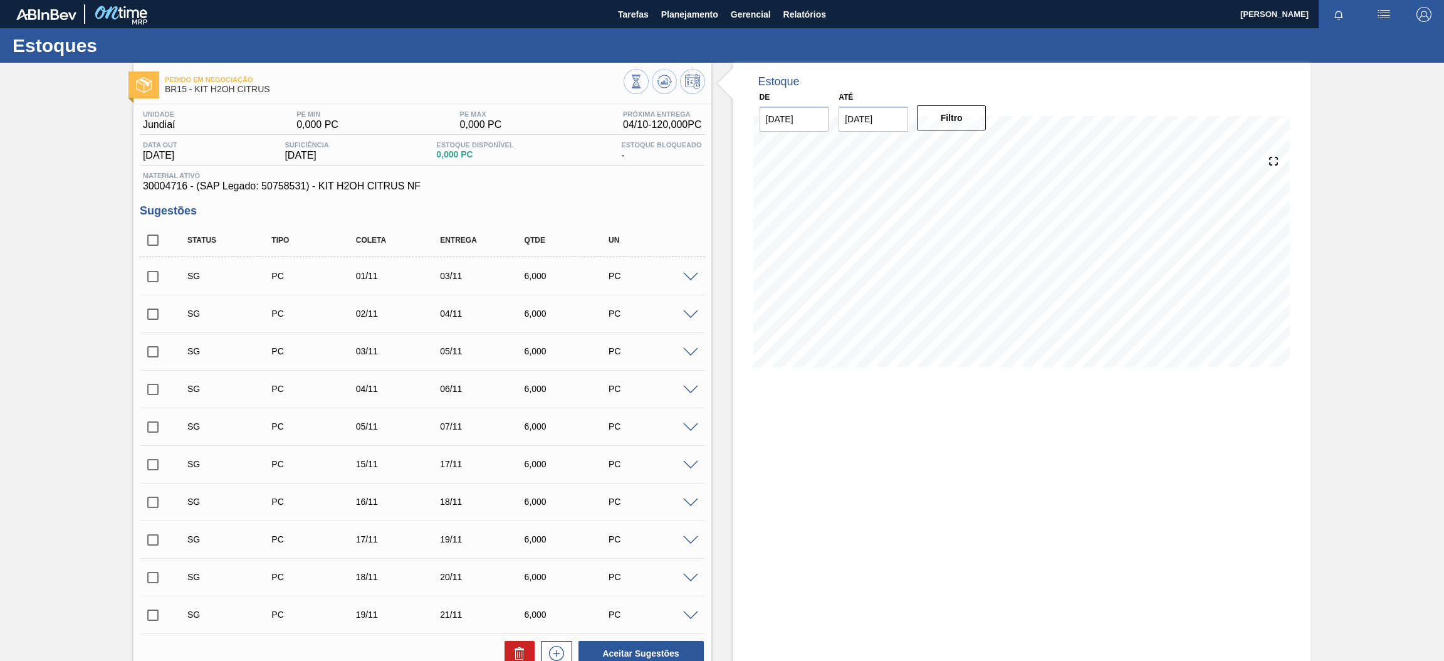
scroll to position [186, 0]
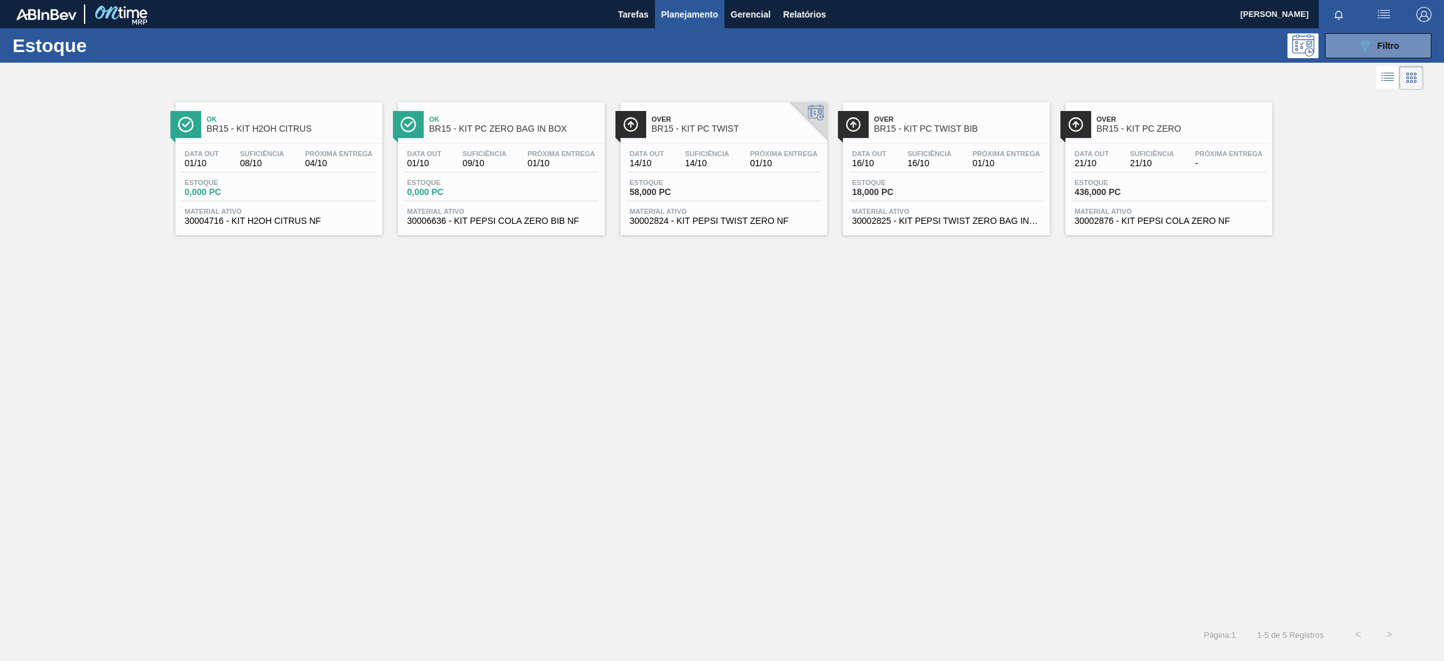
click at [506, 154] on span "Suficiência" at bounding box center [485, 154] width 44 height 8
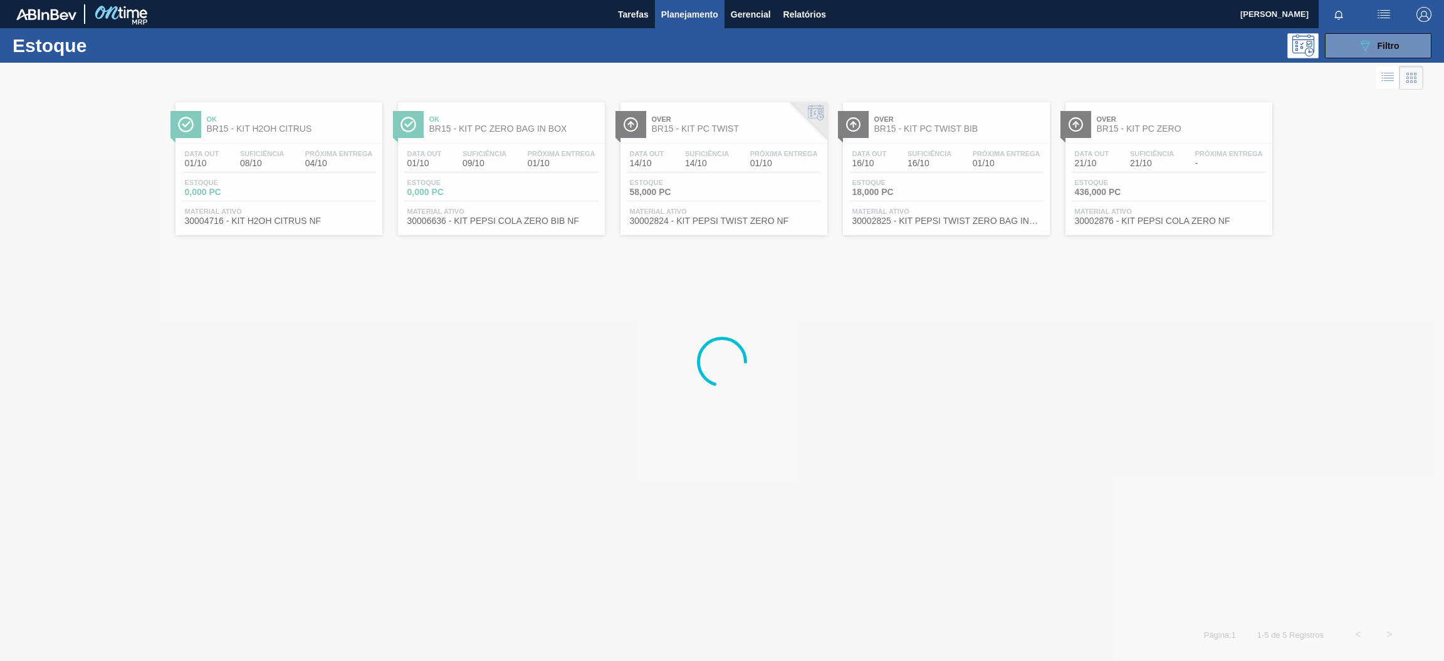
click at [262, 146] on div at bounding box center [722, 362] width 1444 height 598
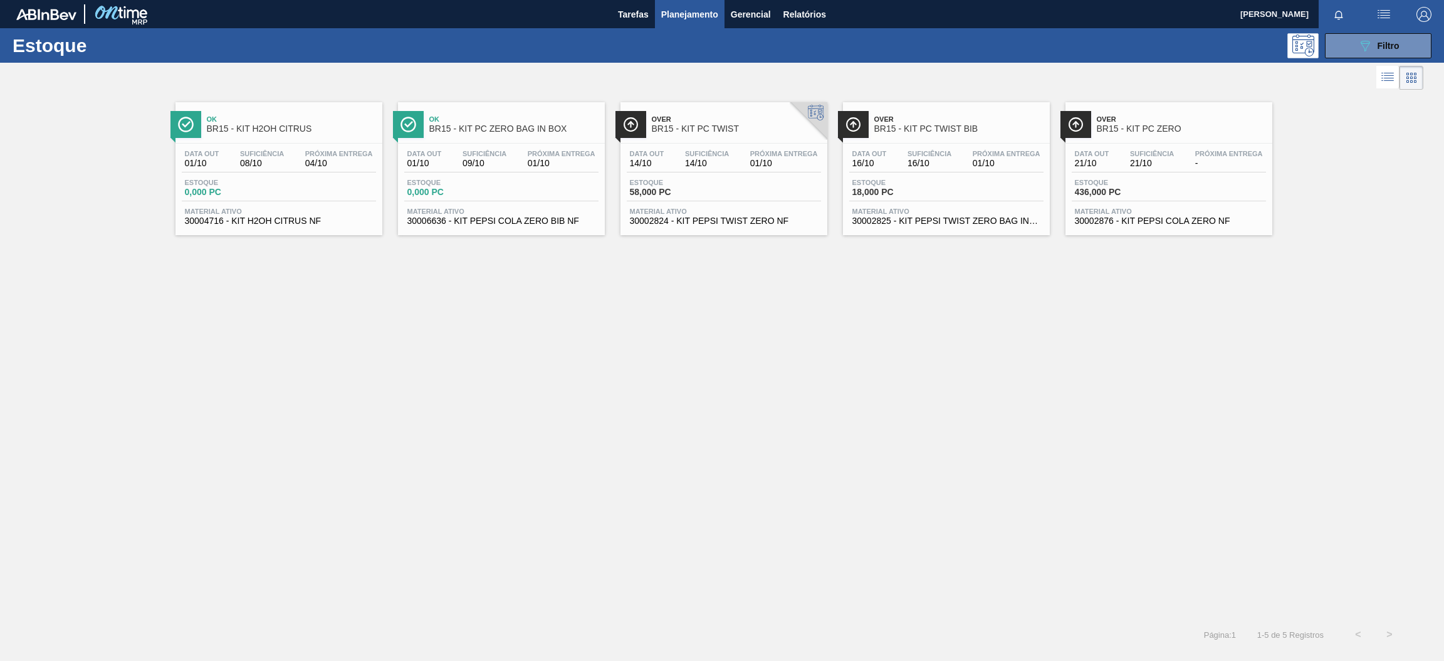
click at [265, 156] on span "Suficiência" at bounding box center [262, 154] width 44 height 8
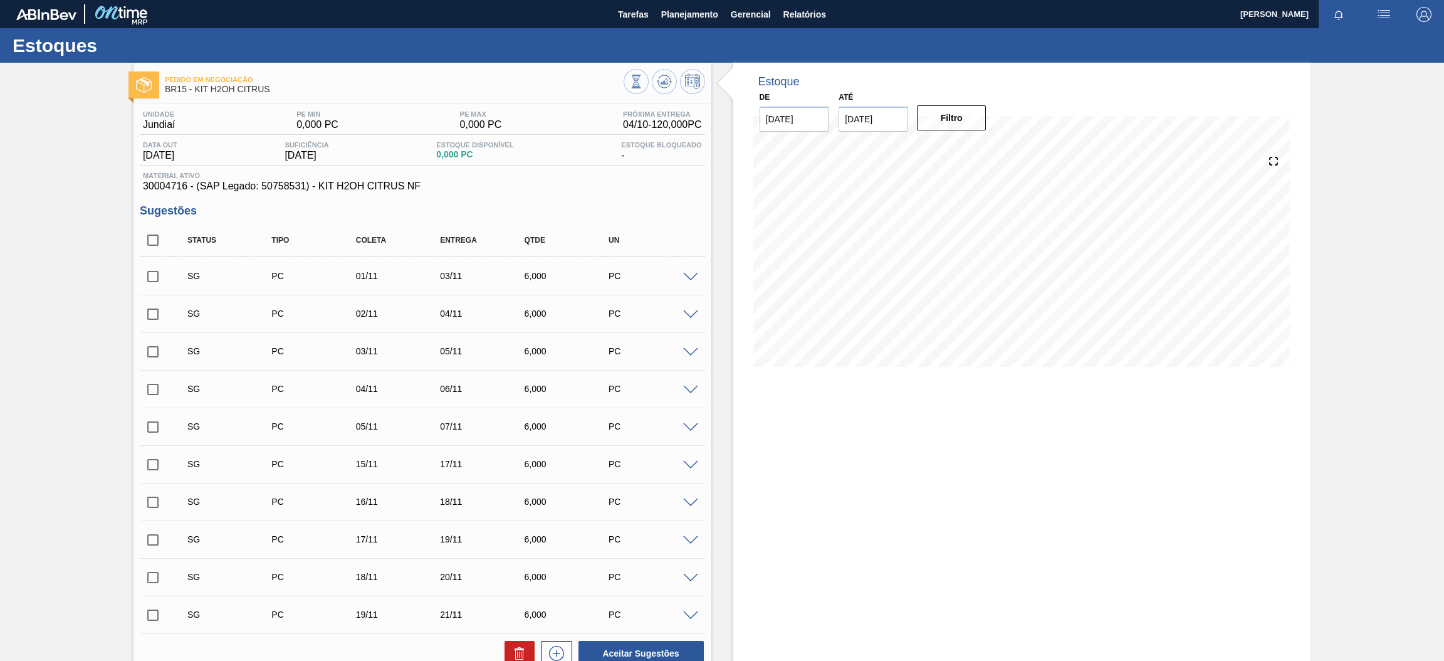
scroll to position [186, 0]
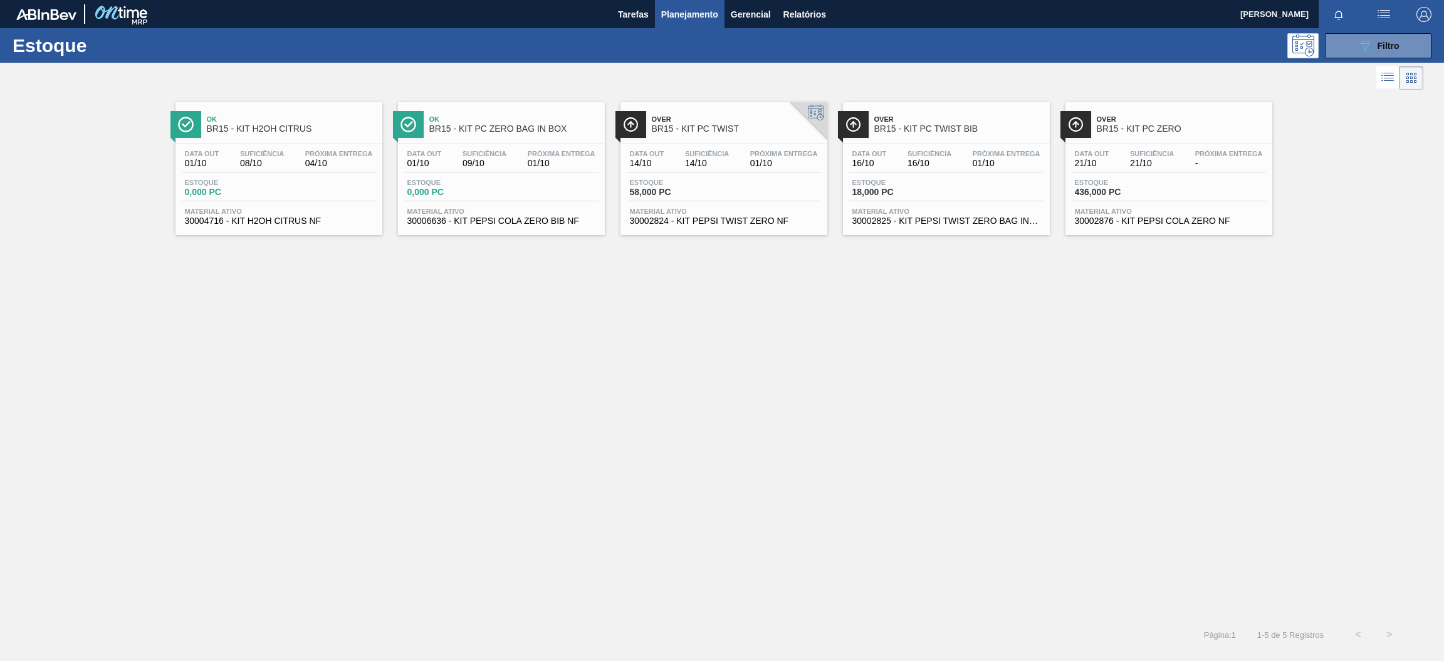
click at [752, 144] on div "Data out 14/10 Suficiência 14/10 Próxima Entrega 01/10 Estoque 58,000 PC Materi…" at bounding box center [724, 186] width 207 height 85
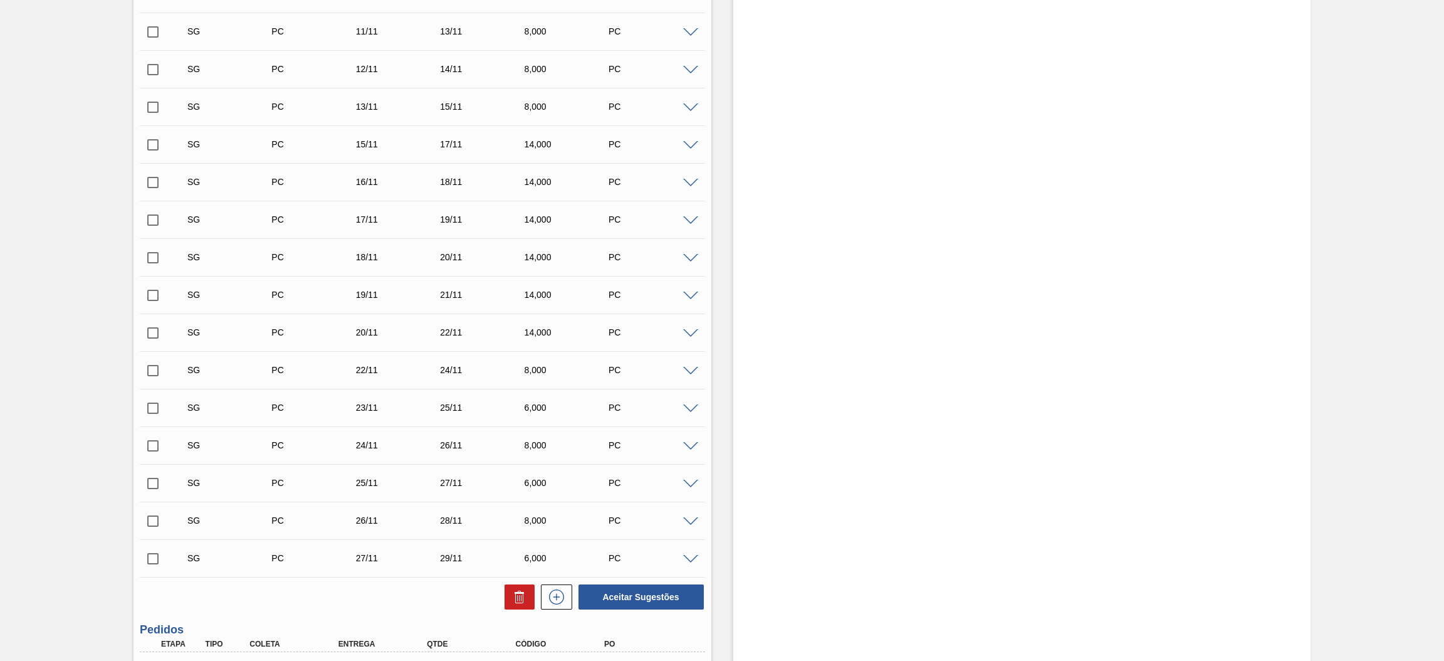
scroll to position [787, 0]
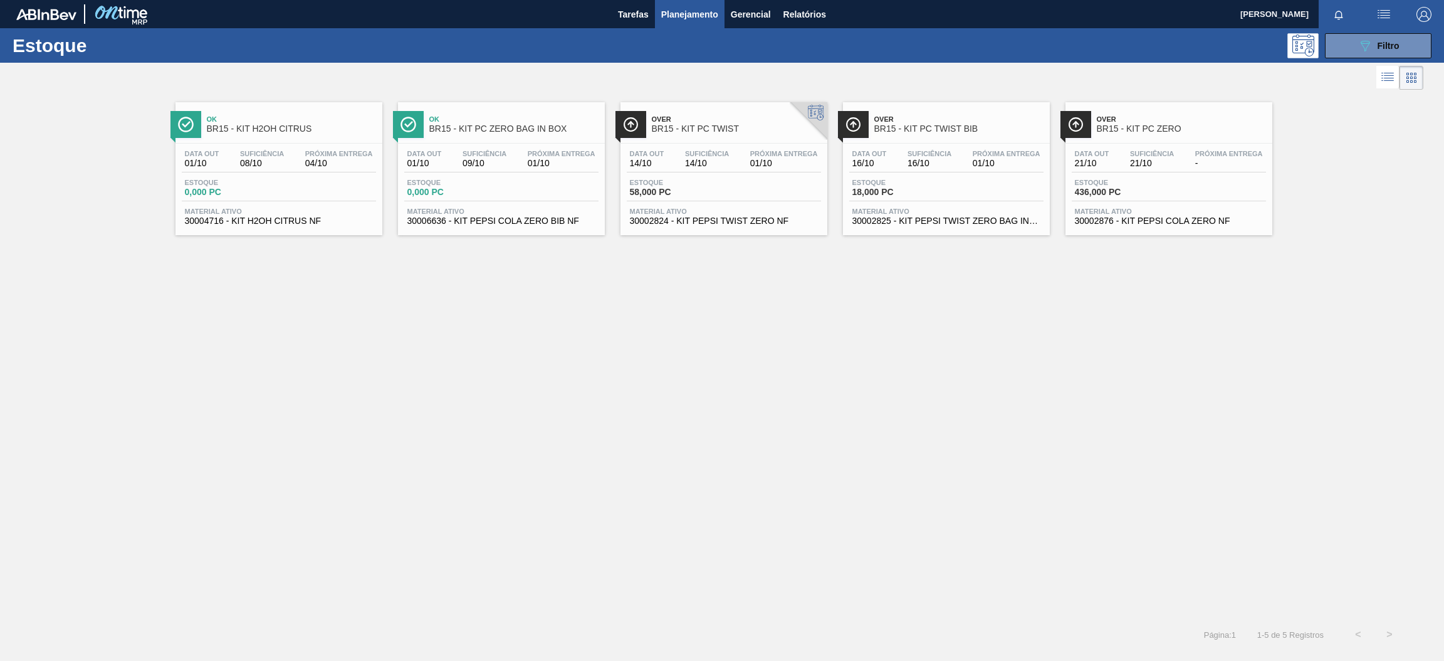
click at [958, 159] on div "Data out 16/10 Suficiência 16/10 Próxima Entrega 01/10" at bounding box center [946, 161] width 194 height 23
click at [1180, 164] on div "Data out 21/10 Suficiência 21/10 Próxima Entrega -" at bounding box center [1169, 161] width 194 height 23
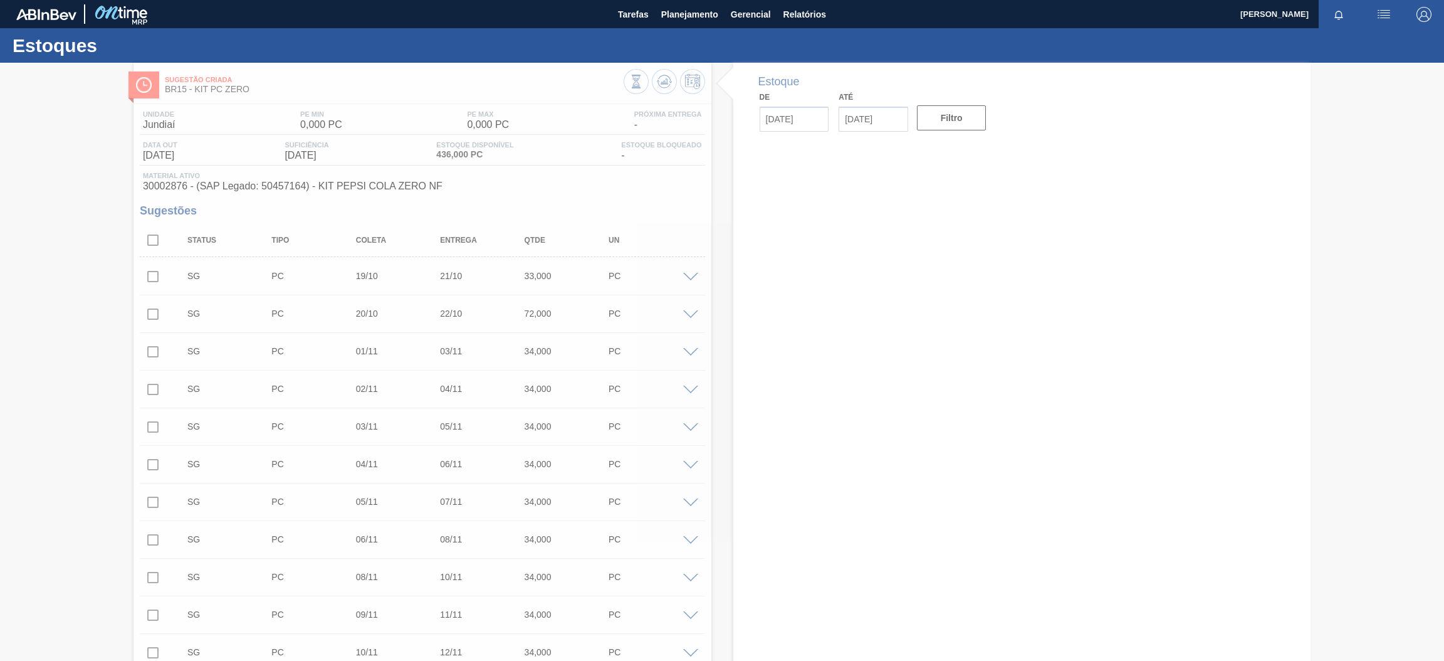
type input "[DATE]"
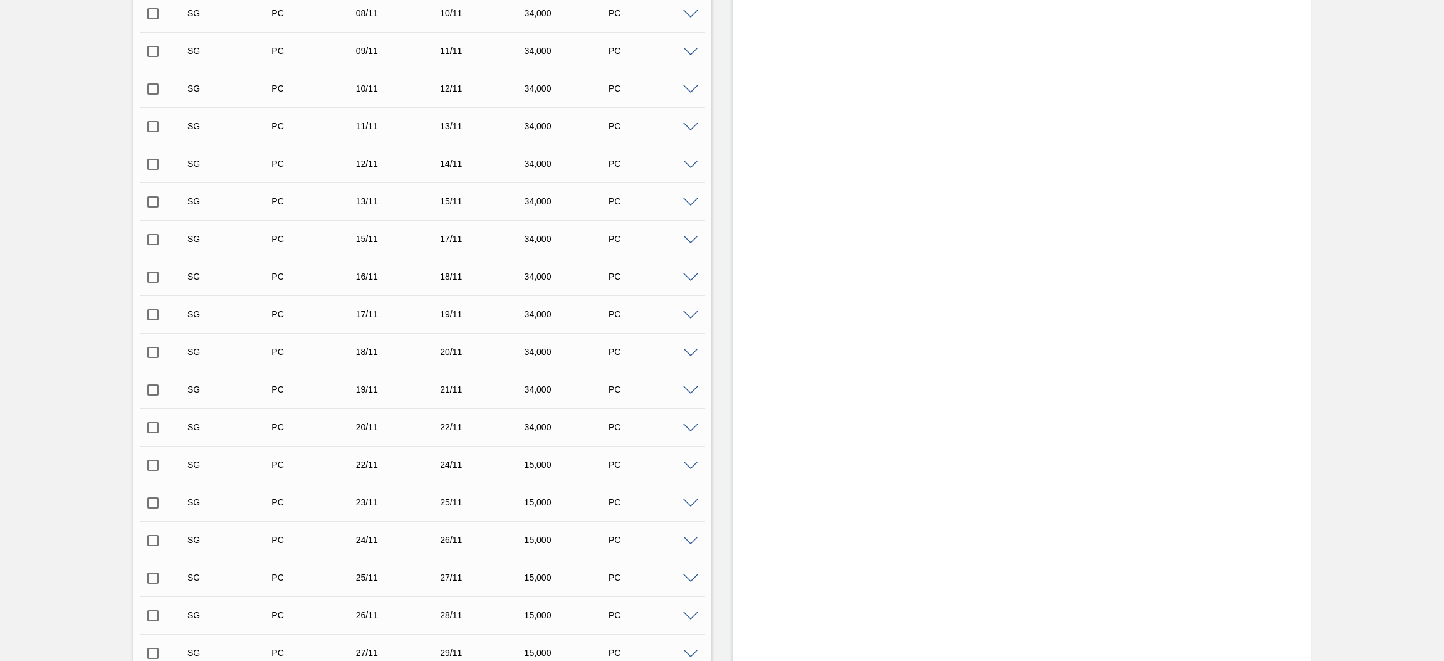
scroll to position [765, 0]
